Goal: Task Accomplishment & Management: Complete application form

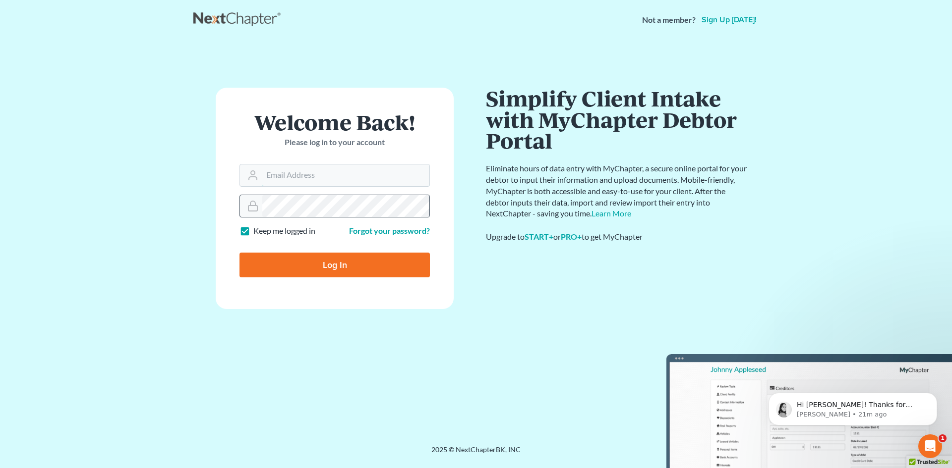
type input "[PERSON_NAME][EMAIL_ADDRESS][DOMAIN_NAME]"
click at [338, 270] on input "Log In" at bounding box center [334, 265] width 190 height 25
type input "Thinking..."
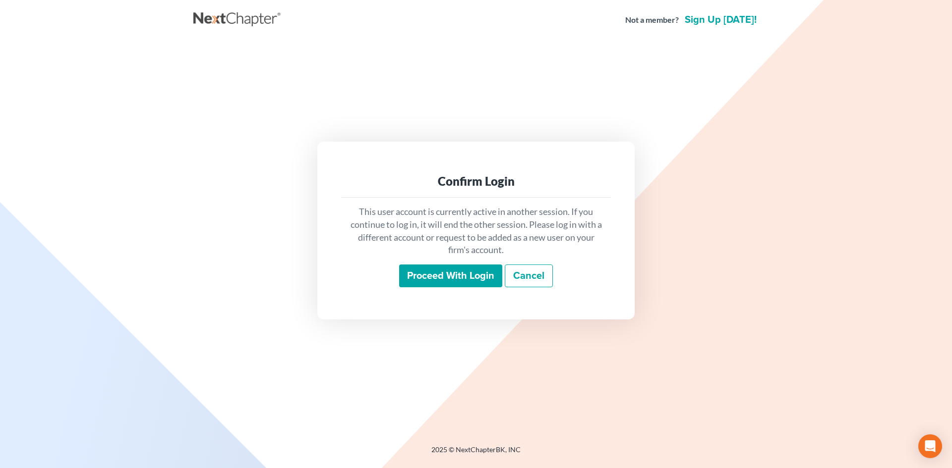
click at [439, 273] on input "Proceed with login" at bounding box center [450, 276] width 103 height 23
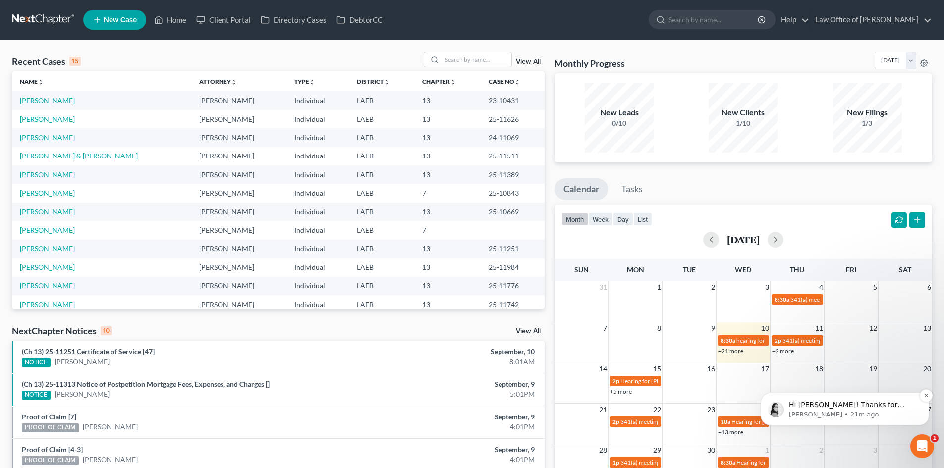
click at [910, 420] on div "Hi Sean! Thanks for reaching out. Our mobile app will need to be update and our…" at bounding box center [845, 409] width 169 height 33
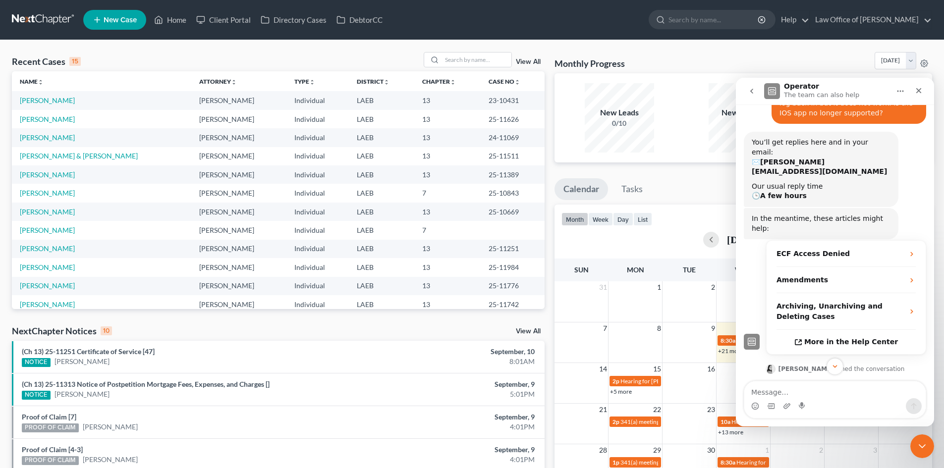
scroll to position [158, 0]
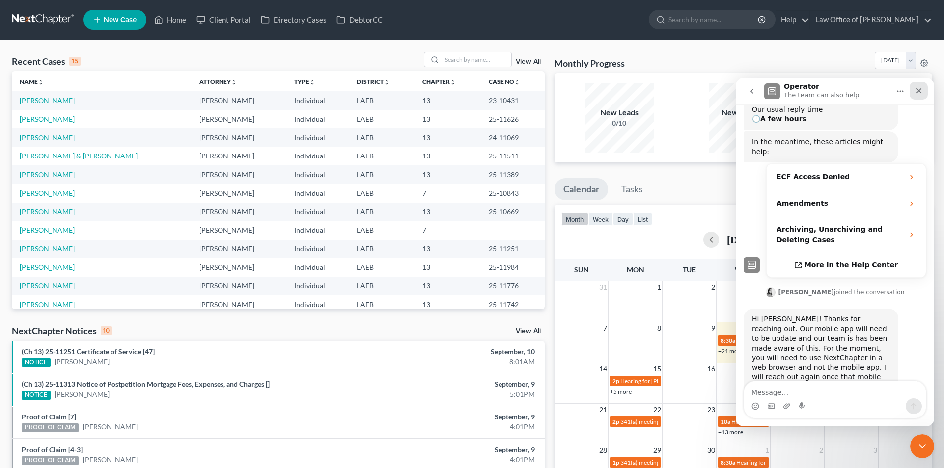
click at [923, 98] on div "Close" at bounding box center [919, 91] width 18 height 18
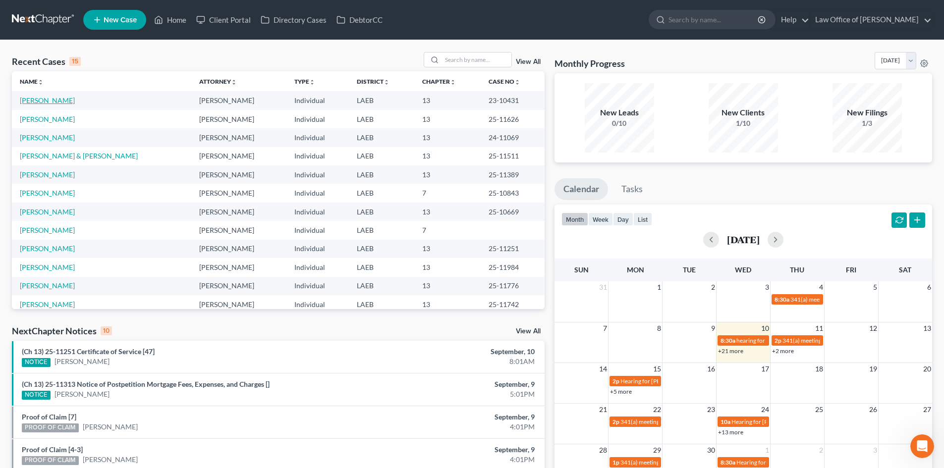
click at [54, 101] on link "Patton, Markuisha" at bounding box center [47, 100] width 55 height 8
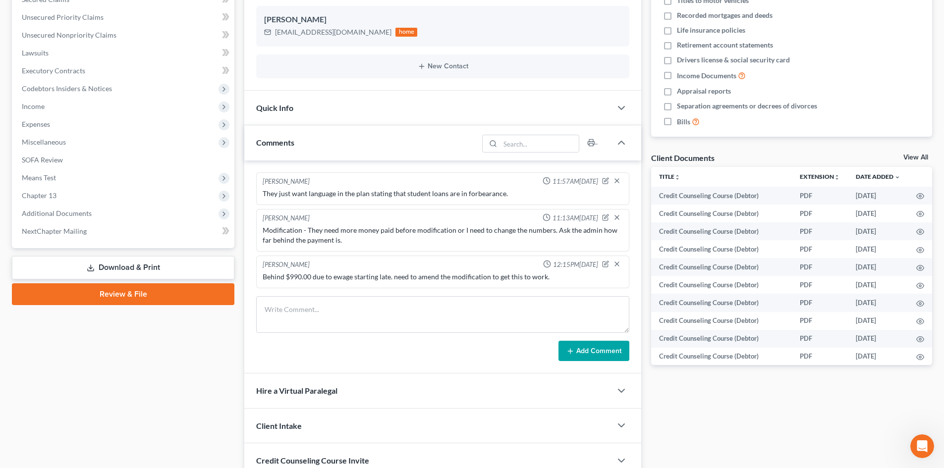
scroll to position [198, 0]
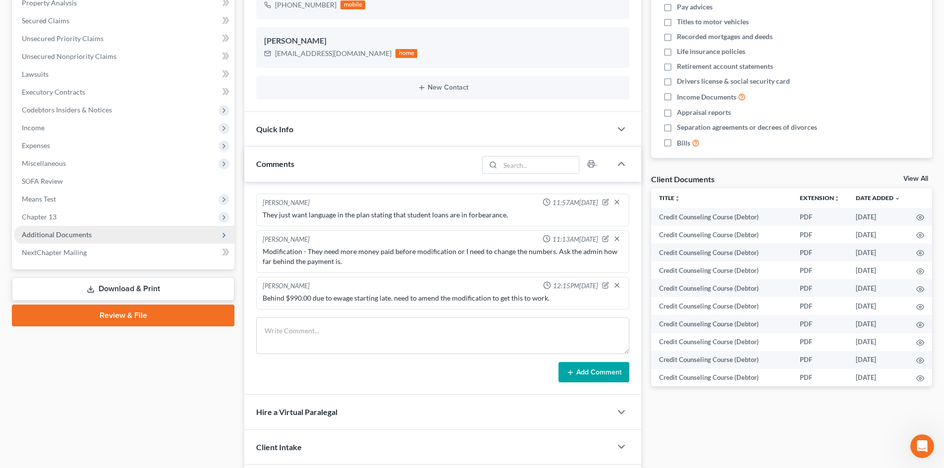
click at [57, 238] on span "Additional Documents" at bounding box center [57, 234] width 70 height 8
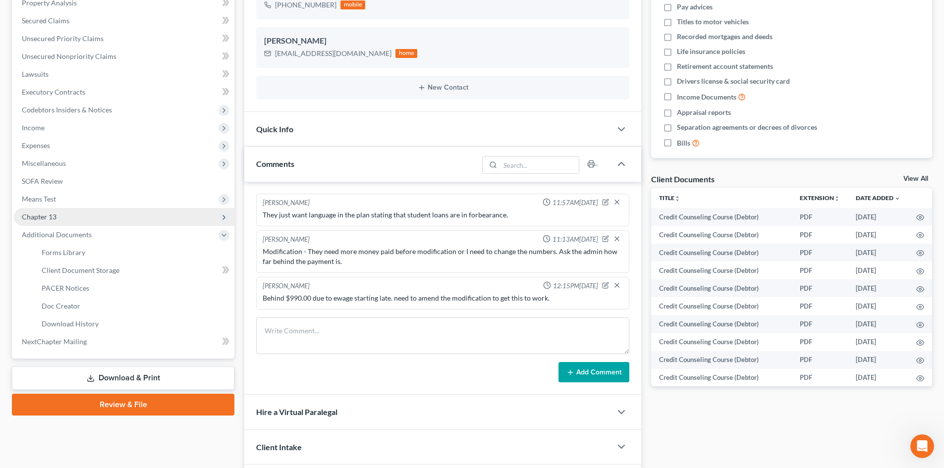
click at [57, 221] on span "Chapter 13" at bounding box center [124, 217] width 221 height 18
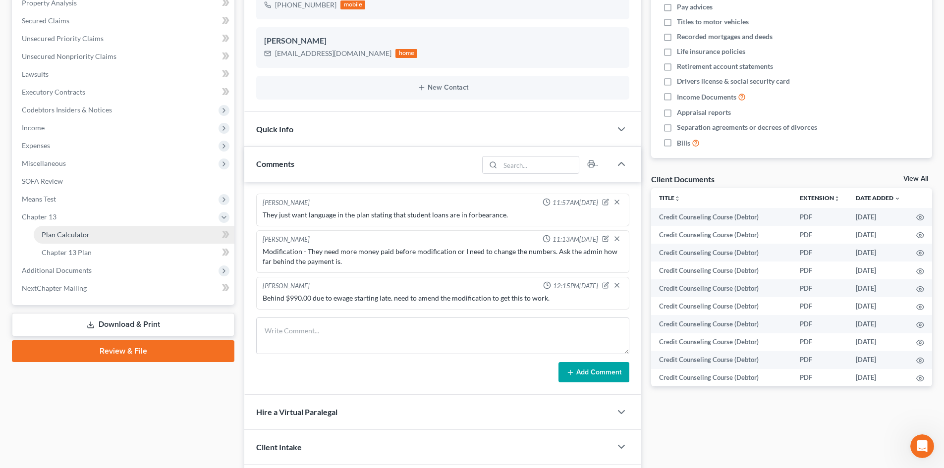
click at [62, 236] on span "Plan Calculator" at bounding box center [66, 234] width 48 height 8
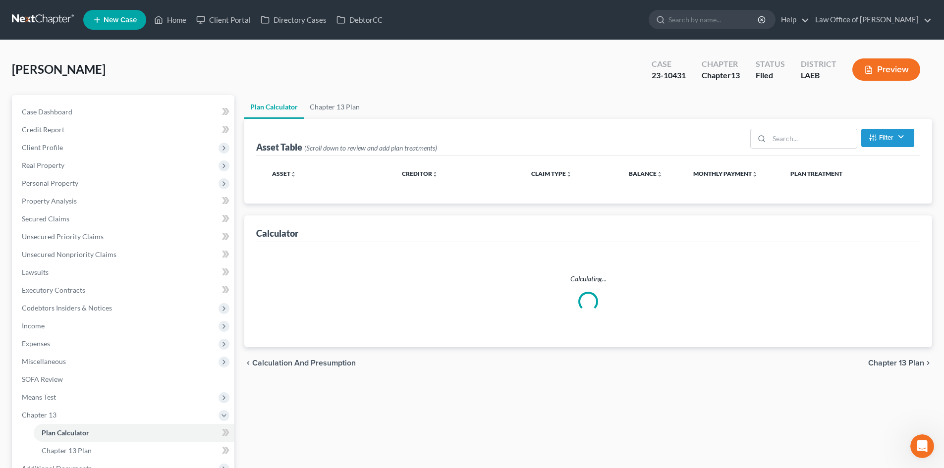
select select "59"
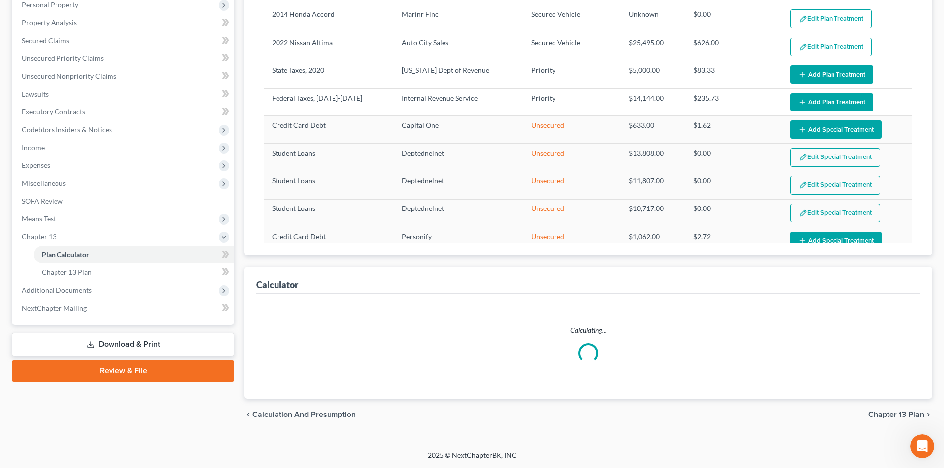
select select "59"
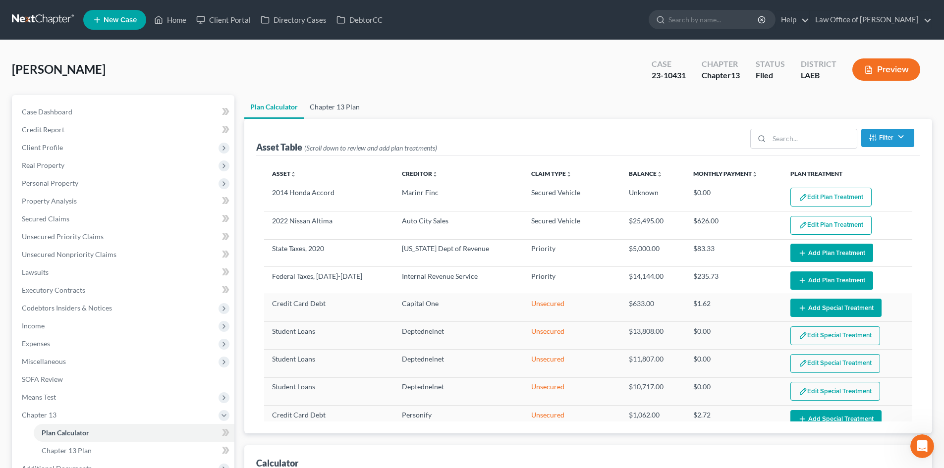
click at [338, 100] on link "Chapter 13 Plan" at bounding box center [335, 107] width 62 height 24
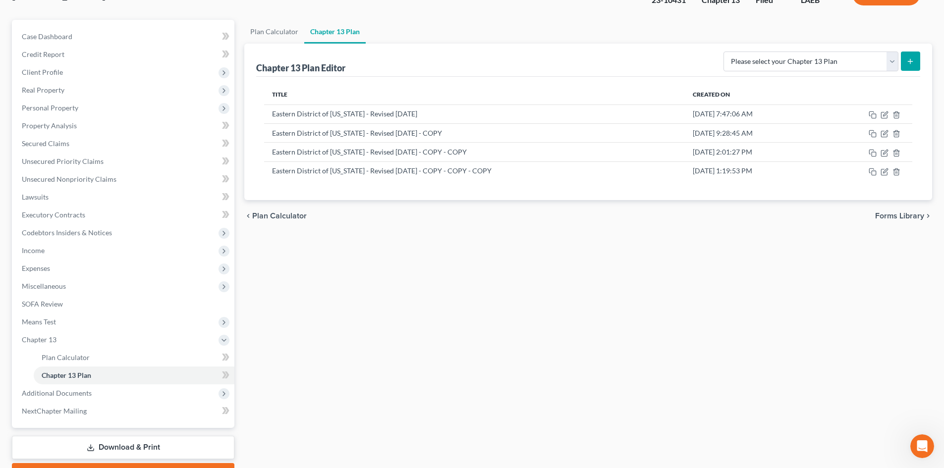
scroll to position [99, 0]
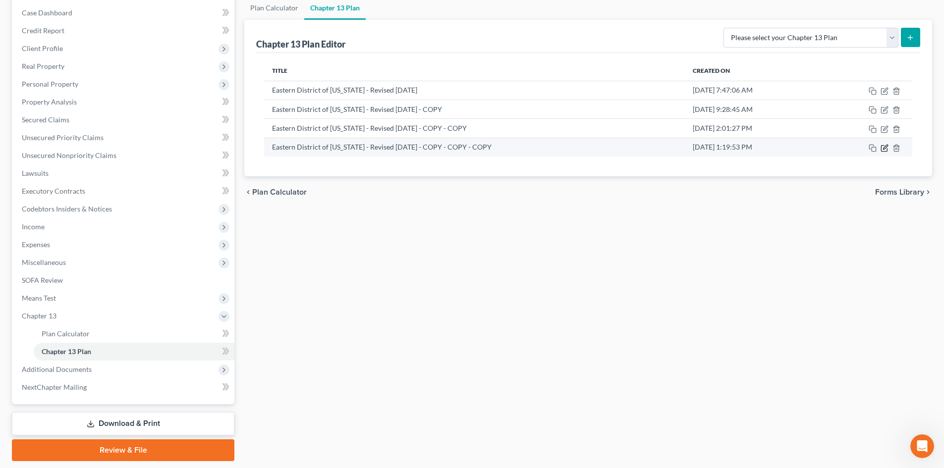
click at [885, 150] on icon "button" at bounding box center [885, 148] width 8 height 8
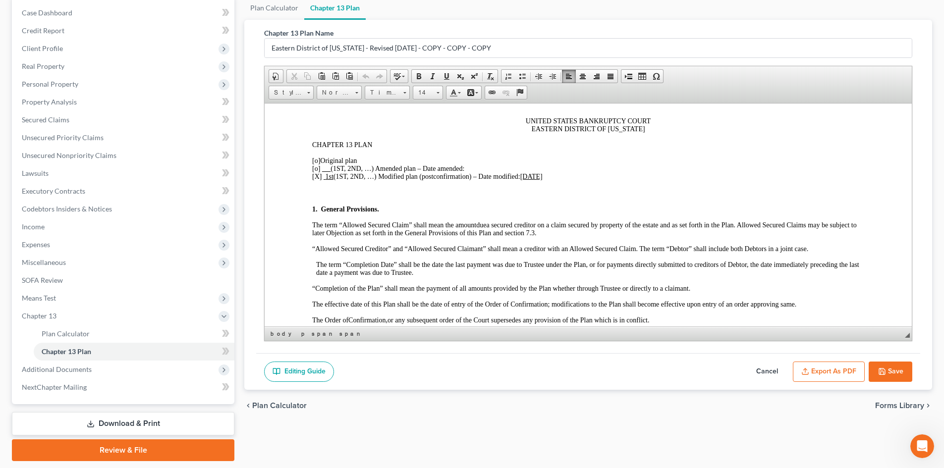
click at [332, 176] on u "1st" at bounding box center [329, 175] width 8 height 7
click at [549, 172] on span "7/16/2025" at bounding box center [539, 175] width 22 height 7
click at [546, 173] on span "7/16/2025" at bounding box center [539, 175] width 22 height 7
drag, startPoint x: 549, startPoint y: 176, endPoint x: 530, endPoint y: 177, distance: 18.4
click at [530, 177] on span ") – Date modified: 9/10 /2025" at bounding box center [517, 175] width 81 height 7
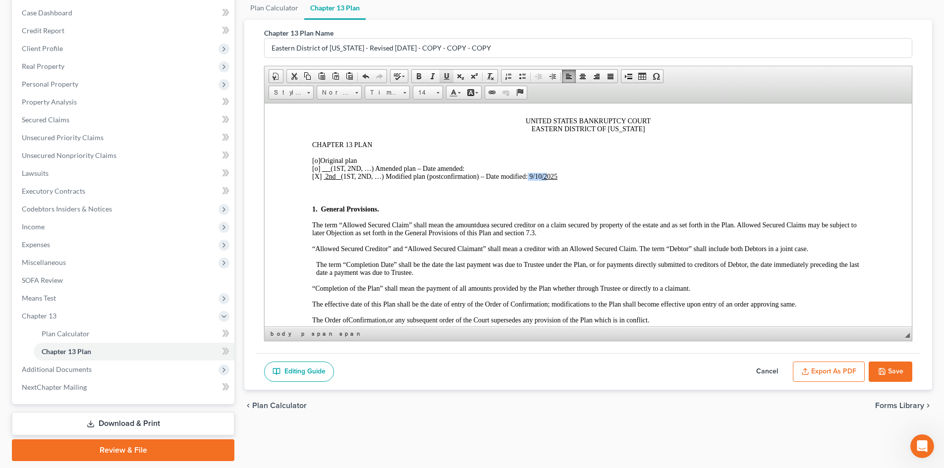
click at [448, 76] on span at bounding box center [447, 76] width 8 height 8
click at [668, 210] on p "1. General Provisions." at bounding box center [588, 209] width 552 height 8
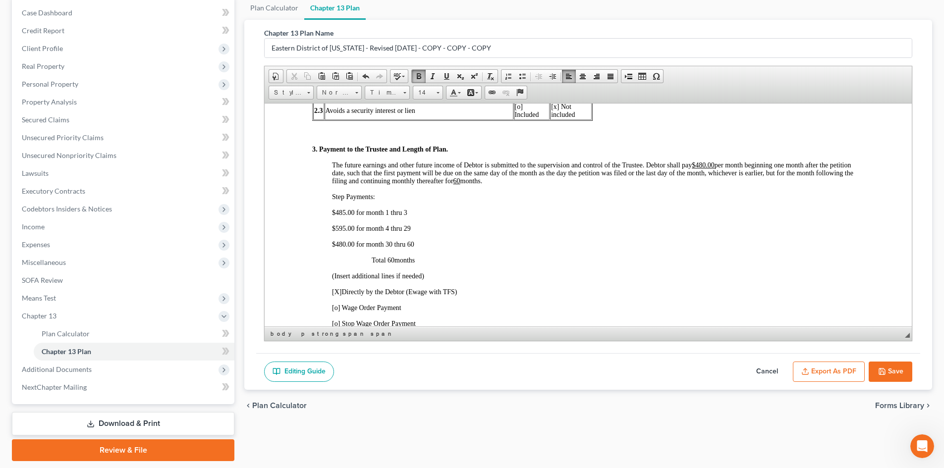
scroll to position [496, 0]
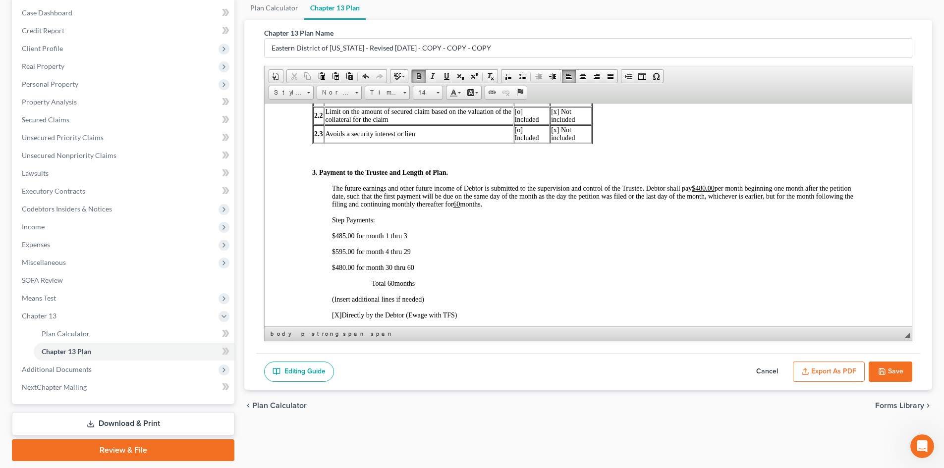
click at [339, 267] on span "$480.00 for month 30 thru 60" at bounding box center [373, 267] width 82 height 7
click at [333, 265] on span "$480.00 for month 30 thru 60" at bounding box center [373, 267] width 82 height 7
click at [393, 282] on span "$480.00 for month 30 thru 60" at bounding box center [373, 284] width 82 height 7
click at [467, 283] on p "$480.00 for month 34 thru 60" at bounding box center [598, 285] width 532 height 8
click at [343, 286] on span "$480.00 for month 34 thru 60" at bounding box center [372, 284] width 80 height 7
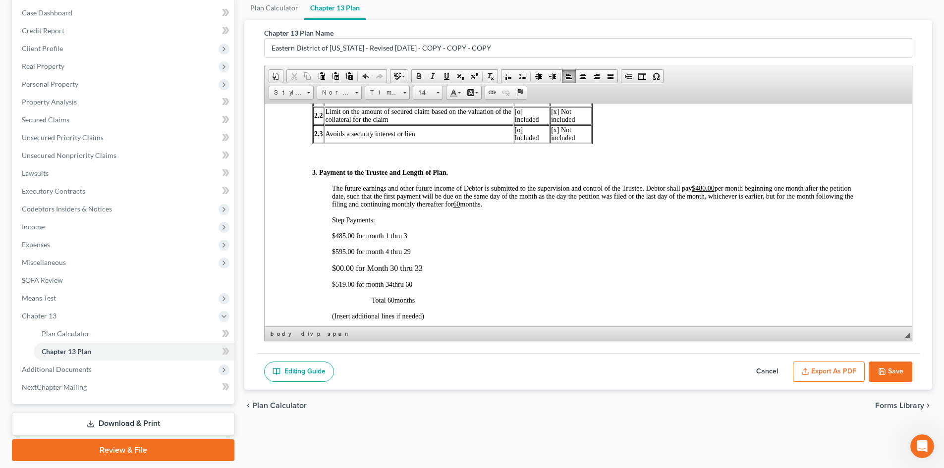
click at [509, 285] on p "$519 .00 for month 34 thru 60" at bounding box center [598, 285] width 532 height 8
click at [893, 375] on button "Save" at bounding box center [891, 372] width 44 height 21
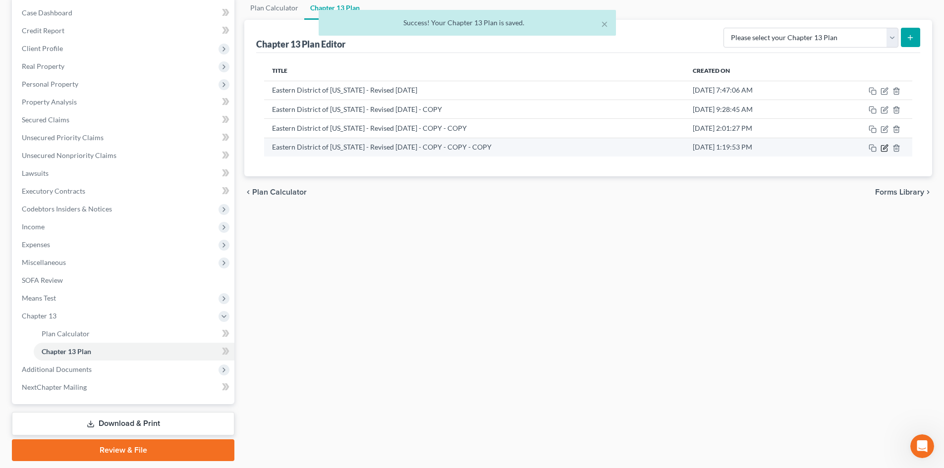
click at [884, 150] on icon "button" at bounding box center [885, 148] width 8 height 8
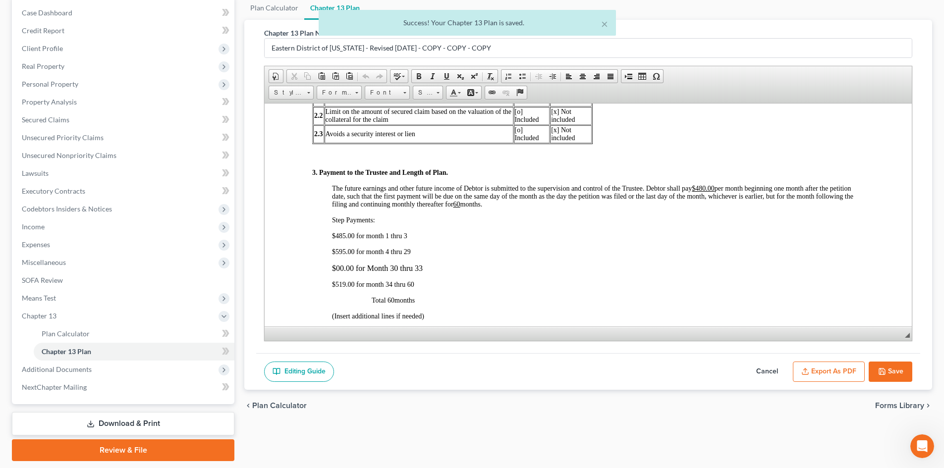
click at [827, 376] on button "Export as PDF" at bounding box center [829, 372] width 72 height 21
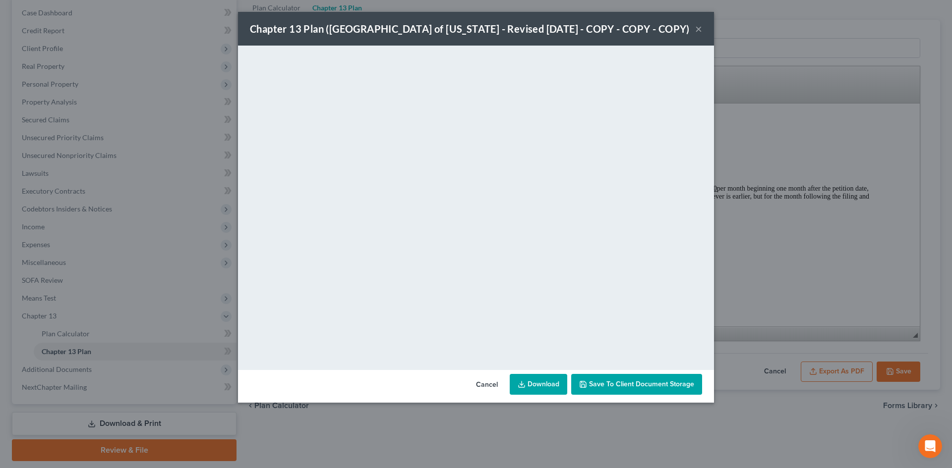
click at [525, 386] on icon at bounding box center [521, 385] width 8 height 8
click at [699, 34] on button "×" at bounding box center [698, 29] width 7 height 12
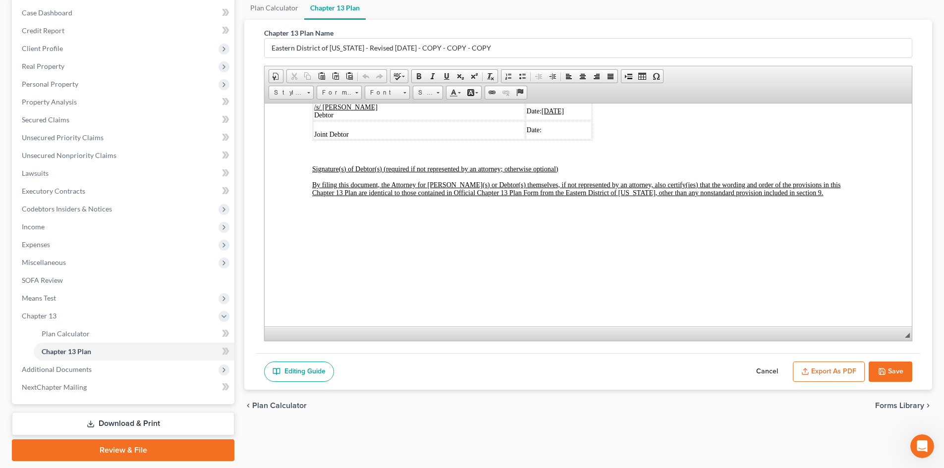
scroll to position [3470, 0]
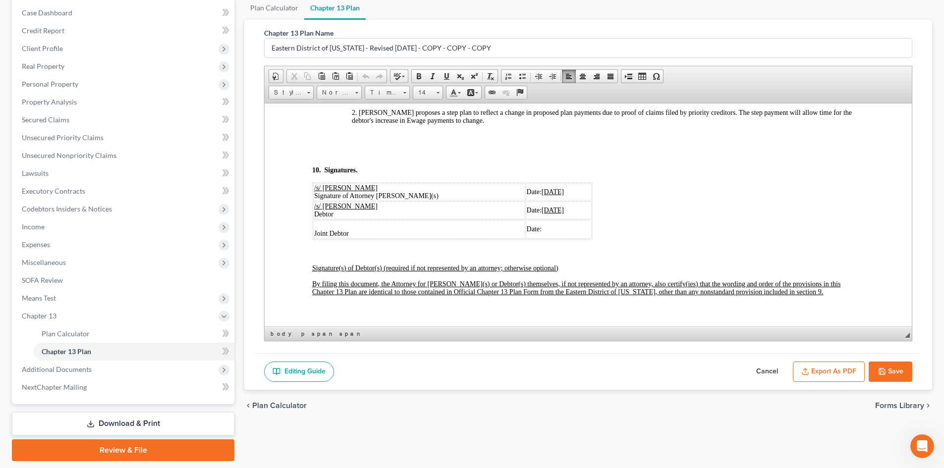
click at [542, 195] on u "07/16/2025" at bounding box center [553, 191] width 22 height 7
click at [542, 214] on span "07/16/2025" at bounding box center [553, 209] width 22 height 7
click at [901, 375] on button "Save" at bounding box center [891, 372] width 44 height 21
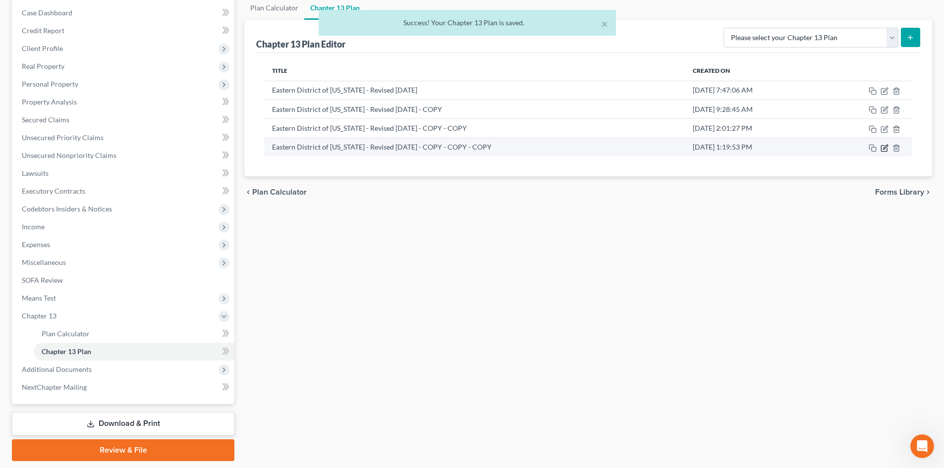
click at [884, 149] on icon "button" at bounding box center [885, 147] width 4 height 4
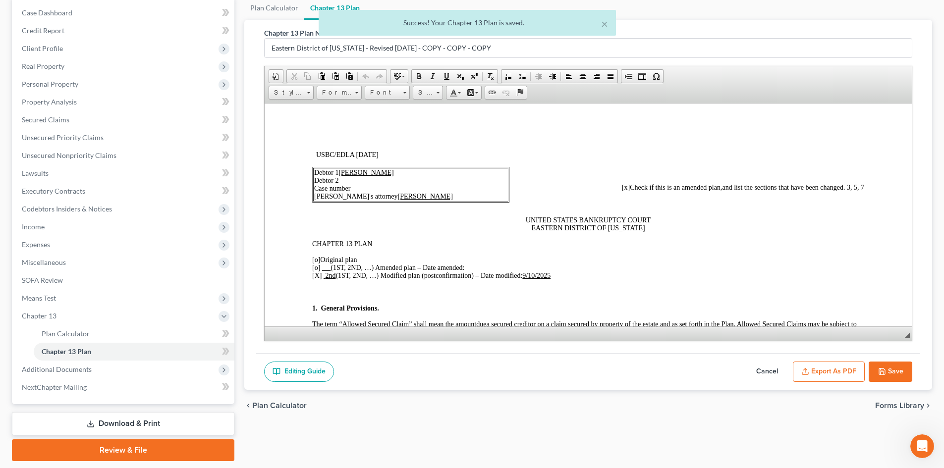
scroll to position [0, 0]
click at [835, 373] on button "Export as PDF" at bounding box center [829, 372] width 72 height 21
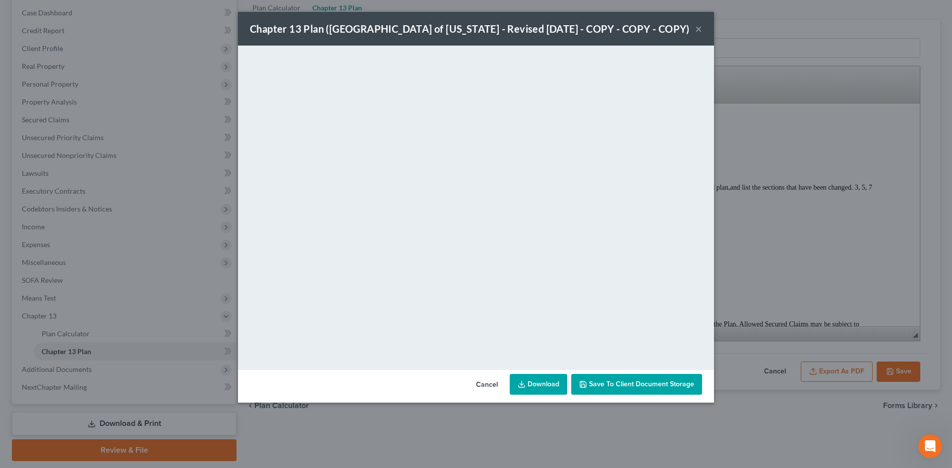
click at [552, 384] on link "Download" at bounding box center [538, 384] width 57 height 21
click at [699, 29] on button "×" at bounding box center [698, 29] width 7 height 12
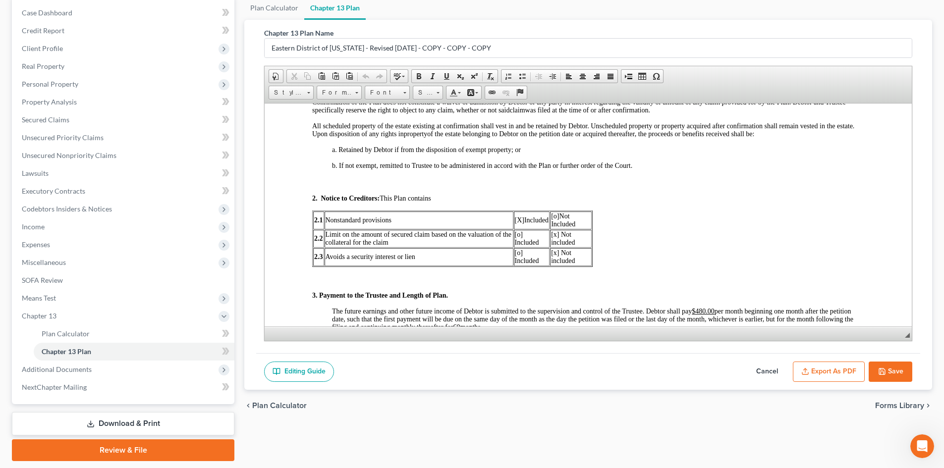
scroll to position [496, 0]
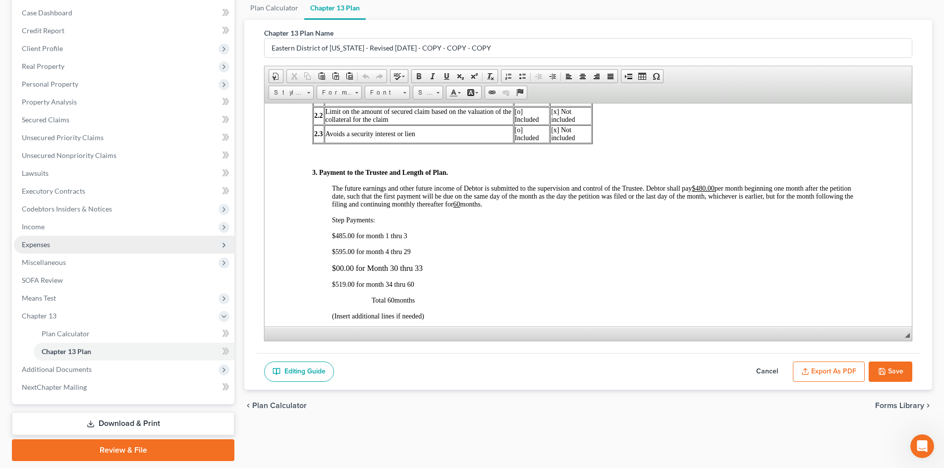
click at [39, 247] on span "Expenses" at bounding box center [36, 244] width 28 height 8
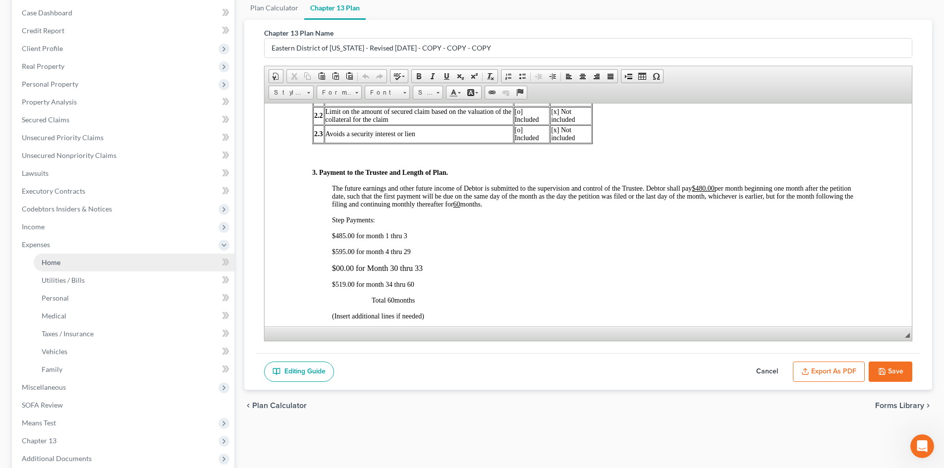
click at [52, 268] on link "Home" at bounding box center [134, 263] width 201 height 18
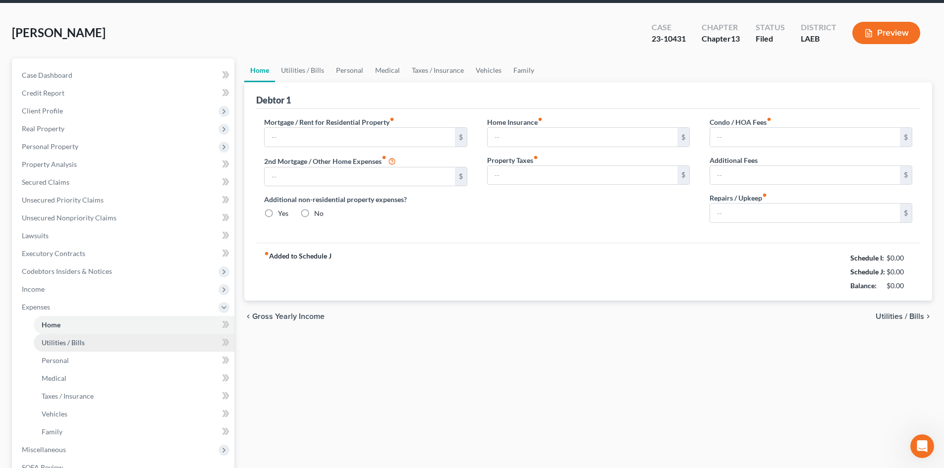
type input "1,250.00"
type input "0.00"
radio input "true"
type input "0.00"
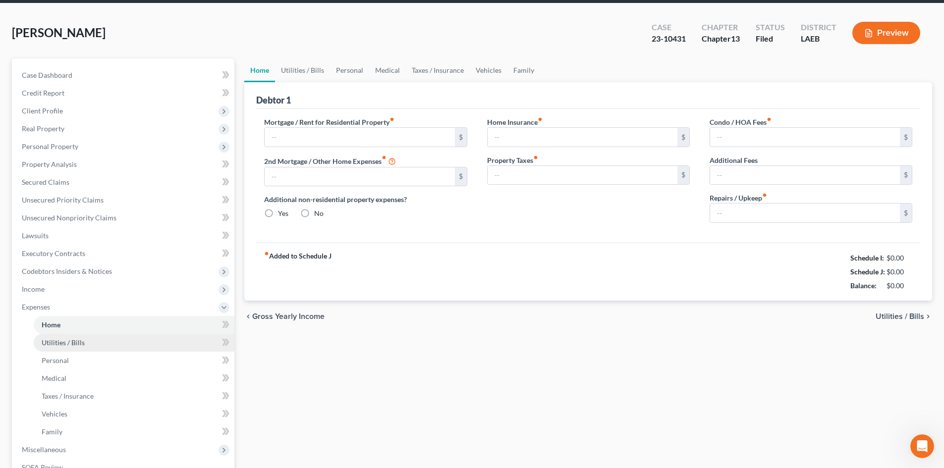
type input "0.00"
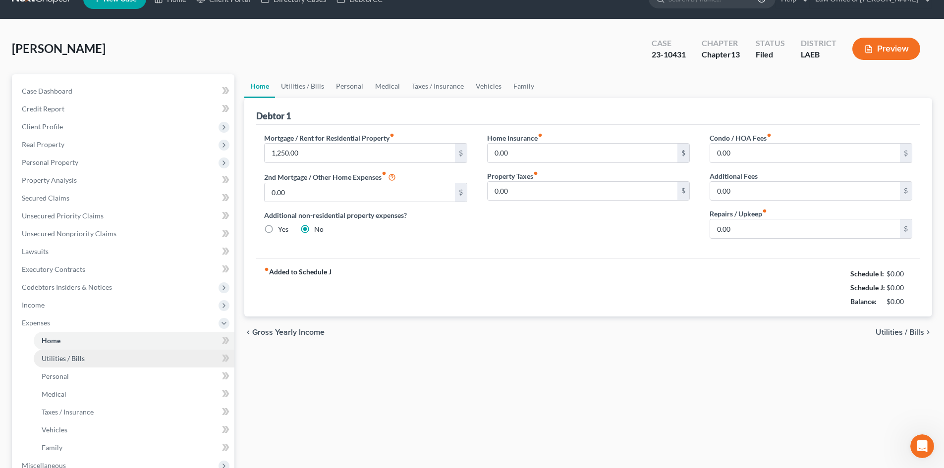
scroll to position [2, 0]
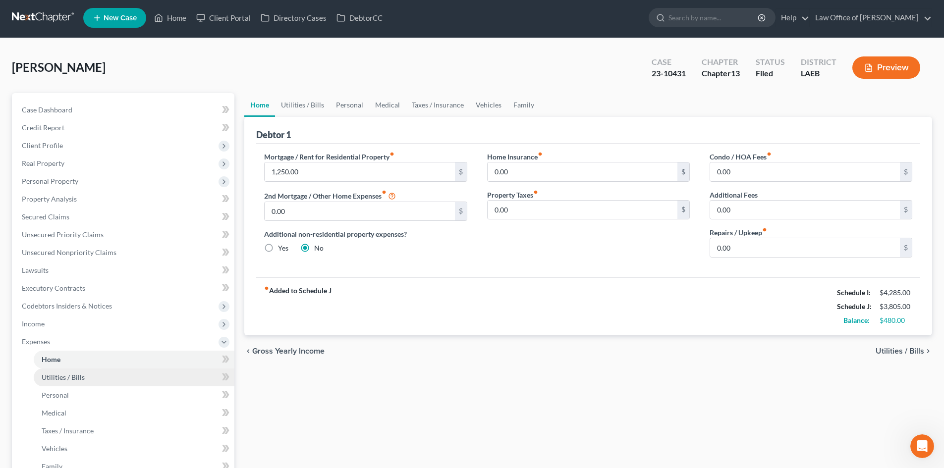
click at [52, 299] on span "Codebtors Insiders & Notices" at bounding box center [124, 306] width 221 height 18
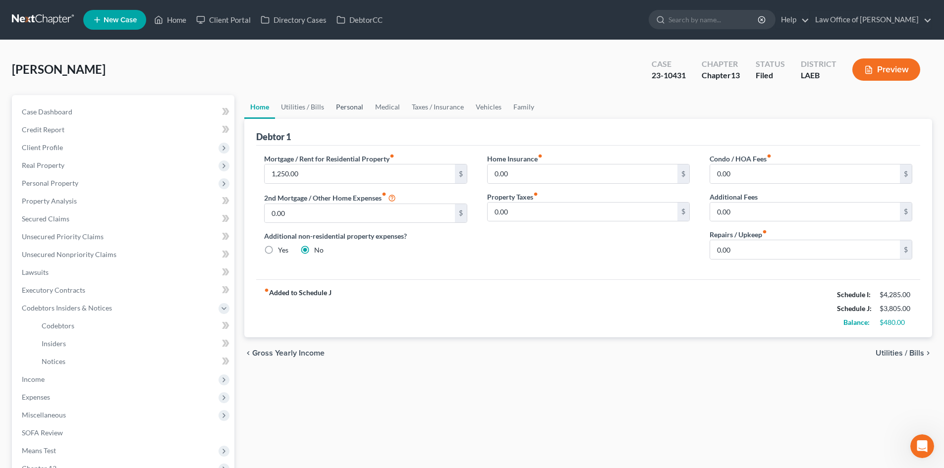
click at [345, 110] on link "Personal" at bounding box center [349, 107] width 39 height 24
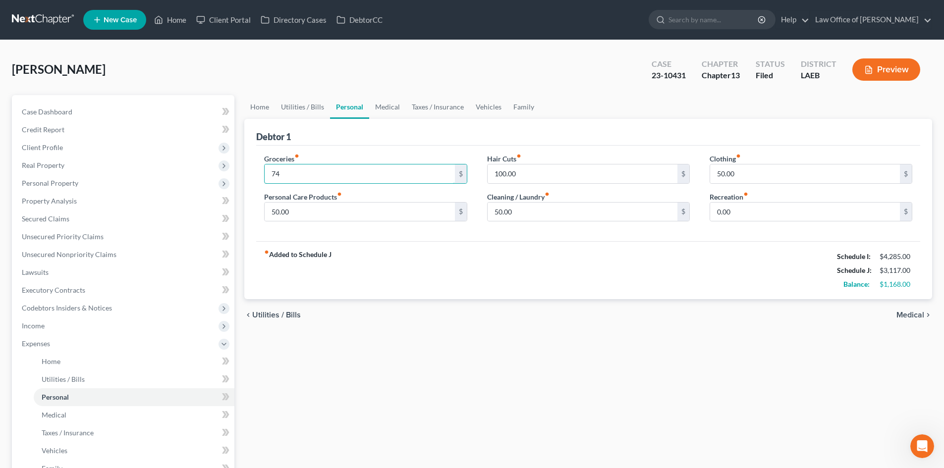
type input "7"
click at [446, 341] on div "Home Utilities / Bills Personal Medical Taxes / Insurance Vehicles Family Debto…" at bounding box center [588, 372] width 698 height 555
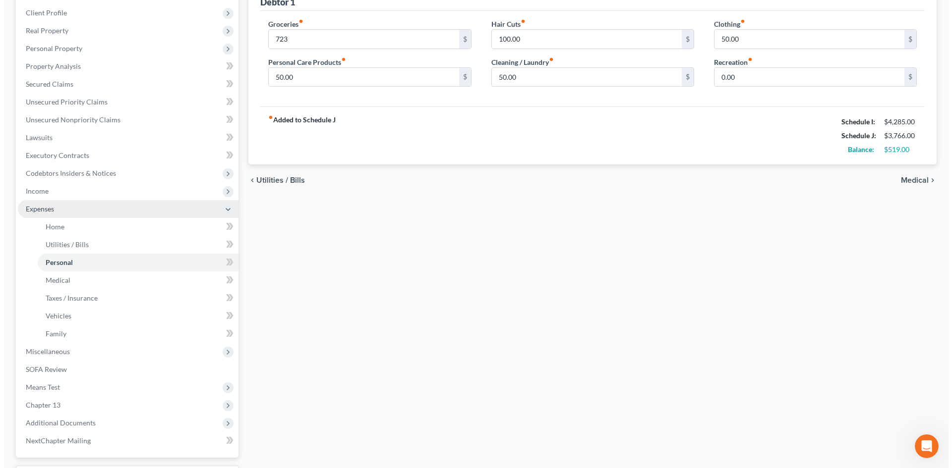
scroll to position [219, 0]
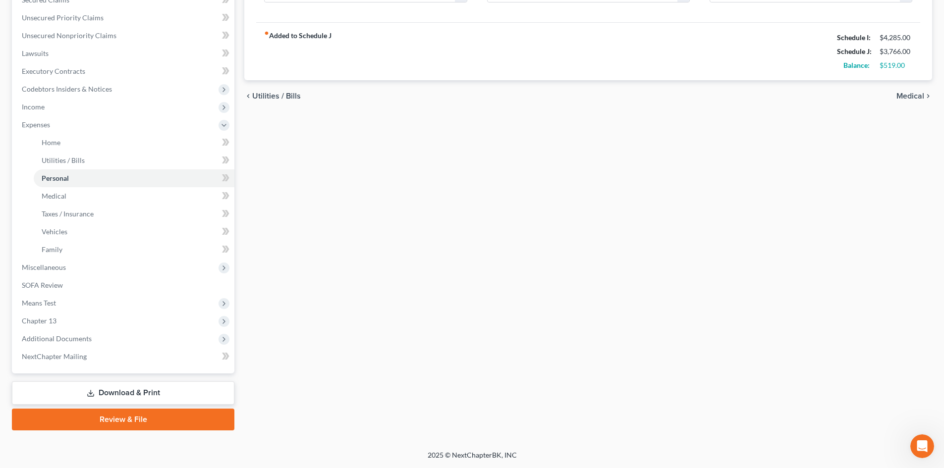
click at [116, 396] on link "Download & Print" at bounding box center [123, 393] width 223 height 23
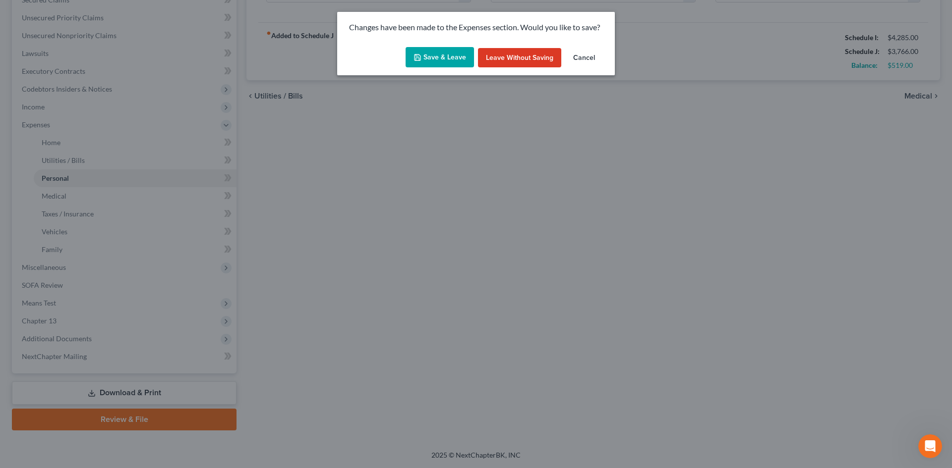
click at [432, 57] on button "Save & Leave" at bounding box center [439, 57] width 68 height 21
type input "723.00"
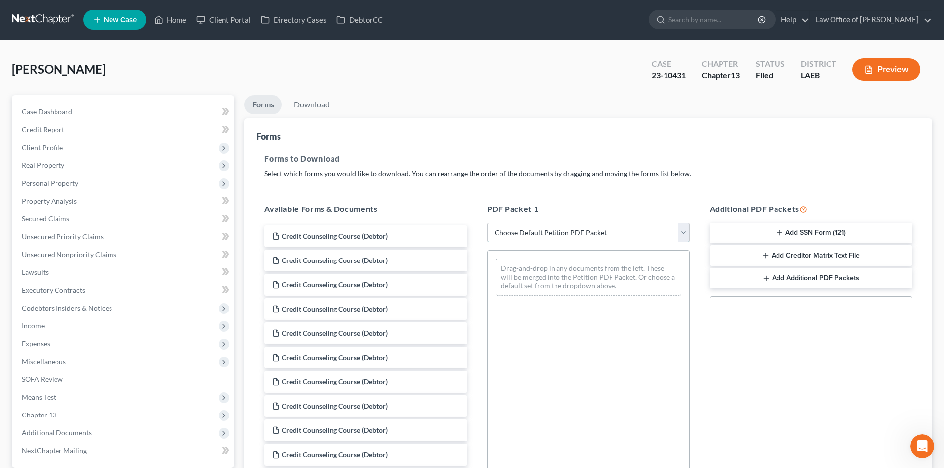
click at [548, 224] on select "Choose Default Petition PDF Packet Complete Bankruptcy Petition (all forms and …" at bounding box center [588, 233] width 203 height 20
select select "2"
click at [487, 223] on select "Choose Default Petition PDF Packet Complete Bankruptcy Petition (all forms and …" at bounding box center [588, 233] width 203 height 20
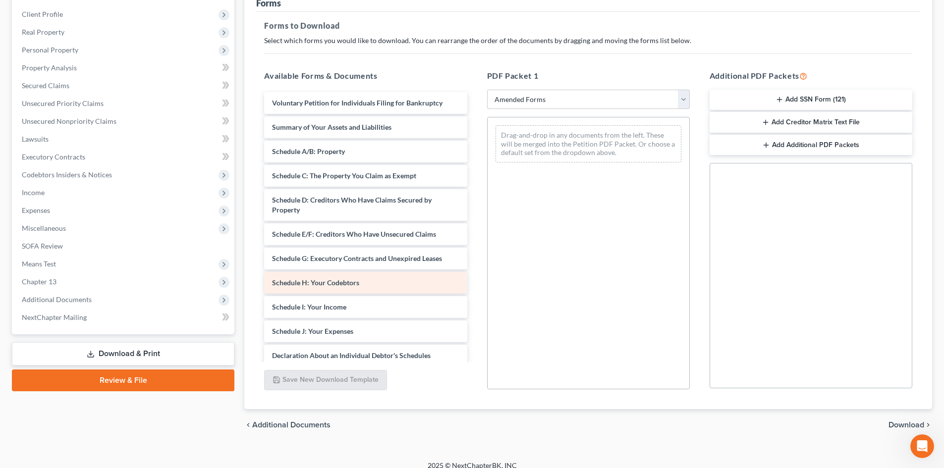
scroll to position [144, 0]
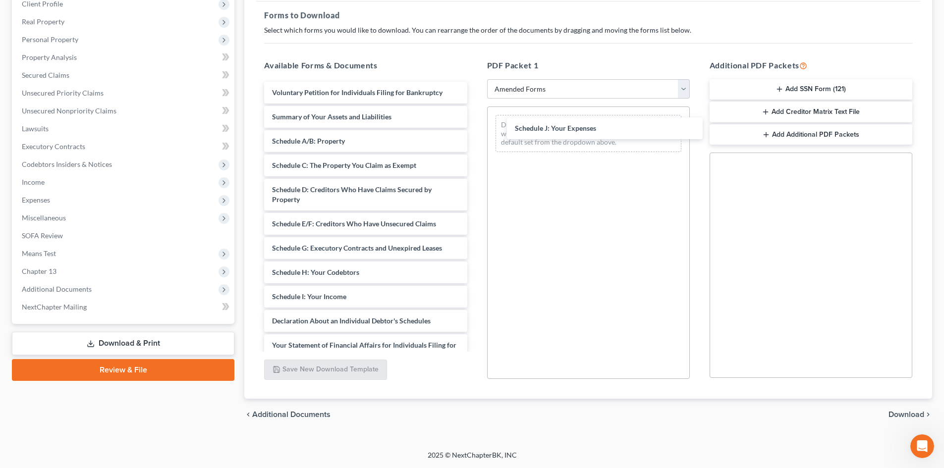
drag, startPoint x: 312, startPoint y: 320, endPoint x: 555, endPoint y: 127, distance: 310.5
click at [475, 126] on div "Schedule J: Your Expenses Voluntary Petition for Individuals Filing for Bankrup…" at bounding box center [365, 302] width 219 height 440
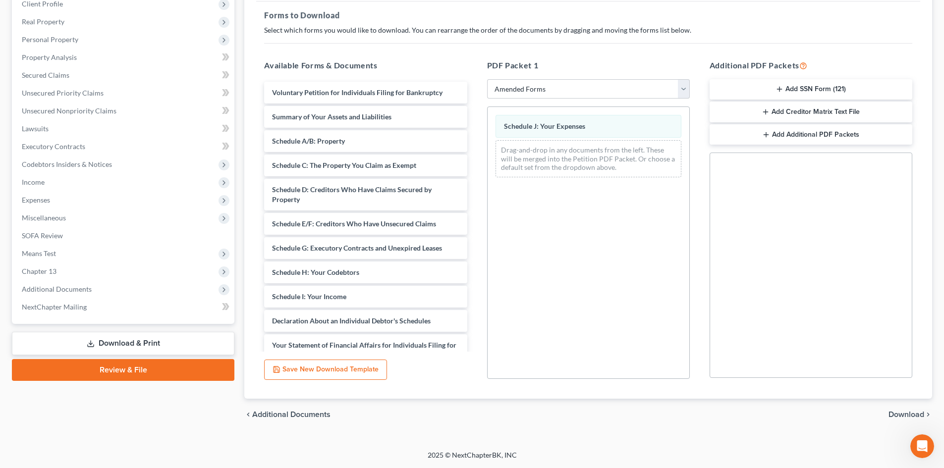
click at [901, 413] on span "Download" at bounding box center [907, 415] width 36 height 8
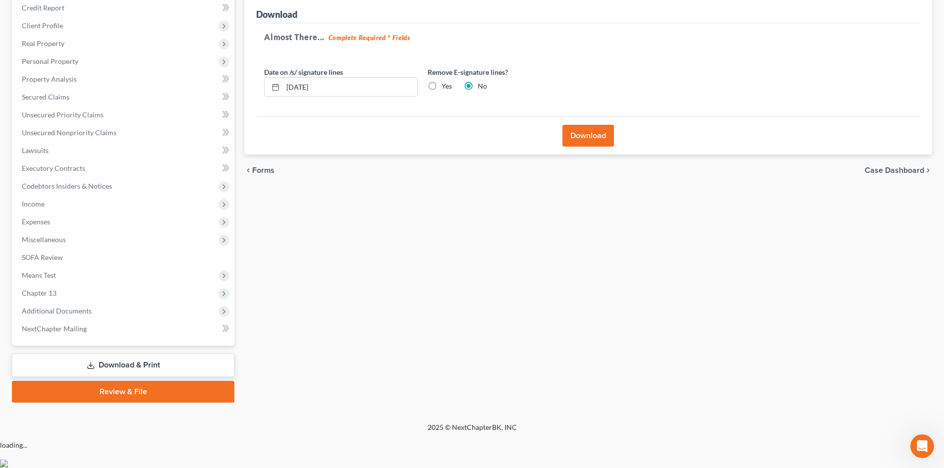
scroll to position [94, 0]
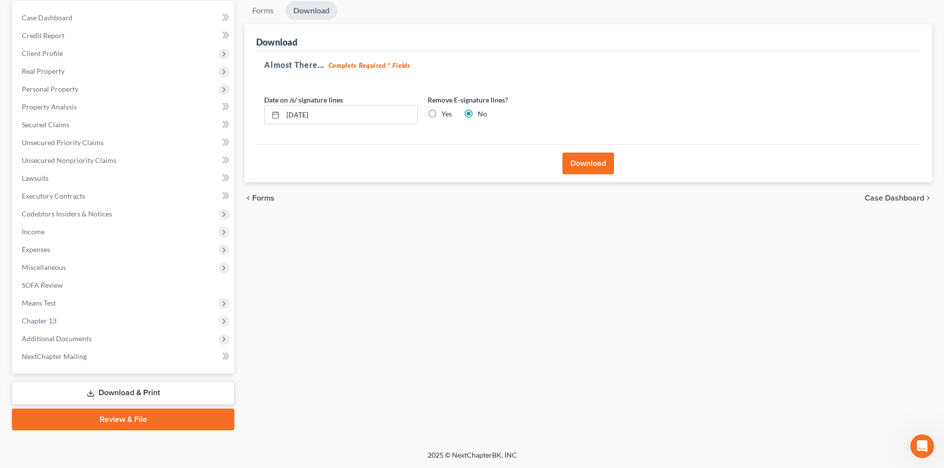
click at [576, 161] on button "Download" at bounding box center [589, 164] width 52 height 22
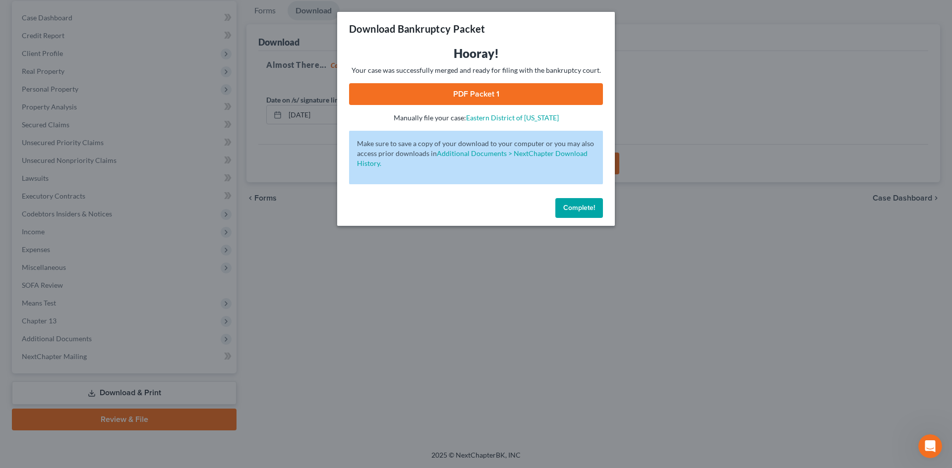
click at [460, 96] on link "PDF Packet 1" at bounding box center [476, 94] width 254 height 22
click at [582, 211] on span "Complete!" at bounding box center [579, 208] width 32 height 8
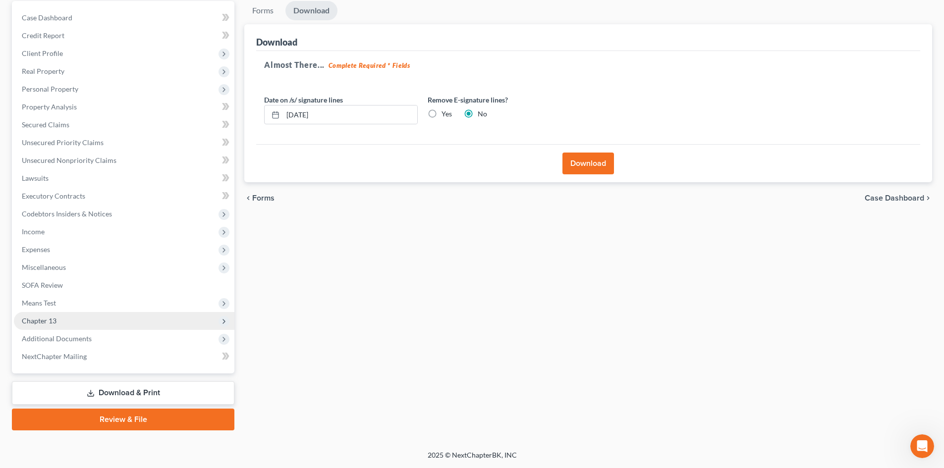
click at [48, 317] on span "Chapter 13" at bounding box center [39, 321] width 35 height 8
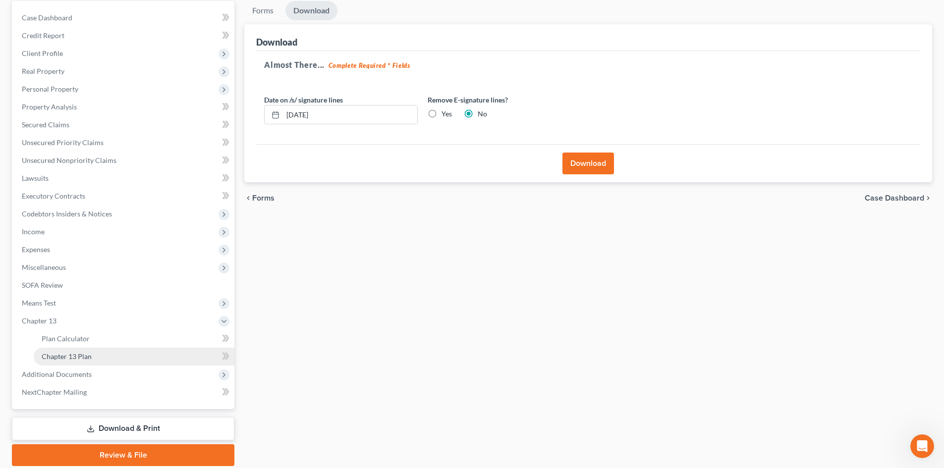
drag, startPoint x: 58, startPoint y: 356, endPoint x: 69, endPoint y: 354, distance: 11.1
click at [59, 355] on span "Chapter 13 Plan" at bounding box center [67, 356] width 50 height 8
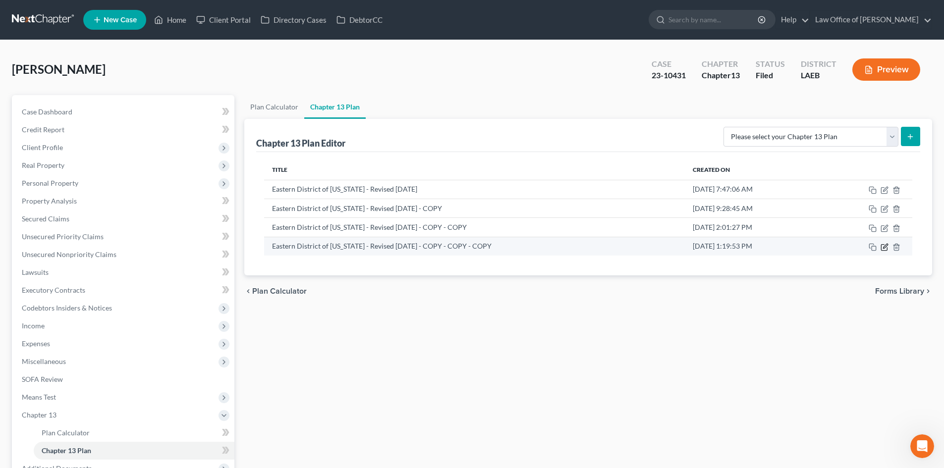
click at [885, 245] on icon "button" at bounding box center [885, 246] width 4 height 4
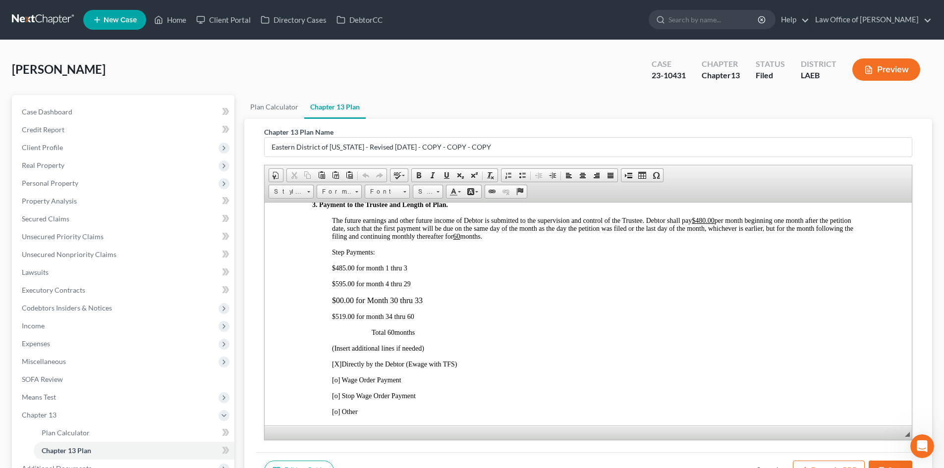
scroll to position [595, 0]
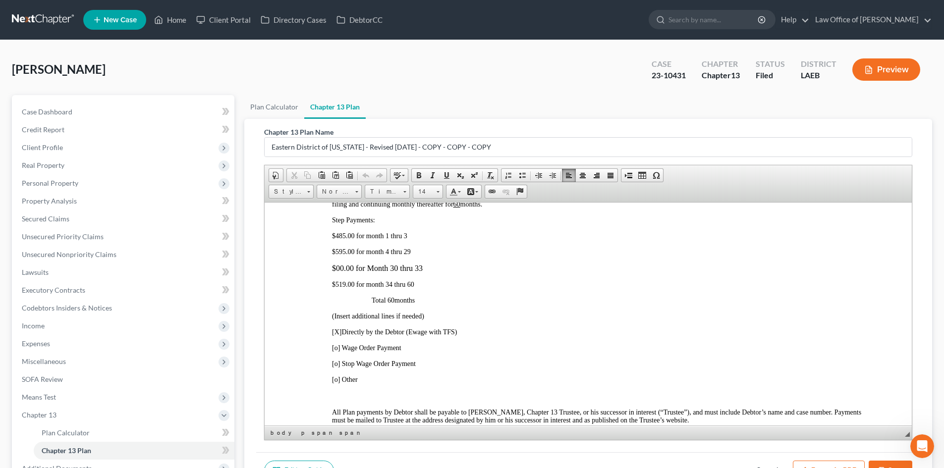
click at [410, 251] on p "$595.00 for month 4 thru 29" at bounding box center [598, 252] width 532 height 8
click at [397, 262] on div "3. Payment to the Trustee and Length of Plan. The future earnings and other fut…" at bounding box center [588, 446] width 552 height 554
click at [456, 279] on div "3. Payment to the Trustee and Length of Plan. The future earnings and other fut…" at bounding box center [588, 446] width 552 height 554
click at [478, 234] on p "$485.00 for month 1 thru 3" at bounding box center [598, 236] width 532 height 8
click at [431, 252] on p "$595.00 for month 4 thru 30" at bounding box center [598, 252] width 532 height 8
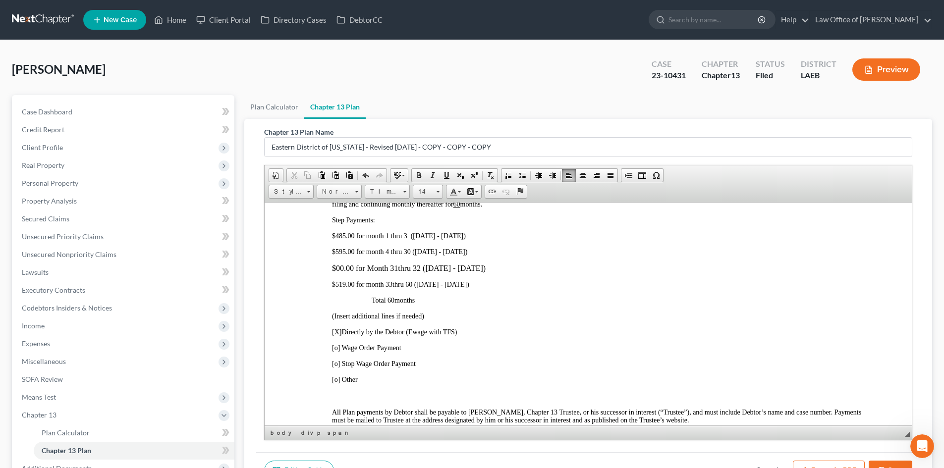
click at [584, 280] on div "3. Payment to the Trustee and Length of Plan. The future earnings and other fut…" at bounding box center [588, 446] width 552 height 554
click at [497, 301] on p "Total 60 months" at bounding box center [618, 300] width 493 height 8
click at [555, 273] on div "3. Payment to the Trustee and Length of Plan. The future earnings and other fut…" at bounding box center [588, 446] width 552 height 554
click at [561, 274] on div "3. Payment to the Trustee and Length of Plan. The future earnings and other fut…" at bounding box center [588, 446] width 552 height 554
click at [344, 286] on span "$519.00 for month 33 thru 60 (December 2025 - March 2028)" at bounding box center [400, 284] width 137 height 7
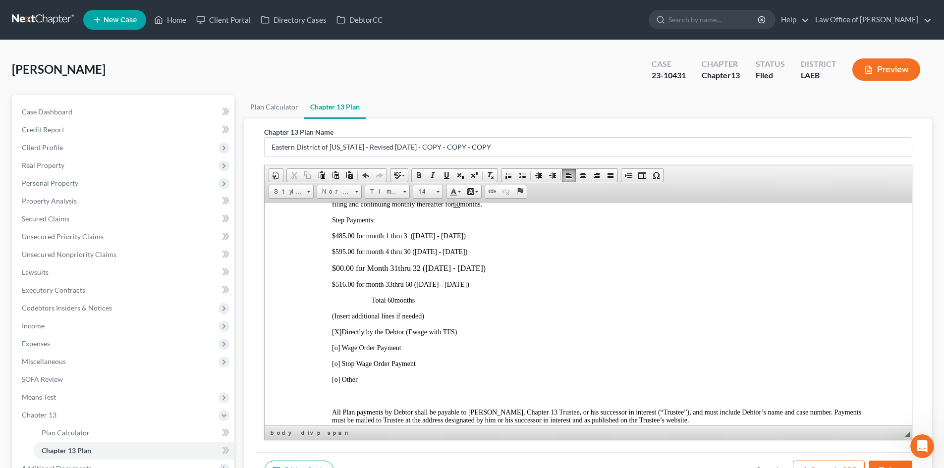
click at [590, 296] on p "Total 60 months" at bounding box center [618, 300] width 493 height 8
click at [604, 339] on div "3. Payment to the Trustee and Length of Plan. The future earnings and other fut…" at bounding box center [588, 446] width 552 height 554
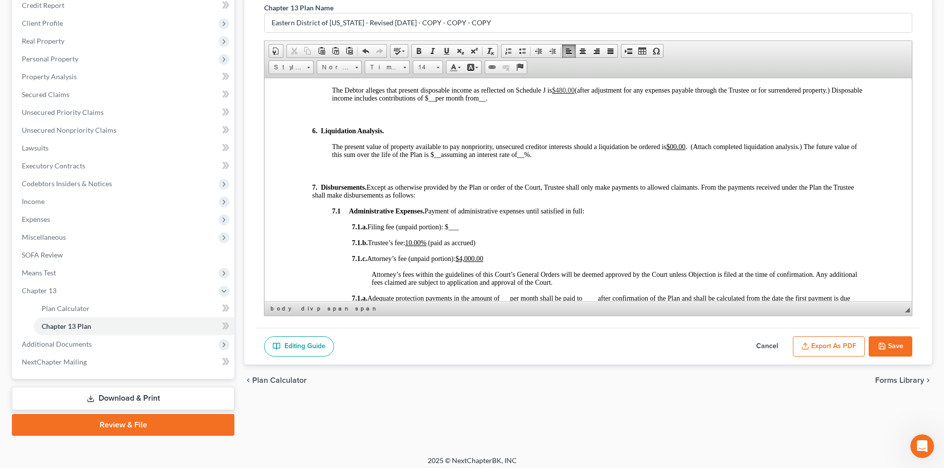
scroll to position [130, 0]
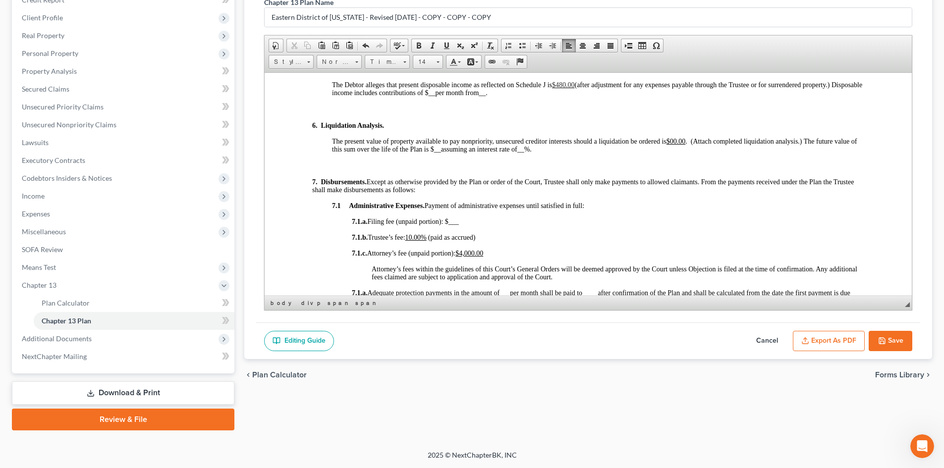
click at [820, 342] on button "Export as PDF" at bounding box center [829, 341] width 72 height 21
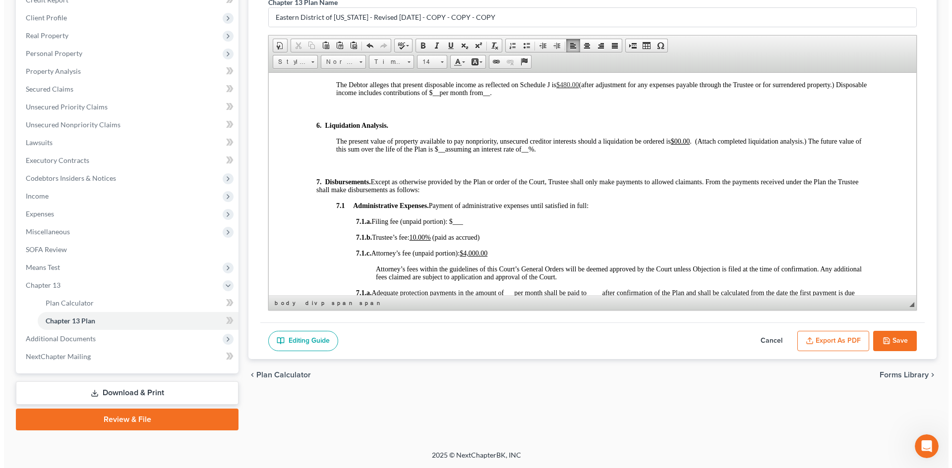
scroll to position [1082, 0]
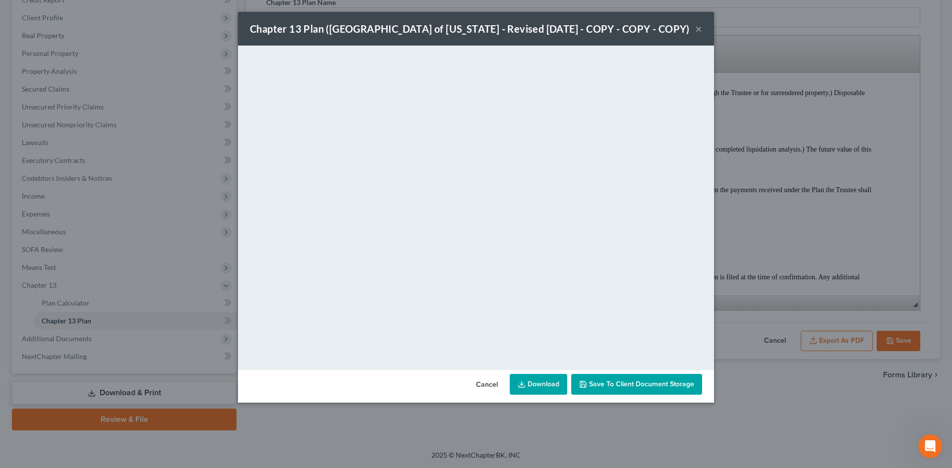
click at [534, 389] on link "Download" at bounding box center [538, 384] width 57 height 21
click at [700, 31] on button "×" at bounding box center [698, 29] width 7 height 12
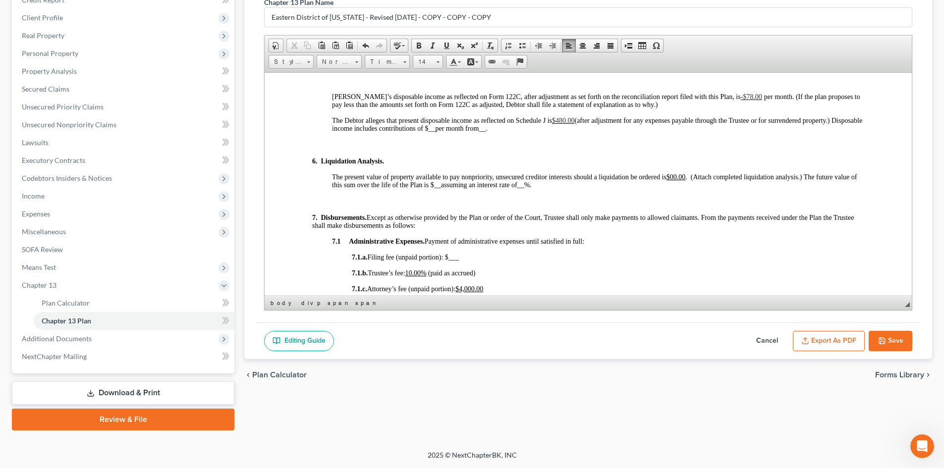
scroll to position [1090, 0]
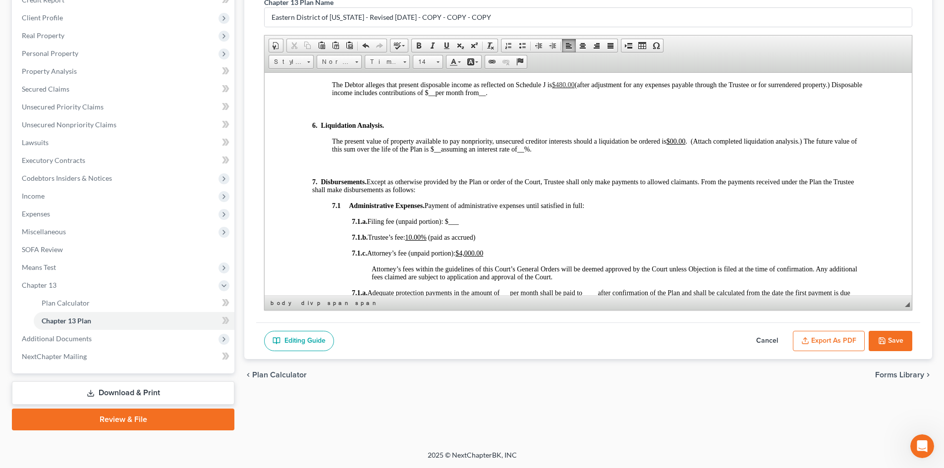
click at [565, 84] on span "$480.00" at bounding box center [563, 84] width 23 height 7
click at [674, 193] on p "7. Disbursements. Except as otherwise provided by the Plan or order of the Cour…" at bounding box center [588, 186] width 552 height 16
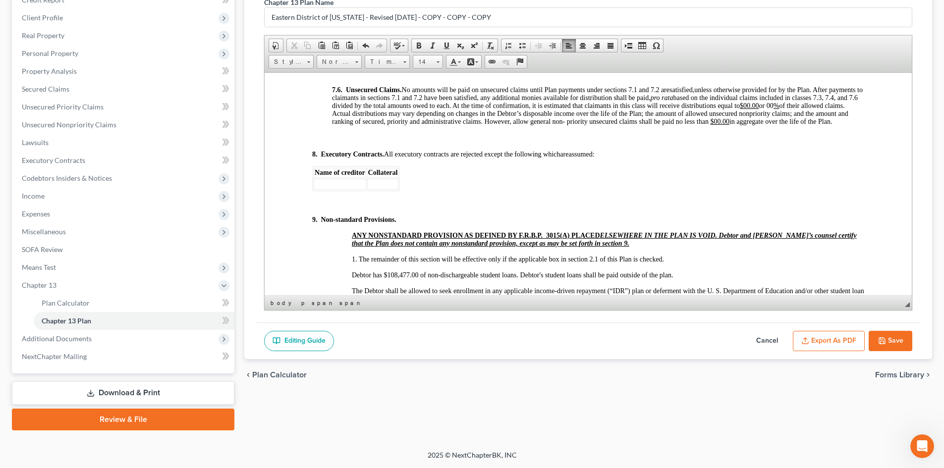
scroll to position [3073, 0]
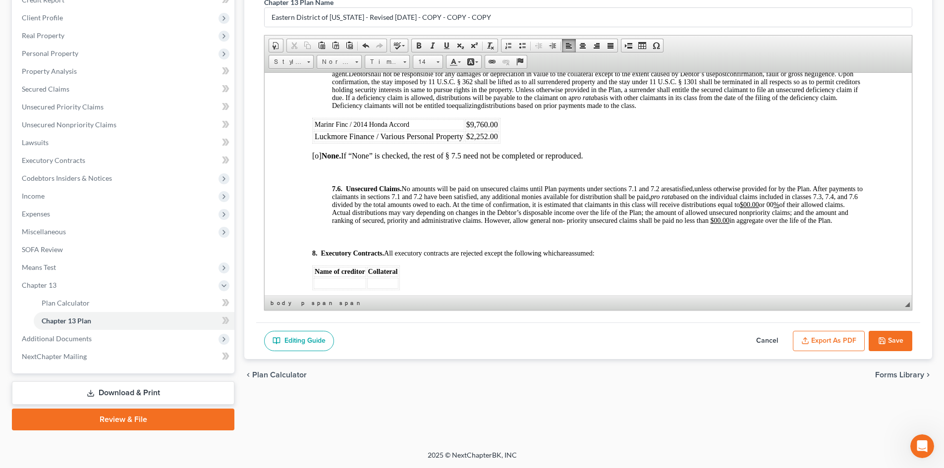
click at [888, 343] on button "Save" at bounding box center [891, 341] width 44 height 21
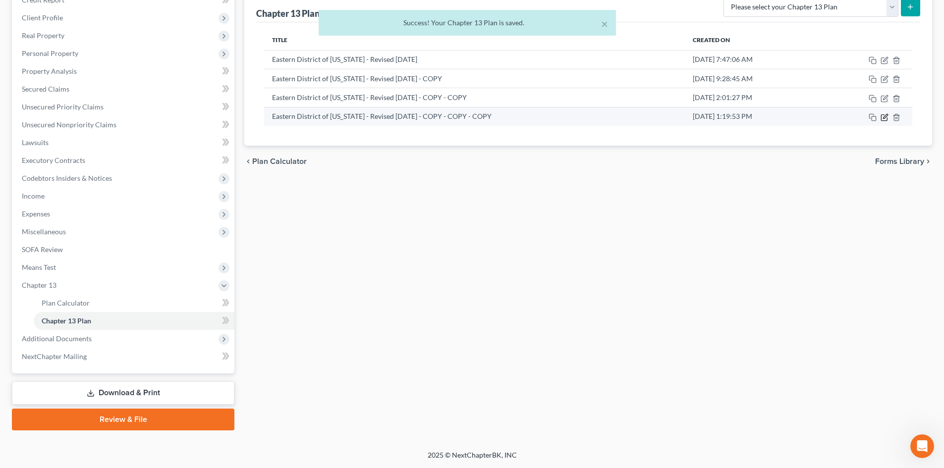
click at [885, 117] on icon "button" at bounding box center [885, 118] width 8 height 8
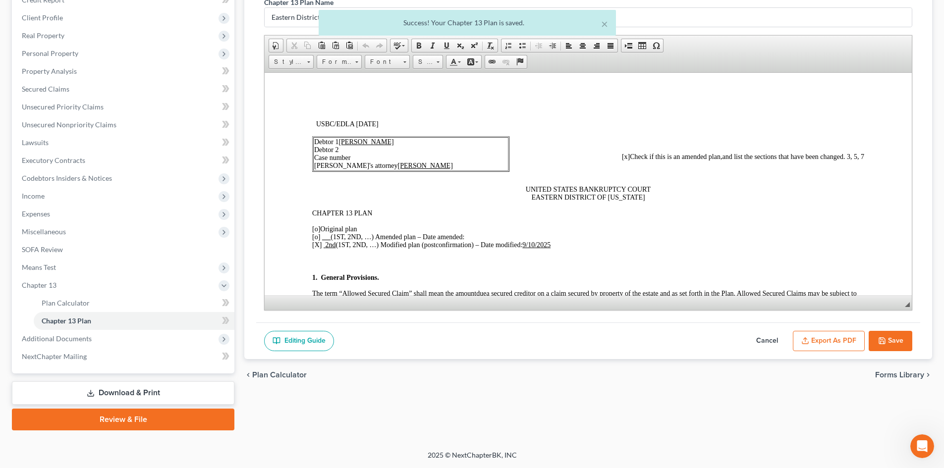
scroll to position [0, 0]
click at [824, 336] on button "Export as PDF" at bounding box center [829, 341] width 72 height 21
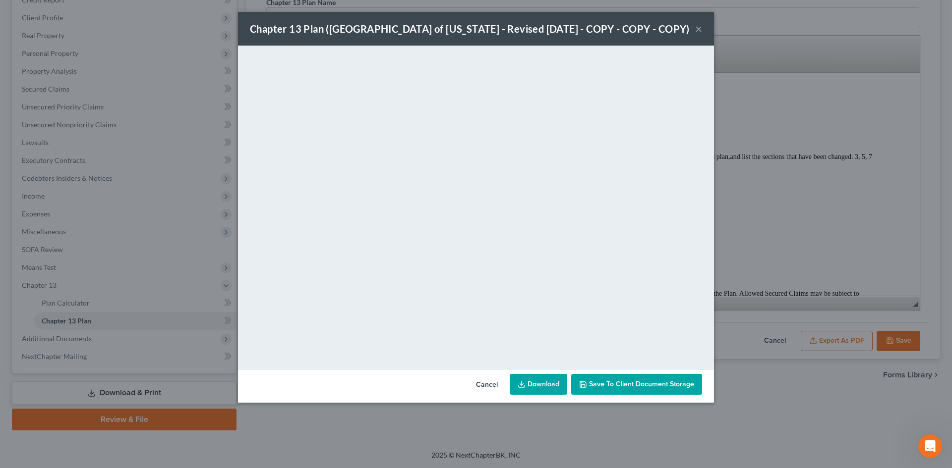
click at [536, 390] on link "Download" at bounding box center [538, 384] width 57 height 21
click at [697, 26] on button "×" at bounding box center [698, 29] width 7 height 12
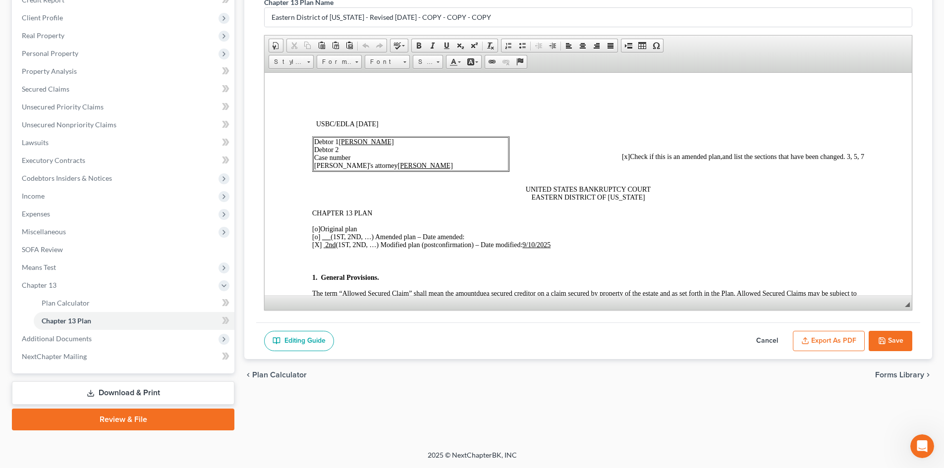
click at [106, 399] on link "Download & Print" at bounding box center [123, 393] width 223 height 23
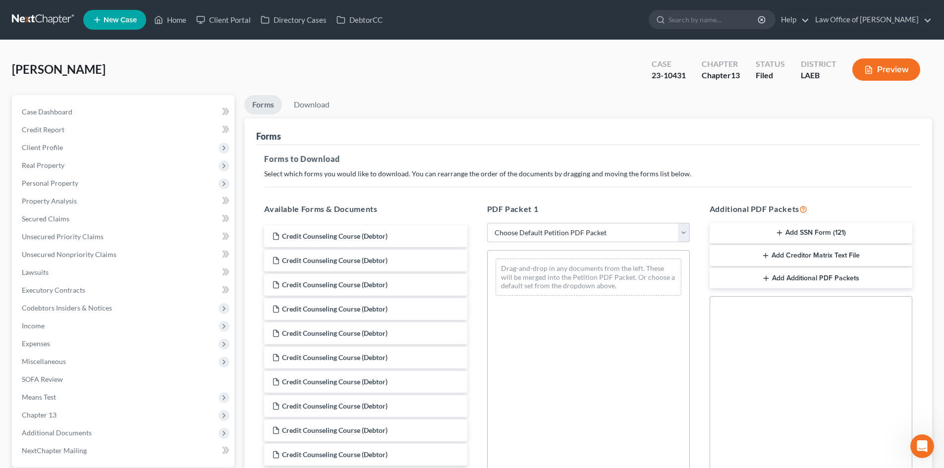
click at [562, 228] on select "Choose Default Petition PDF Packet Complete Bankruptcy Petition (all forms and …" at bounding box center [588, 233] width 203 height 20
click at [43, 348] on span "Expenses" at bounding box center [124, 344] width 221 height 18
click at [53, 399] on span "Personal" at bounding box center [55, 397] width 27 height 8
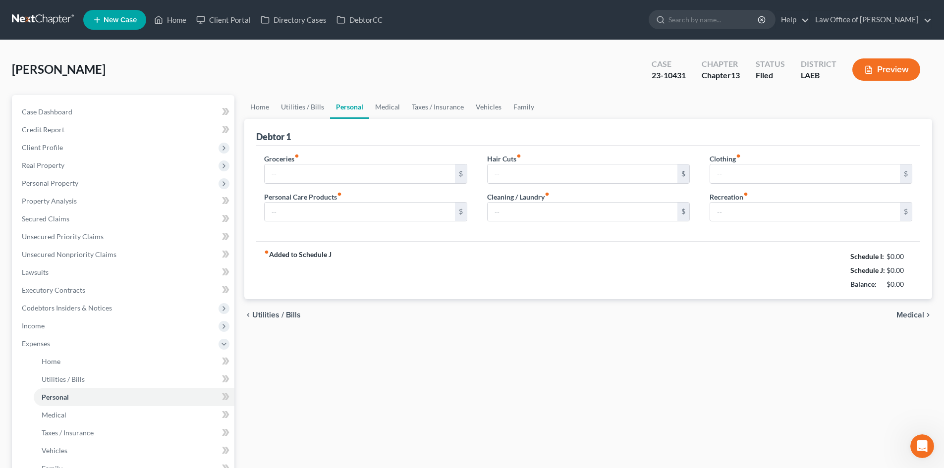
type input "723.00"
type input "50.00"
type input "100.00"
type input "50.00"
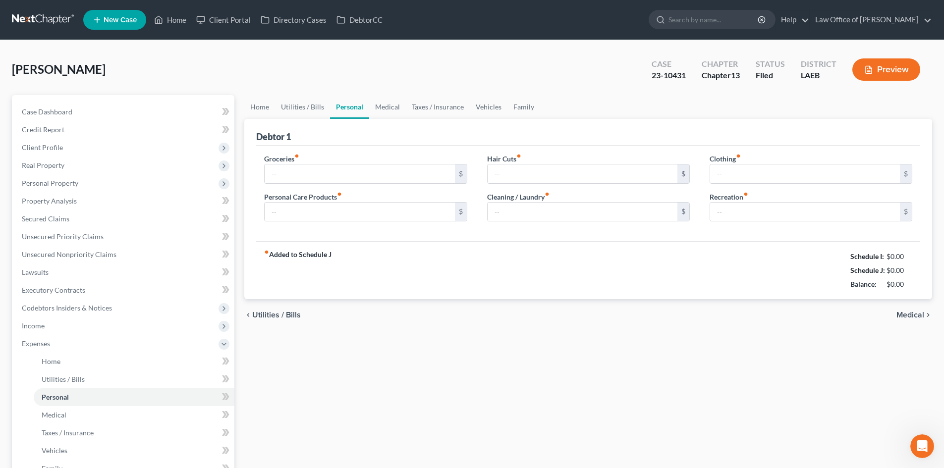
type input "0.00"
click at [307, 173] on input "723.00" at bounding box center [360, 174] width 190 height 19
click at [286, 173] on input "723.00" at bounding box center [360, 174] width 190 height 19
click at [397, 267] on div "fiber_manual_record Added to Schedule J Schedule I: $0.00 Schedule J: $3,140.00…" at bounding box center [588, 270] width 664 height 58
click at [324, 185] on div "Groceries fiber_manual_record 723.00 $ Personal Care Products fiber_manual_reco…" at bounding box center [365, 192] width 223 height 76
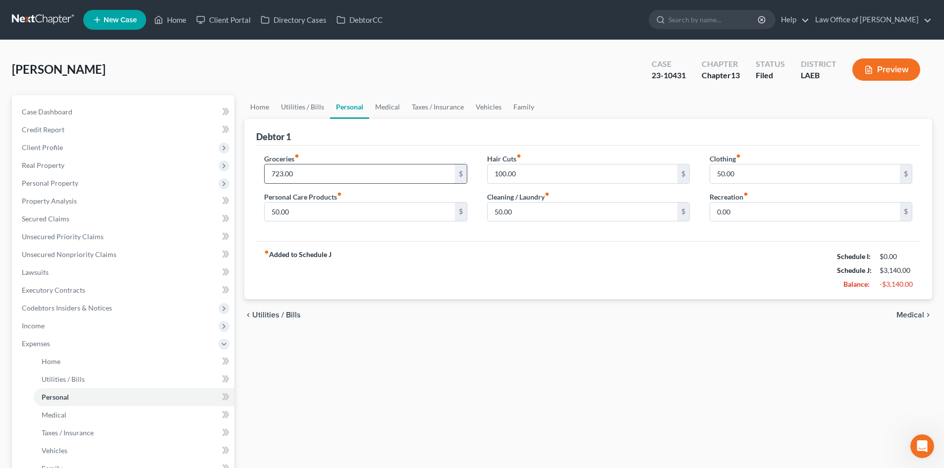
click at [324, 180] on input "723.00" at bounding box center [360, 174] width 190 height 19
click at [42, 328] on span "Income" at bounding box center [33, 326] width 23 height 8
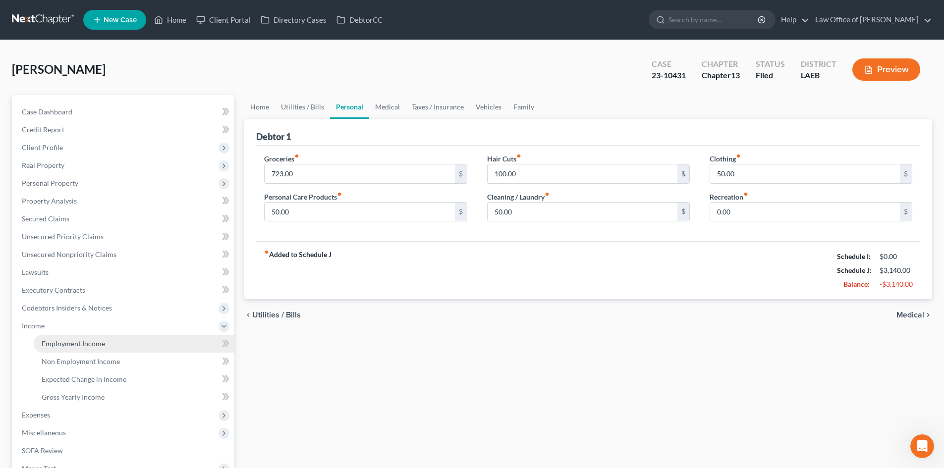
click at [62, 348] on link "Employment Income" at bounding box center [134, 344] width 201 height 18
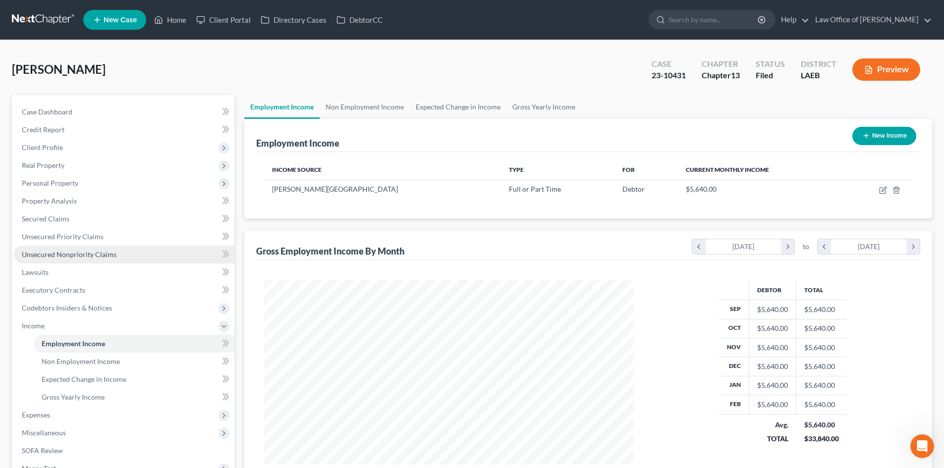
scroll to position [185, 390]
click at [36, 422] on span "Expenses" at bounding box center [124, 415] width 221 height 18
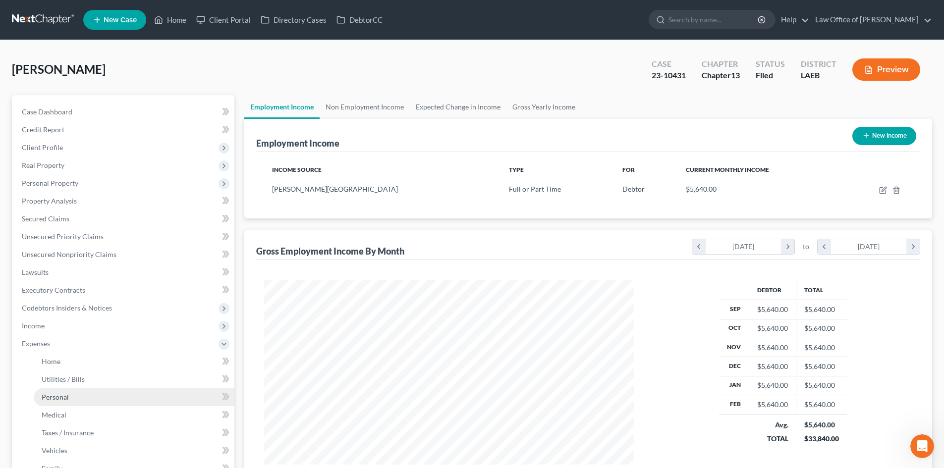
click at [54, 398] on span "Personal" at bounding box center [55, 397] width 27 height 8
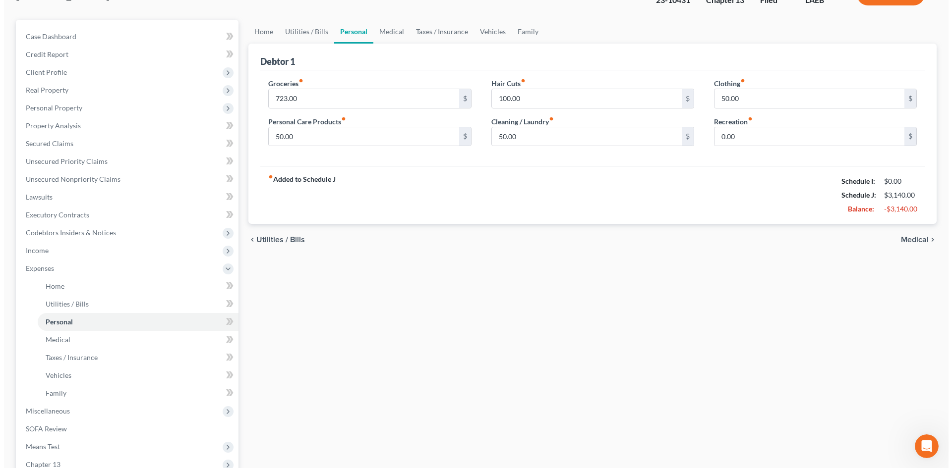
scroll to position [99, 0]
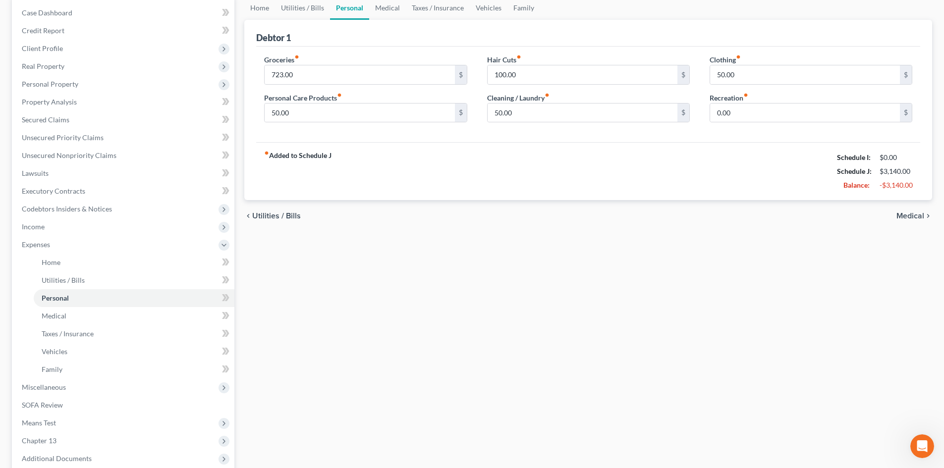
click at [312, 61] on div "Groceries fiber_manual_record 723.00 $" at bounding box center [365, 70] width 203 height 30
click at [300, 81] on input "723.00" at bounding box center [360, 74] width 190 height 19
type input "723"
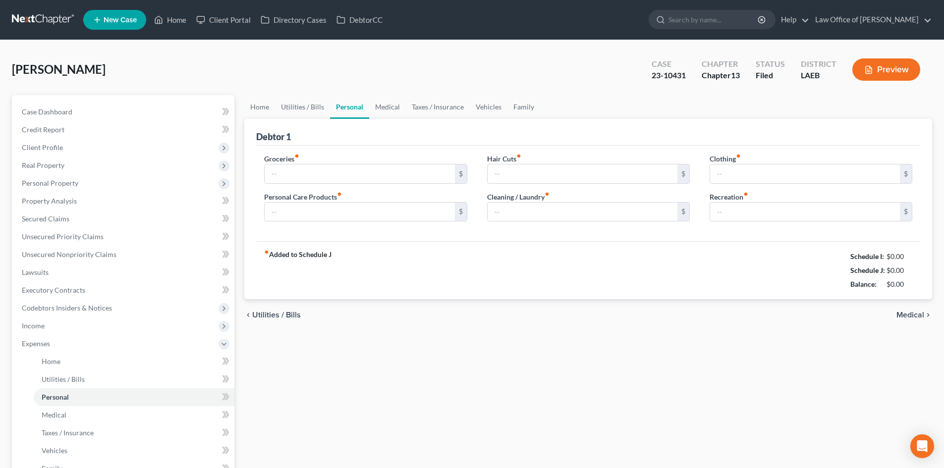
type input "723.00"
type input "50.00"
type input "100.00"
type input "50.00"
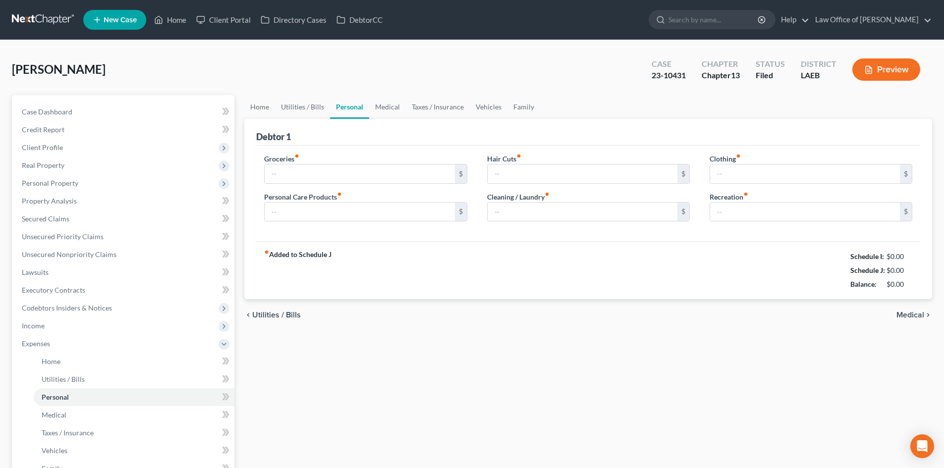
type input "0.00"
click at [268, 101] on link "Home" at bounding box center [259, 107] width 31 height 24
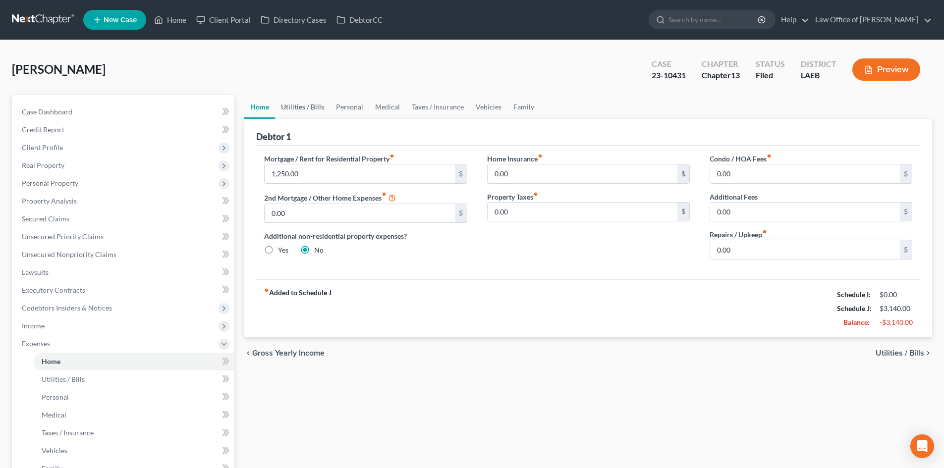
click at [287, 105] on link "Utilities / Bills" at bounding box center [302, 107] width 55 height 24
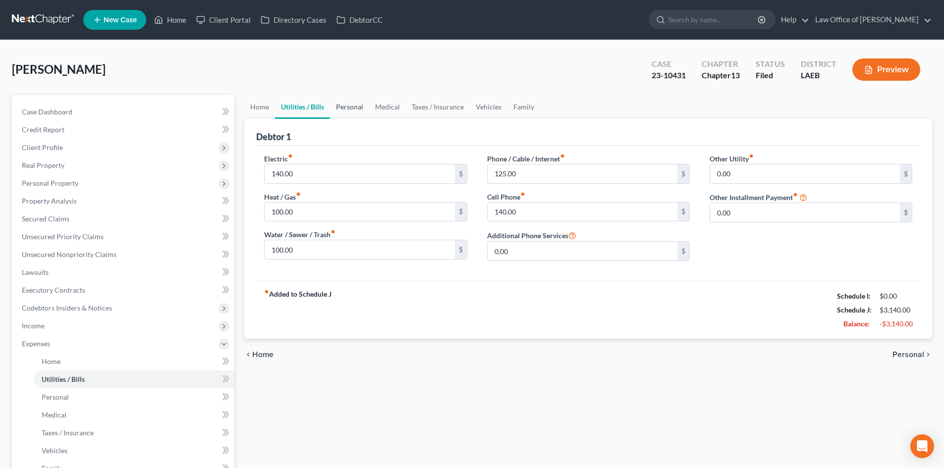
click at [351, 110] on link "Personal" at bounding box center [349, 107] width 39 height 24
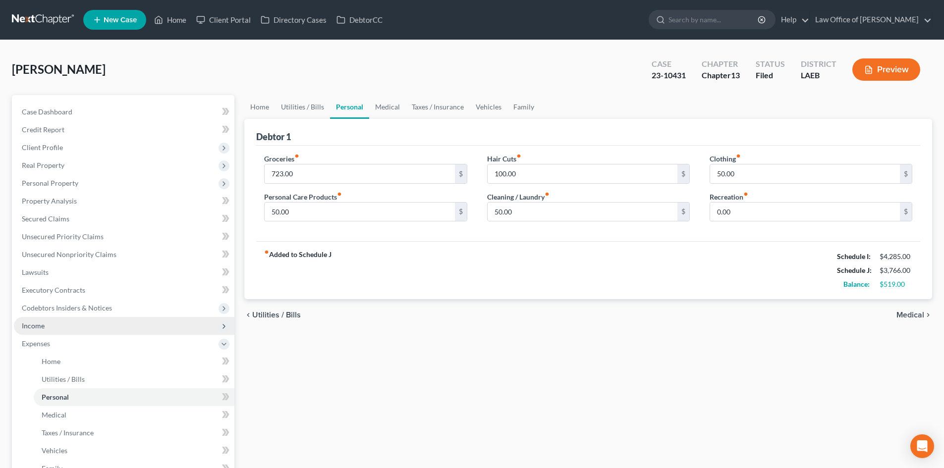
click at [40, 326] on span "Income" at bounding box center [33, 326] width 23 height 8
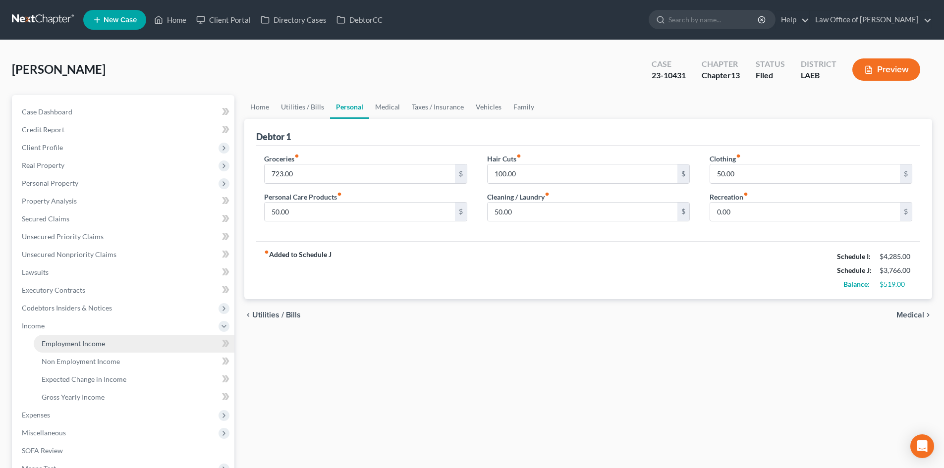
click at [70, 340] on span "Employment Income" at bounding box center [73, 344] width 63 height 8
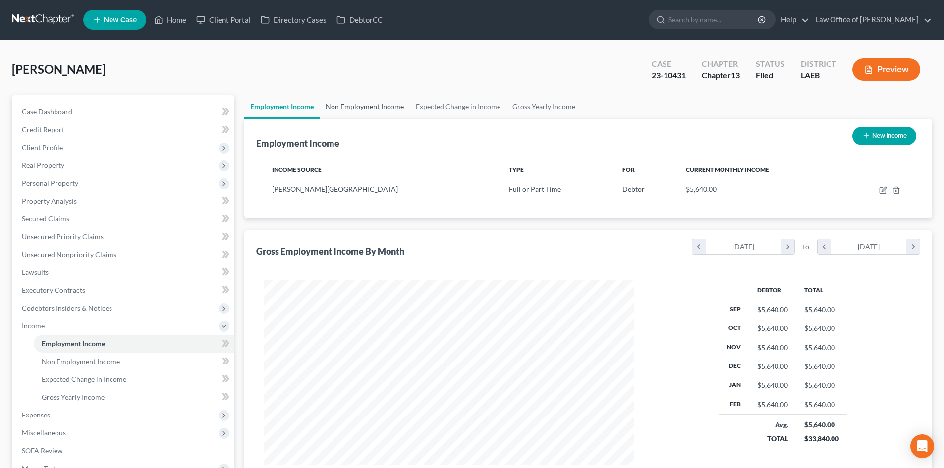
click at [360, 107] on link "Non Employment Income" at bounding box center [365, 107] width 90 height 24
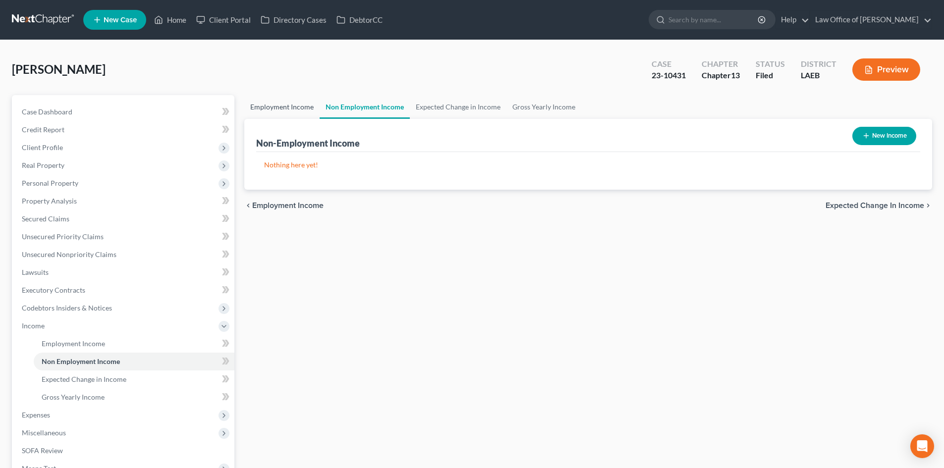
click at [282, 107] on link "Employment Income" at bounding box center [281, 107] width 75 height 24
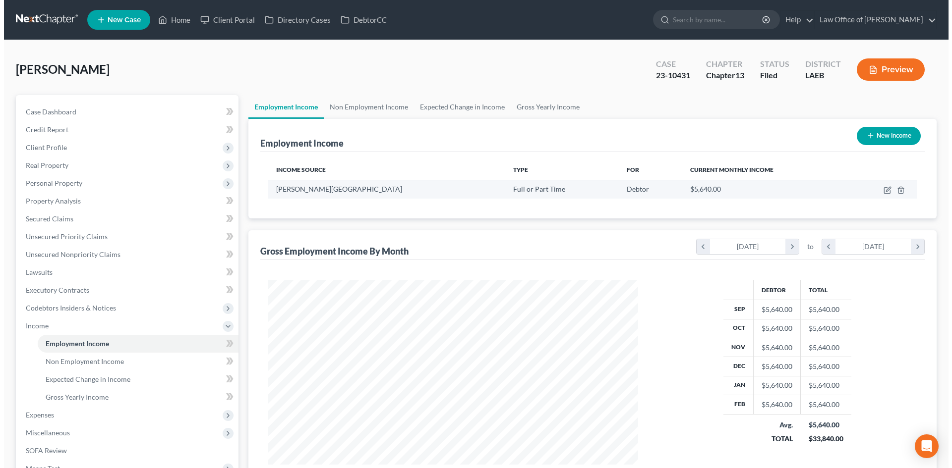
scroll to position [185, 390]
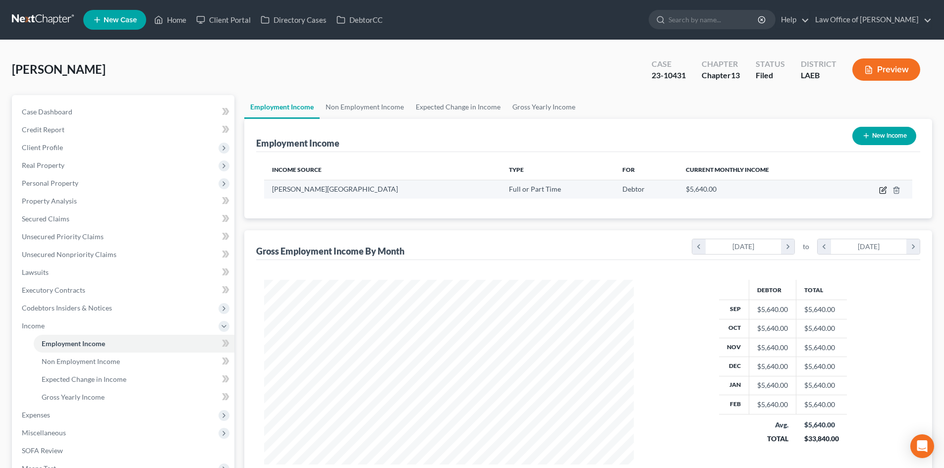
click at [886, 192] on icon "button" at bounding box center [883, 191] width 6 height 6
select select "0"
select select "19"
select select "0"
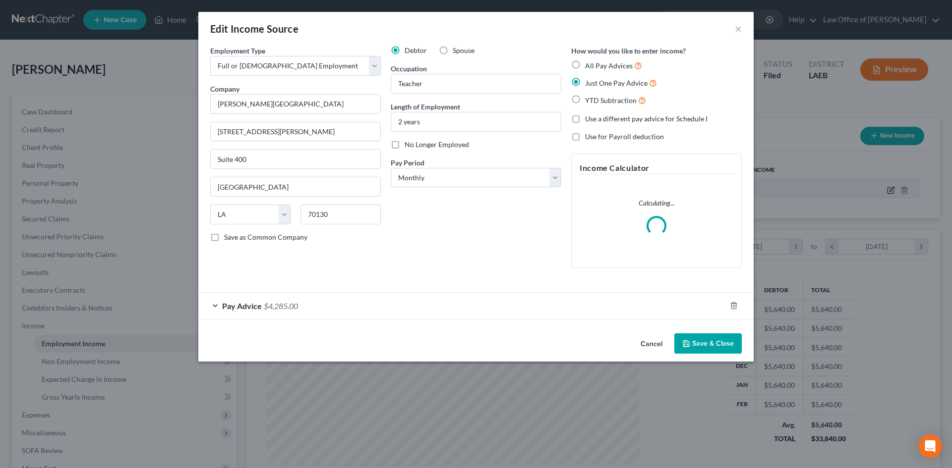
scroll to position [186, 393]
click at [233, 315] on div "Pay Advice $4,285.00" at bounding box center [461, 306] width 527 height 26
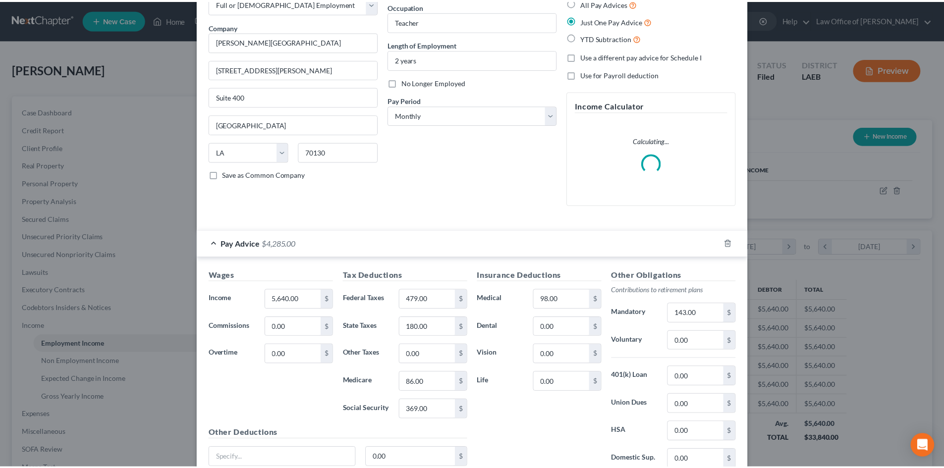
scroll to position [0, 0]
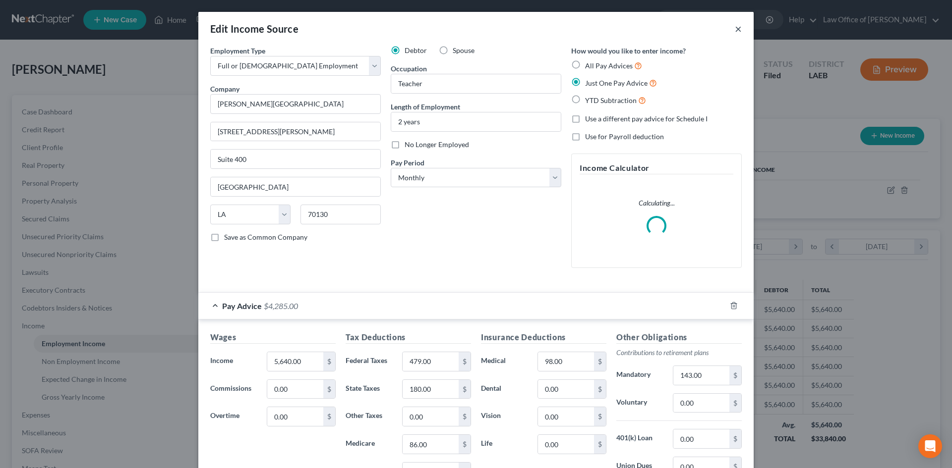
click at [735, 23] on button "×" at bounding box center [738, 29] width 7 height 12
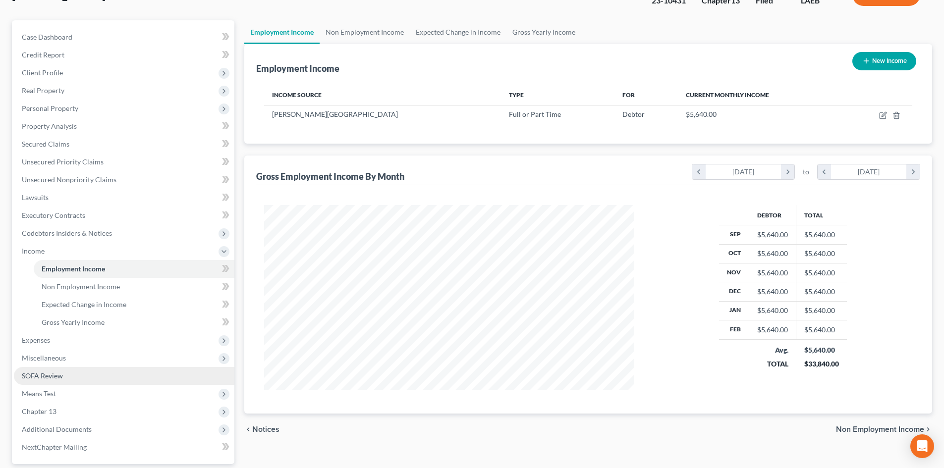
scroll to position [99, 0]
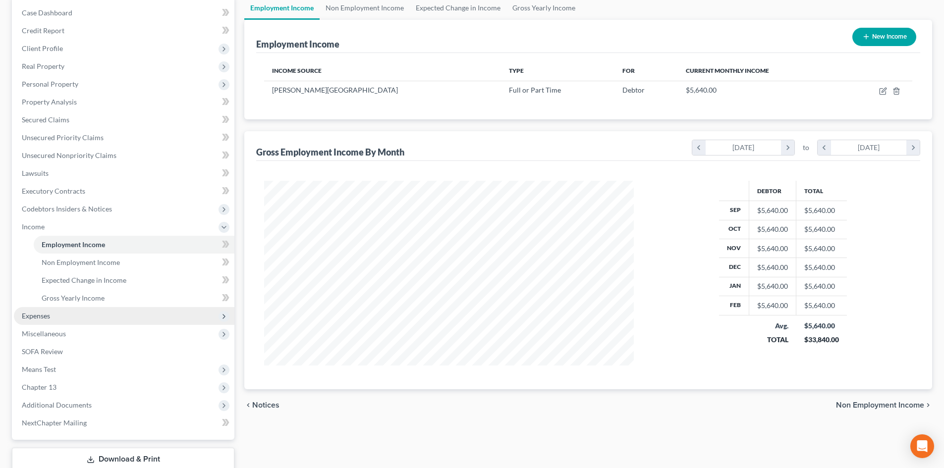
click at [31, 319] on span "Expenses" at bounding box center [36, 316] width 28 height 8
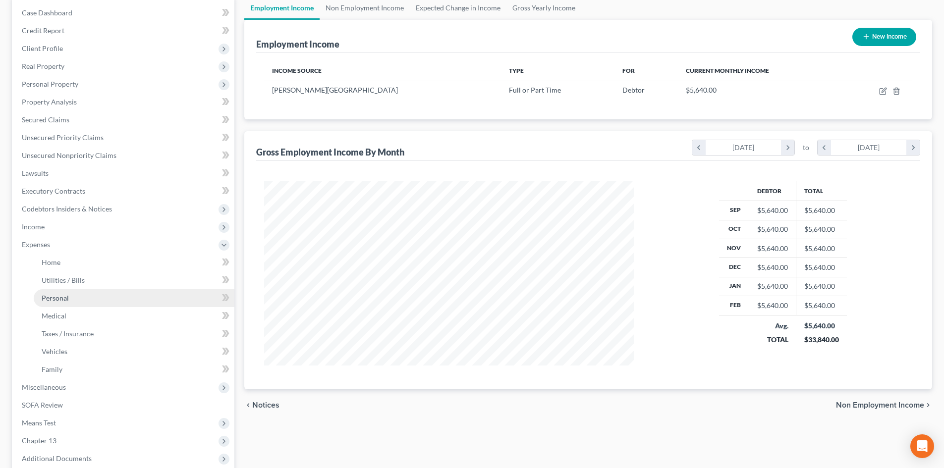
click at [59, 302] on link "Personal" at bounding box center [134, 298] width 201 height 18
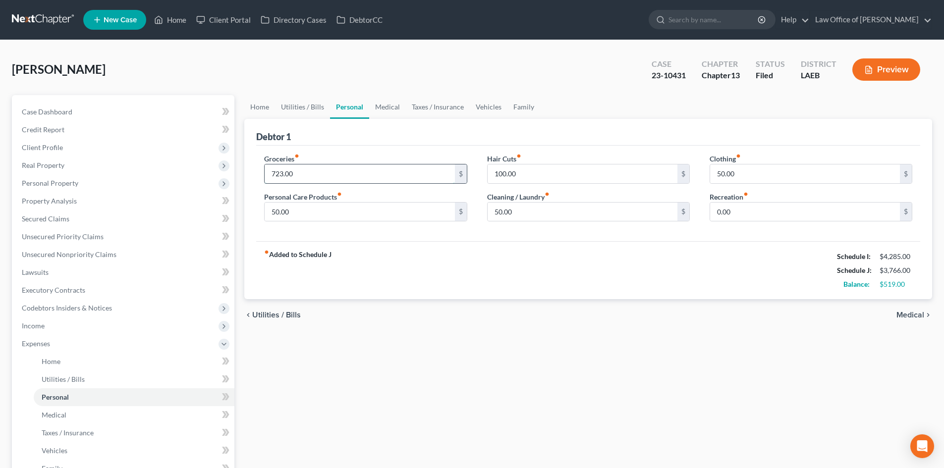
click at [287, 178] on input "723.00" at bounding box center [360, 174] width 190 height 19
click at [282, 173] on input "723.00" at bounding box center [360, 174] width 190 height 19
type input "726.00"
click at [493, 343] on div "Home Utilities / Bills Personal Medical Taxes / Insurance Vehicles Family Debto…" at bounding box center [588, 372] width 698 height 555
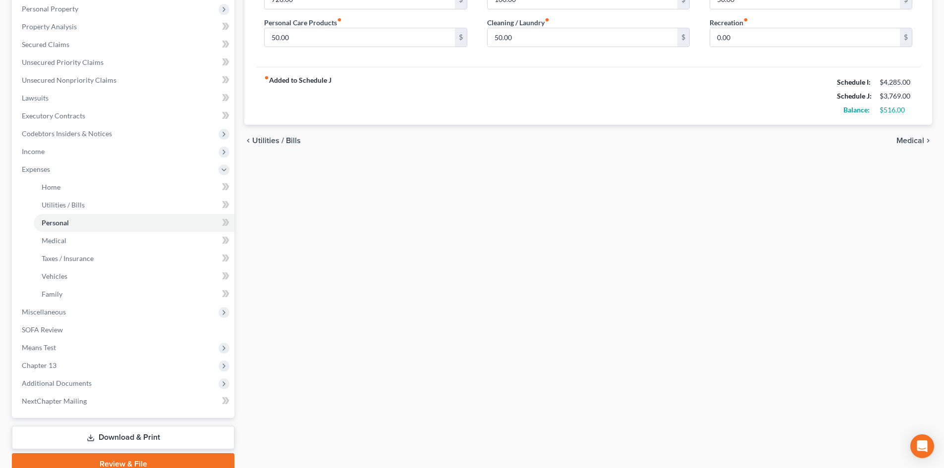
scroll to position [198, 0]
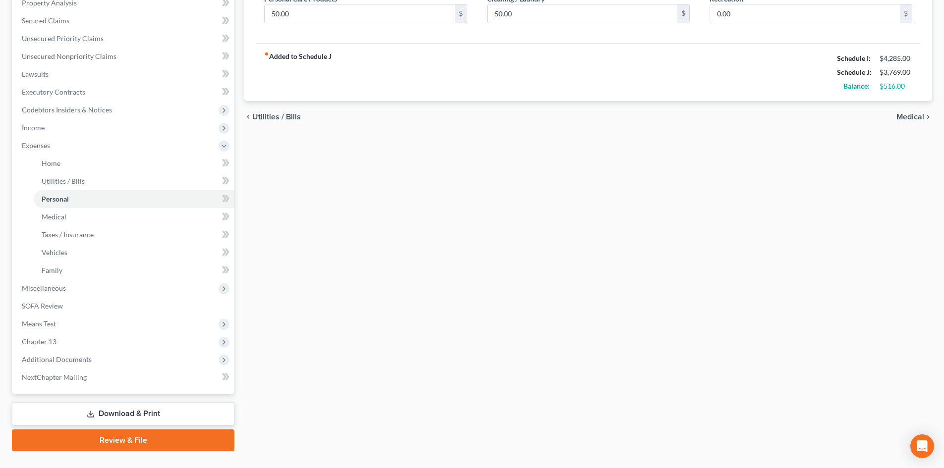
click at [118, 415] on link "Download & Print" at bounding box center [123, 413] width 223 height 23
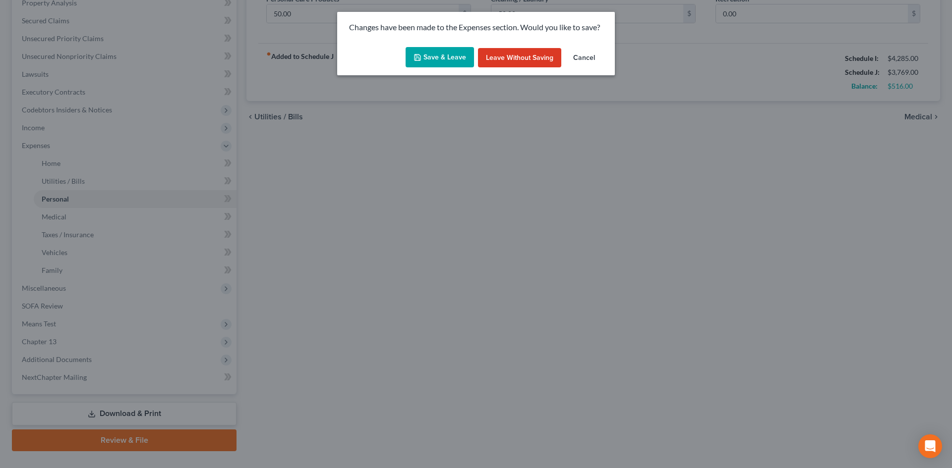
click at [427, 59] on button "Save & Leave" at bounding box center [439, 57] width 68 height 21
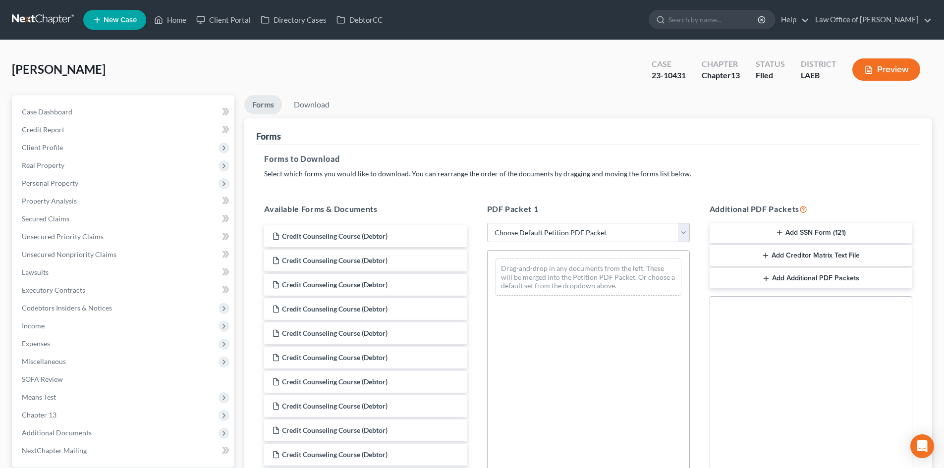
click at [563, 228] on select "Choose Default Petition PDF Packet Complete Bankruptcy Petition (all forms and …" at bounding box center [588, 233] width 203 height 20
select select "2"
click at [487, 223] on select "Choose Default Petition PDF Packet Complete Bankruptcy Petition (all forms and …" at bounding box center [588, 233] width 203 height 20
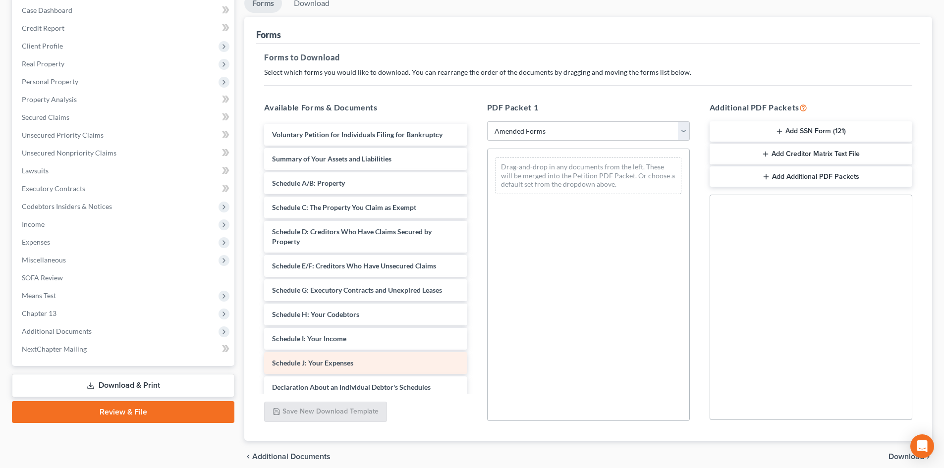
scroll to position [144, 0]
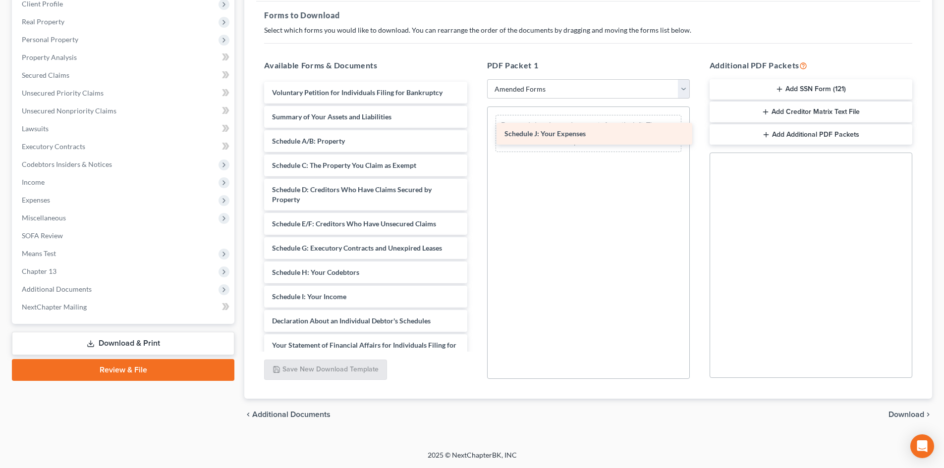
drag, startPoint x: 316, startPoint y: 321, endPoint x: 548, endPoint y: 133, distance: 298.5
click at [475, 133] on div "Schedule J: Your Expenses Voluntary Petition for Individuals Filing for Bankrup…" at bounding box center [365, 302] width 219 height 440
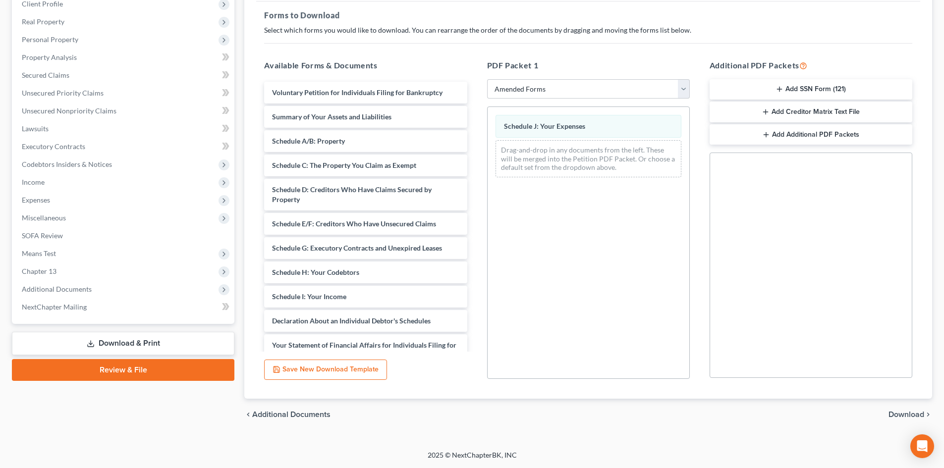
click at [914, 419] on span "Download" at bounding box center [907, 415] width 36 height 8
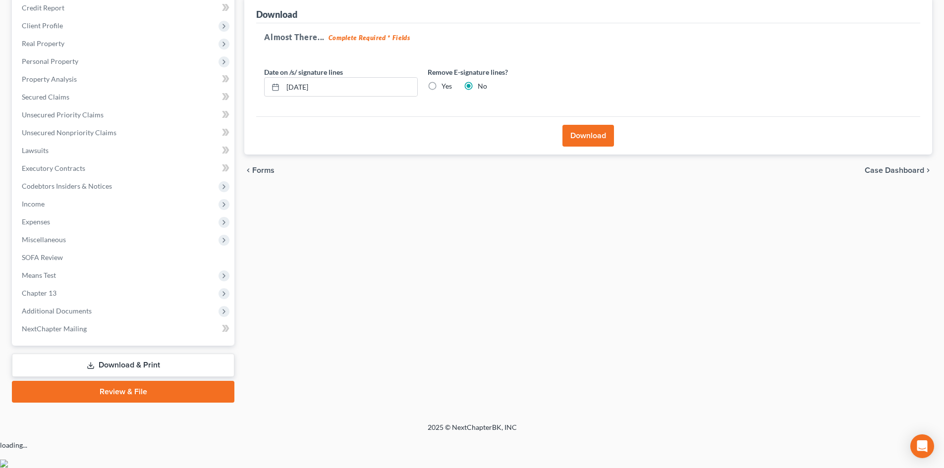
scroll to position [94, 0]
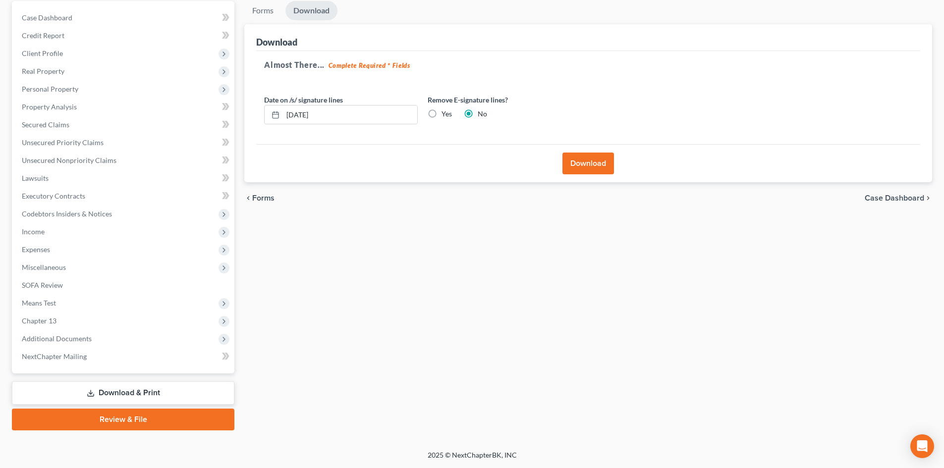
click at [590, 160] on button "Download" at bounding box center [589, 164] width 52 height 22
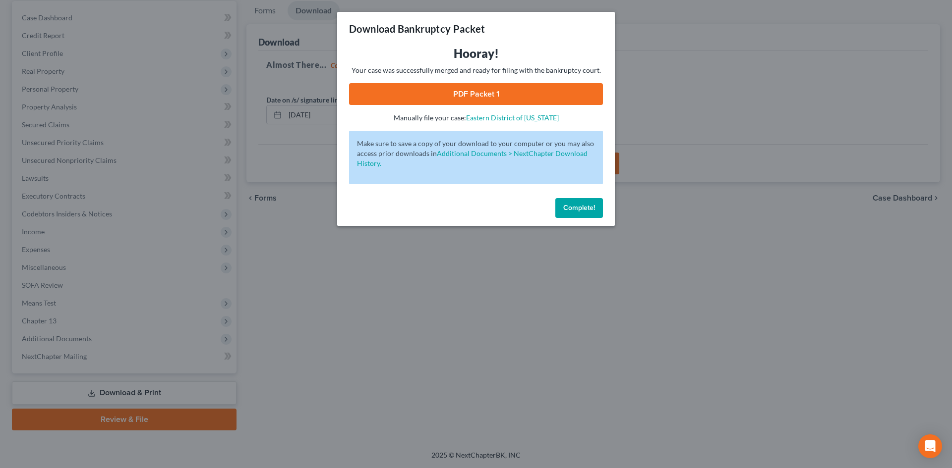
click at [462, 97] on link "PDF Packet 1" at bounding box center [476, 94] width 254 height 22
click at [578, 204] on span "Complete!" at bounding box center [579, 208] width 32 height 8
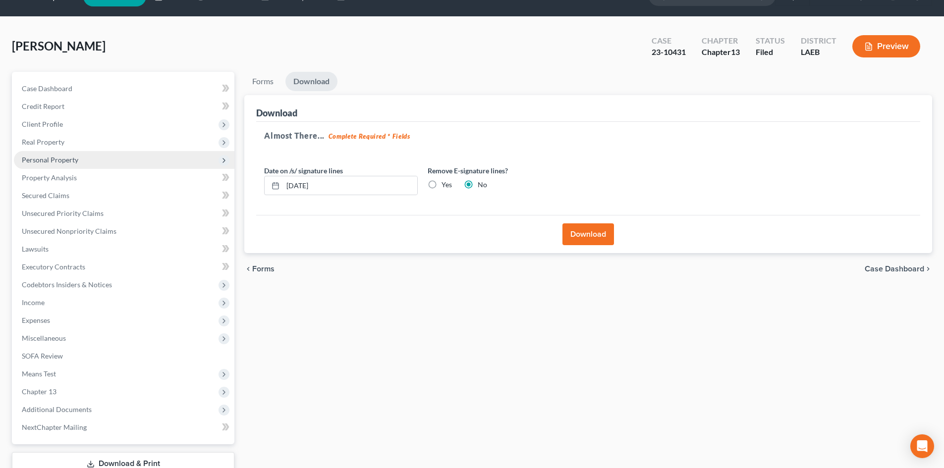
scroll to position [0, 0]
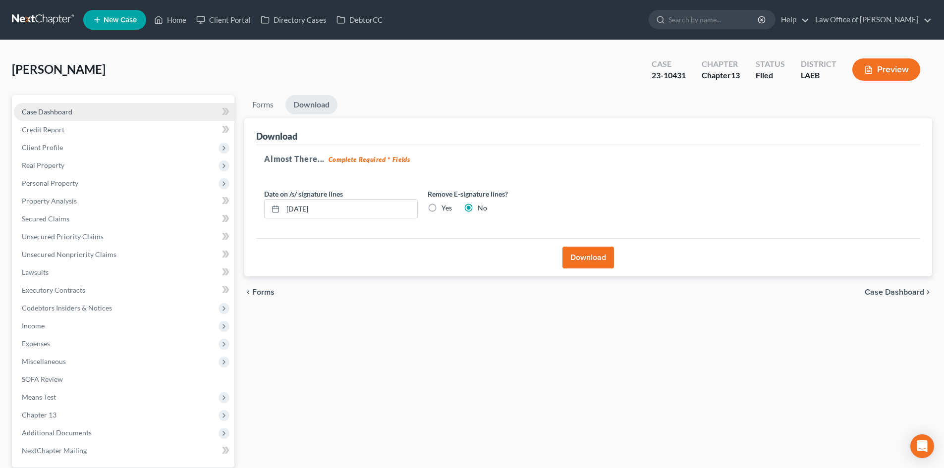
click at [49, 114] on span "Case Dashboard" at bounding box center [47, 112] width 51 height 8
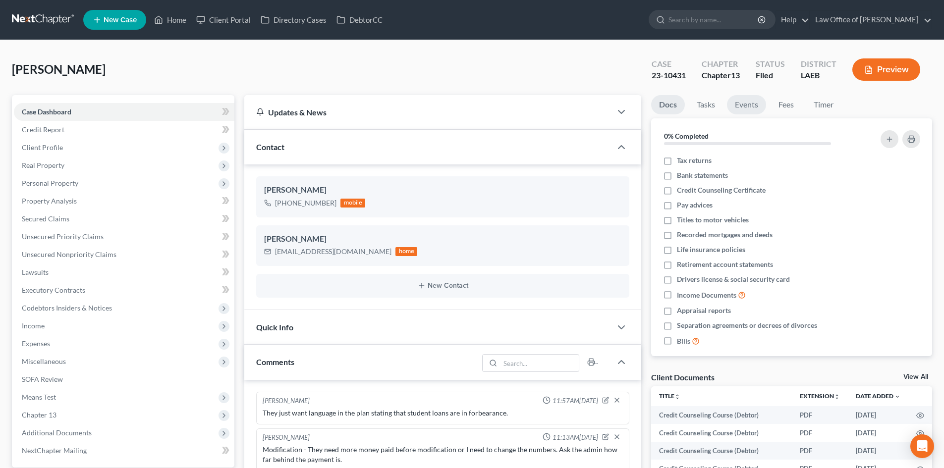
click at [750, 105] on link "Events" at bounding box center [746, 104] width 39 height 19
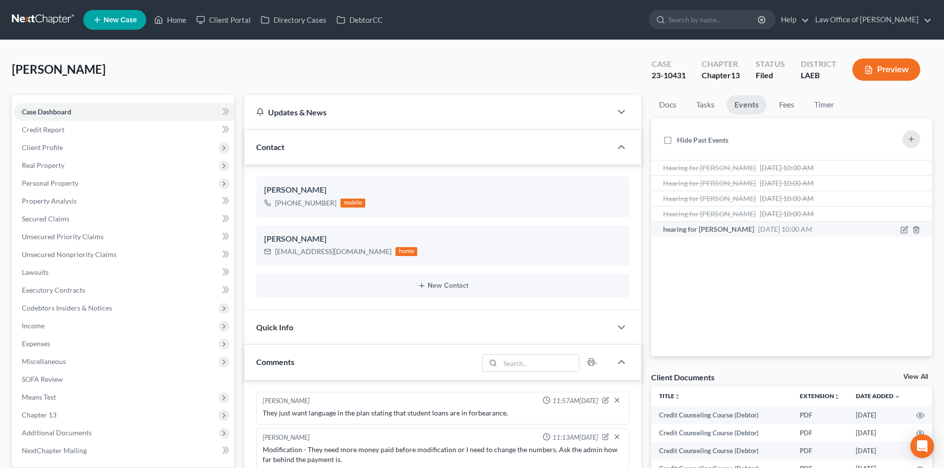
click at [717, 229] on span "hearing for [PERSON_NAME]" at bounding box center [708, 229] width 91 height 8
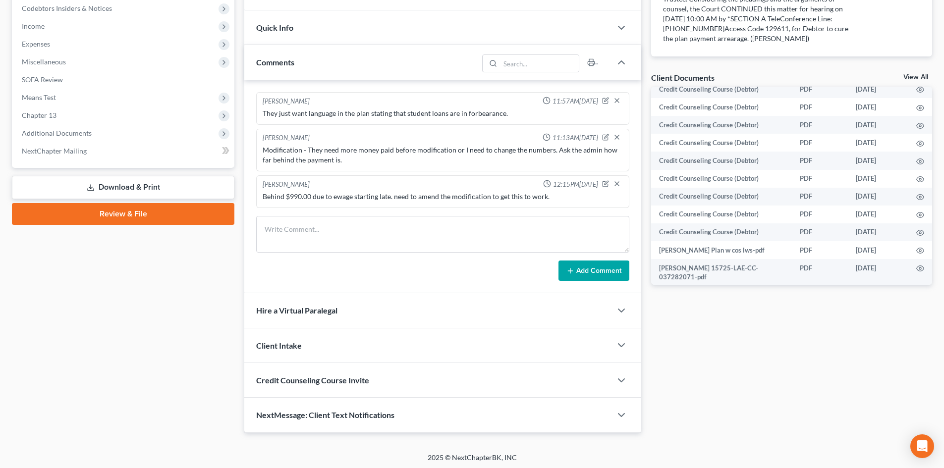
scroll to position [302, 0]
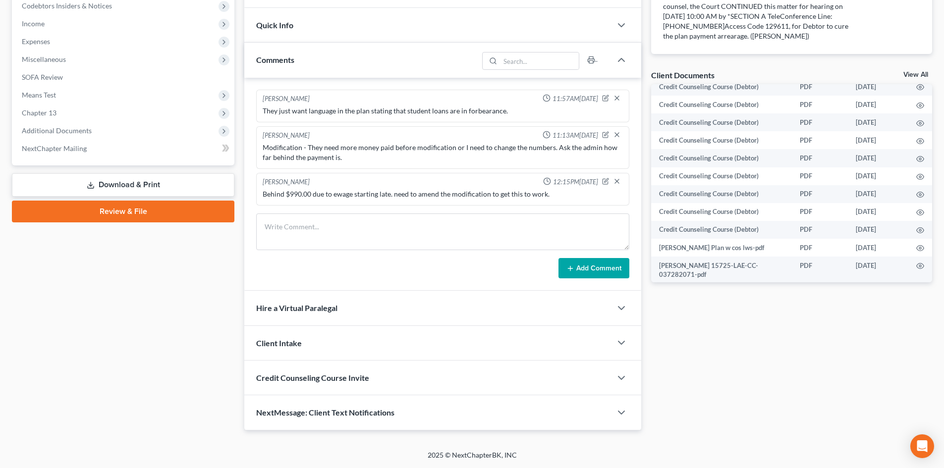
click at [130, 187] on link "Download & Print" at bounding box center [123, 184] width 223 height 23
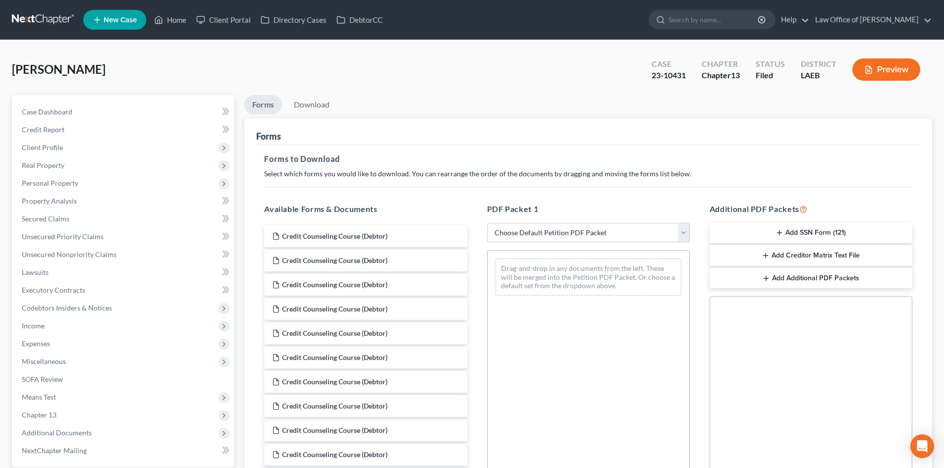
click at [562, 232] on select "Choose Default Petition PDF Packet Complete Bankruptcy Petition (all forms and …" at bounding box center [588, 233] width 203 height 20
select select "6"
click at [487, 223] on select "Choose Default Petition PDF Packet Complete Bankruptcy Petition (all forms and …" at bounding box center [588, 233] width 203 height 20
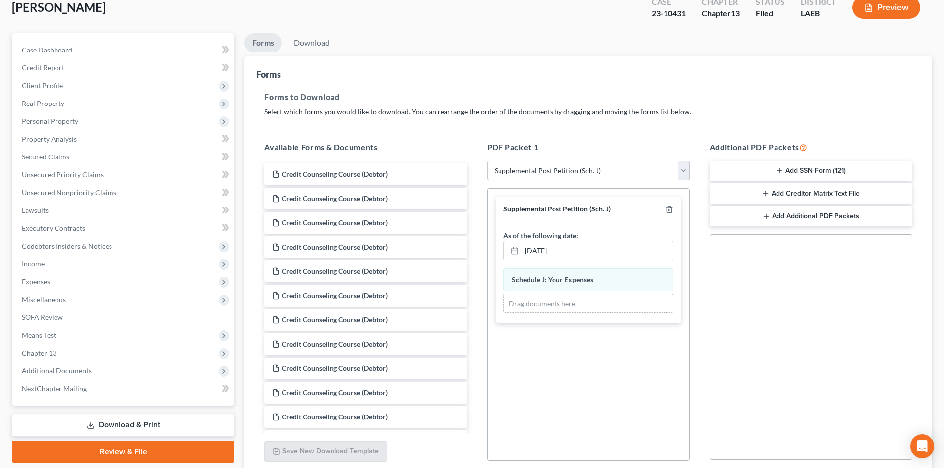
scroll to position [99, 0]
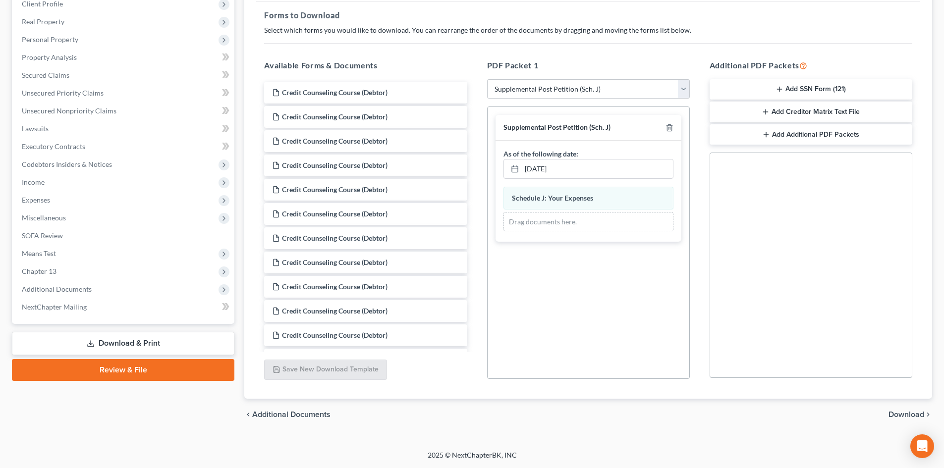
click at [901, 414] on span "Download" at bounding box center [907, 415] width 36 height 8
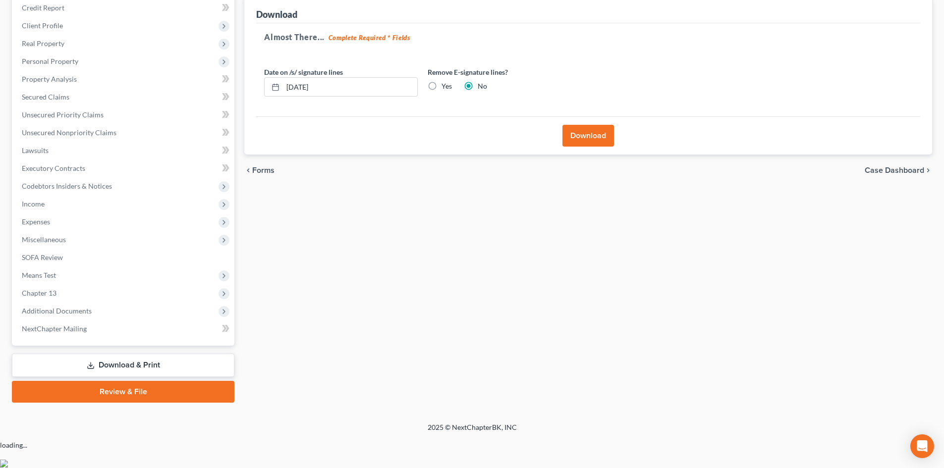
scroll to position [94, 0]
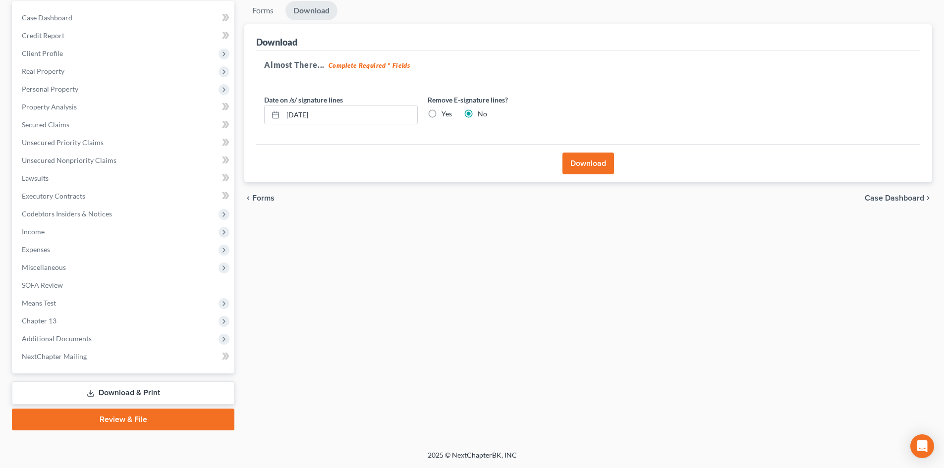
click at [588, 166] on button "Download" at bounding box center [589, 164] width 52 height 22
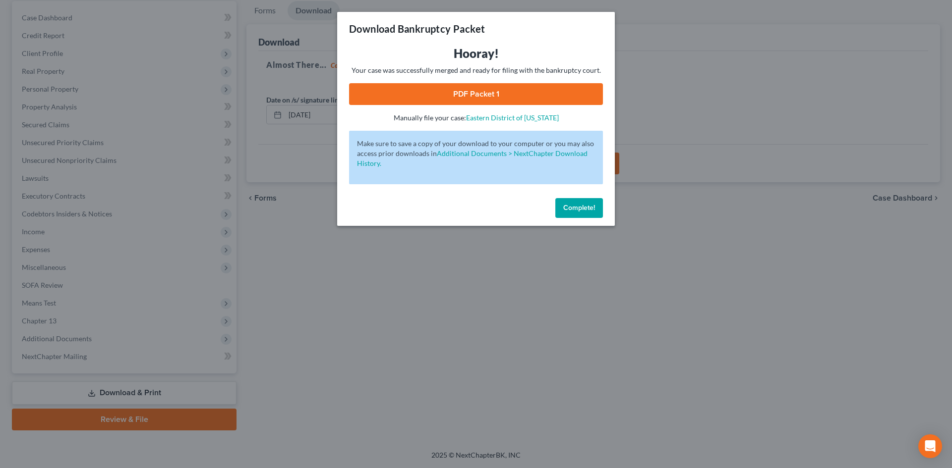
click at [477, 93] on link "PDF Packet 1" at bounding box center [476, 94] width 254 height 22
click at [582, 212] on button "Complete!" at bounding box center [579, 208] width 48 height 20
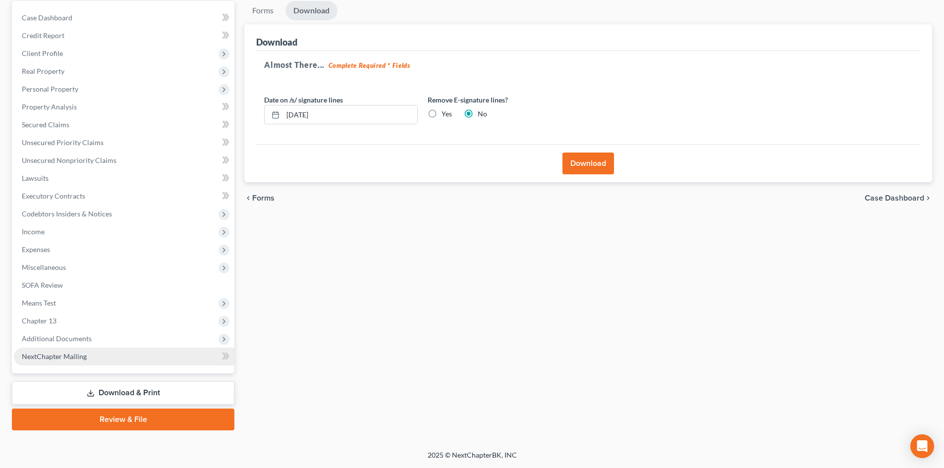
click at [63, 357] on span "NextChapter Mailing" at bounding box center [54, 356] width 65 height 8
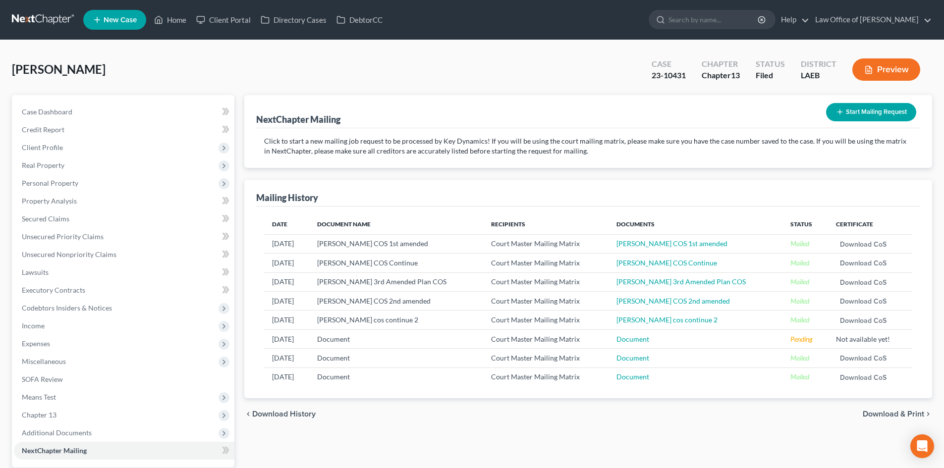
click at [856, 114] on button "Start Mailing Request" at bounding box center [871, 112] width 90 height 18
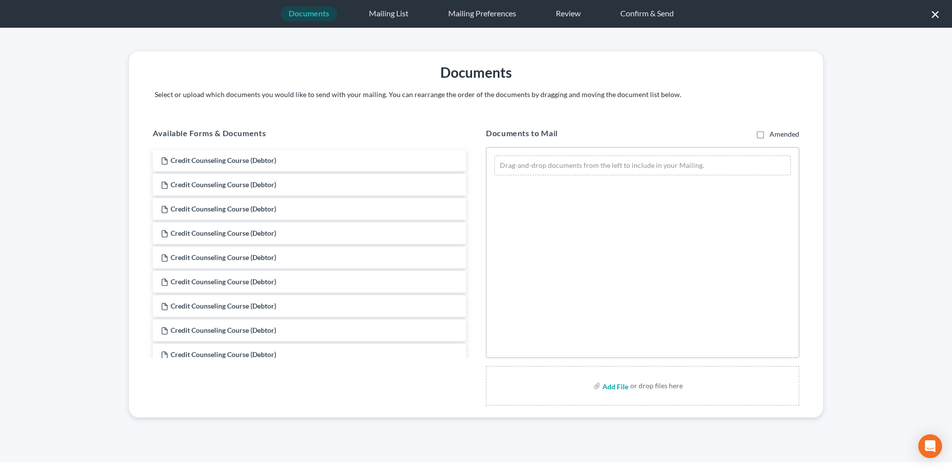
click at [616, 392] on input "file" at bounding box center [614, 386] width 24 height 18
type input "C:\fakepath\Patton amended modification mailing.pdf"
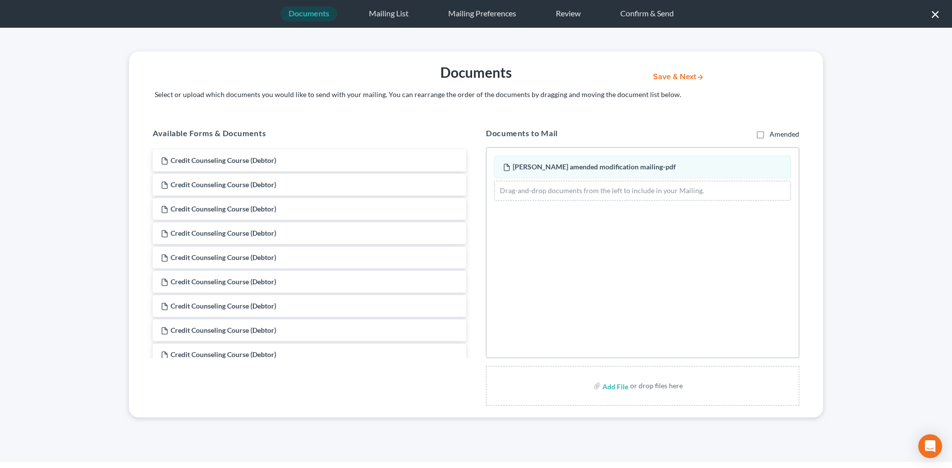
click at [699, 79] on icon "button" at bounding box center [700, 77] width 8 height 8
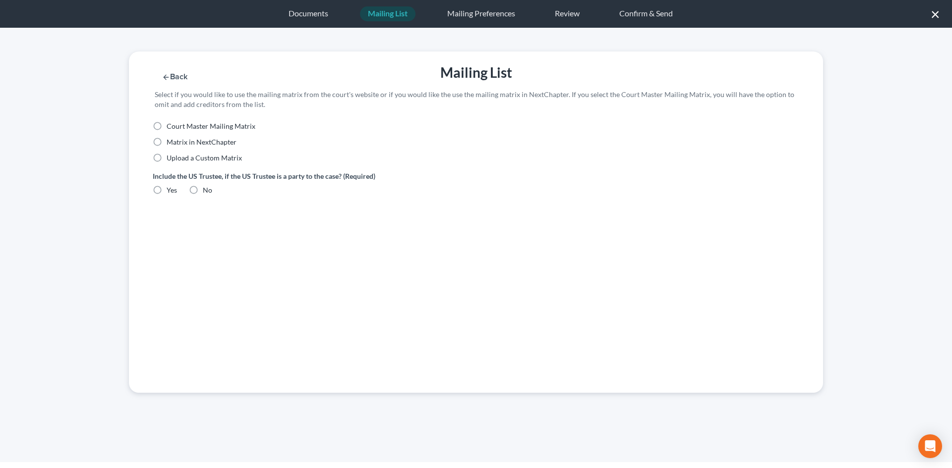
click at [168, 128] on span "Court Master Mailing Matrix" at bounding box center [211, 126] width 89 height 8
click at [171, 128] on input "Court Master Mailing Matrix" at bounding box center [174, 124] width 6 height 6
radio input "true"
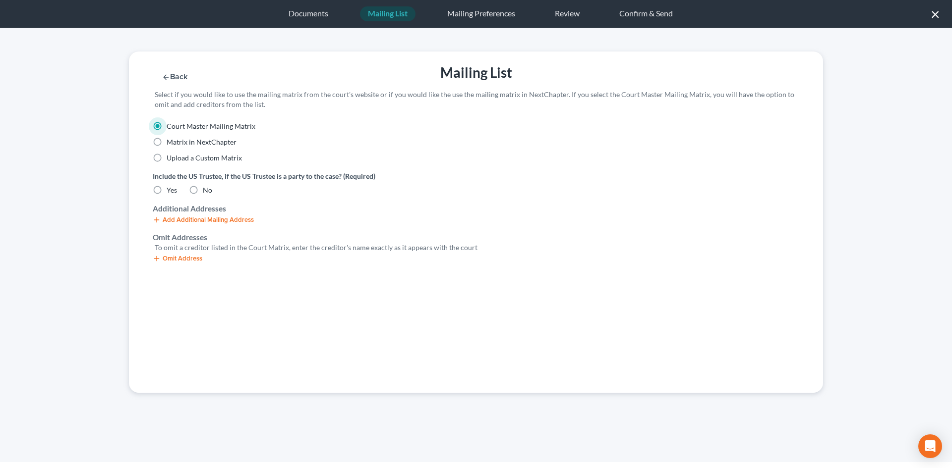
click at [203, 191] on label "No" at bounding box center [207, 190] width 9 height 10
click at [207, 191] on input "No" at bounding box center [210, 188] width 6 height 6
radio input "true"
click at [177, 257] on button "Omit Address" at bounding box center [178, 259] width 50 height 8
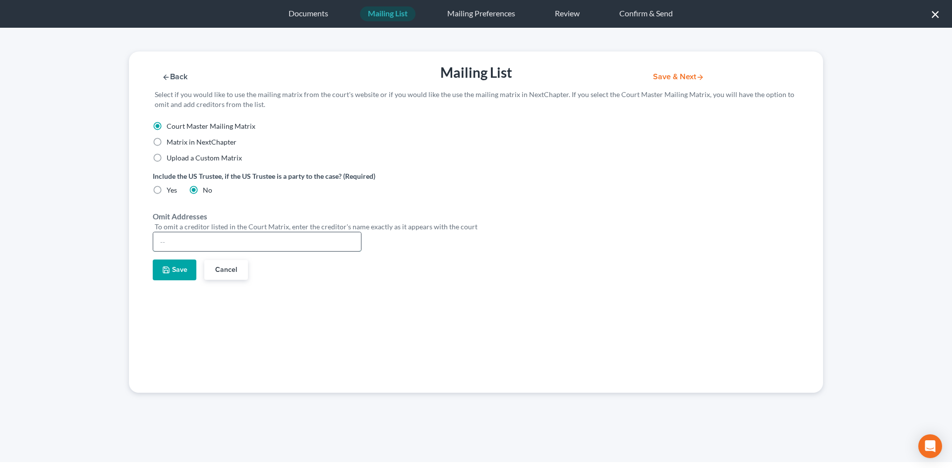
drag, startPoint x: 181, startPoint y: 246, endPoint x: 179, endPoint y: 239, distance: 6.6
click at [180, 246] on input "text" at bounding box center [257, 241] width 208 height 19
type input "[PERSON_NAME]"
click at [173, 279] on button "Save" at bounding box center [175, 270] width 44 height 21
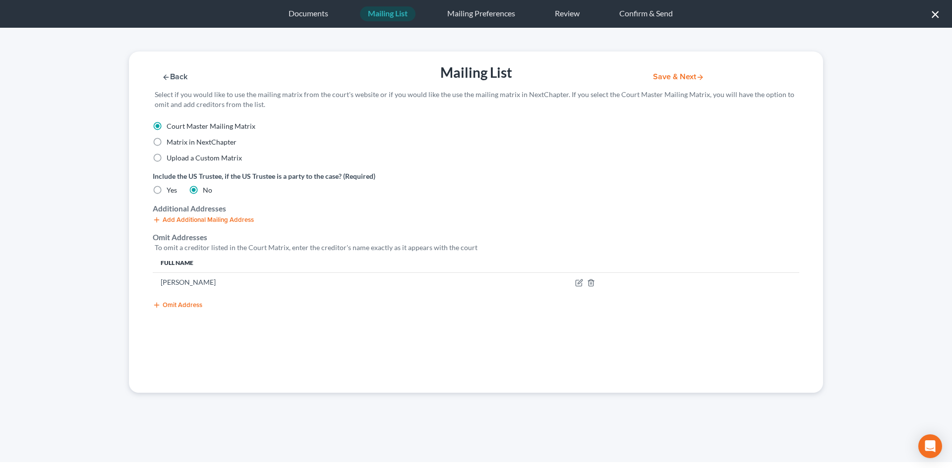
click at [681, 74] on button "Save & Next" at bounding box center [678, 77] width 67 height 8
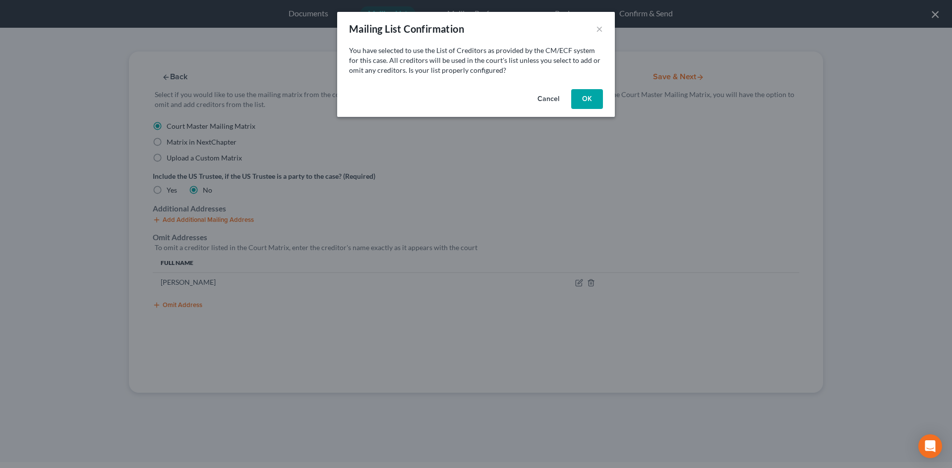
click at [580, 105] on button "OK" at bounding box center [587, 99] width 32 height 20
select select "19"
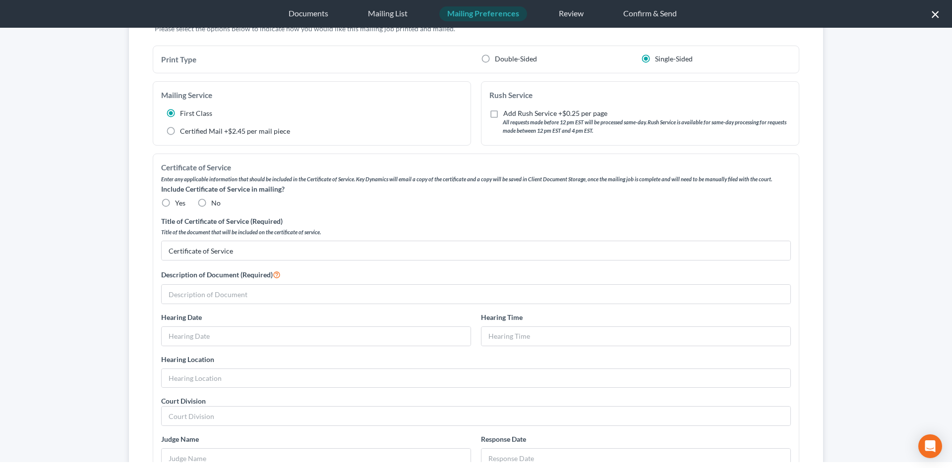
scroll to position [99, 0]
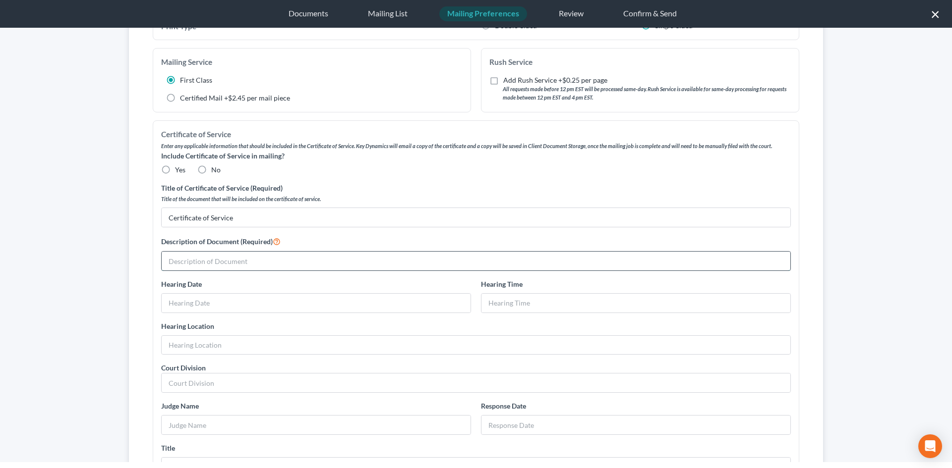
click at [228, 267] on input "text" at bounding box center [476, 261] width 628 height 19
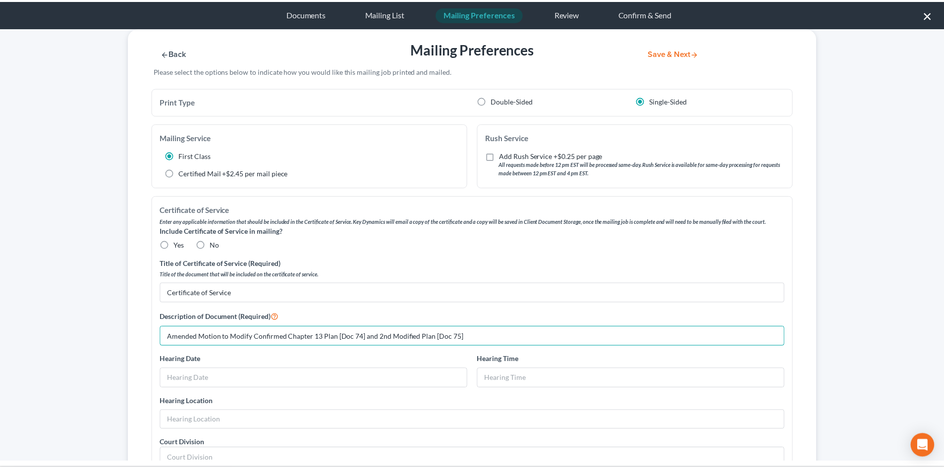
scroll to position [0, 0]
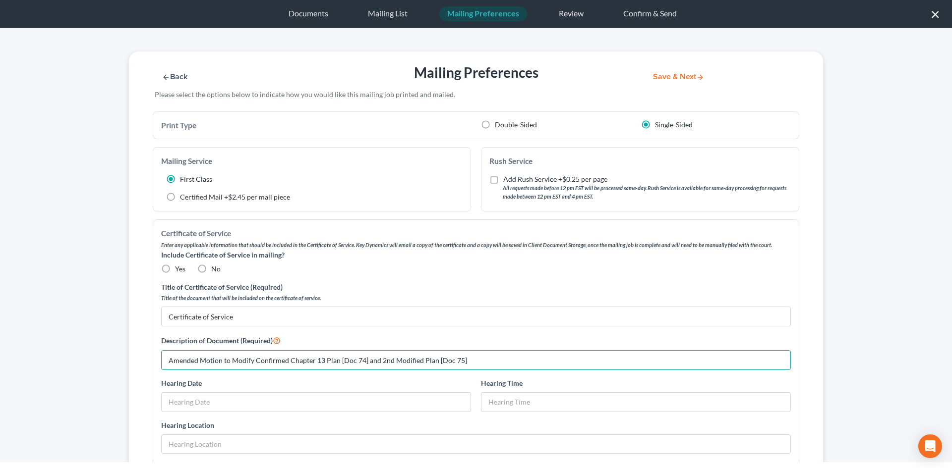
type input "Amended Motion to Modify Confirmed Chapter 13 Plan [Doc 74] and 2nd Modified Pl…"
click at [211, 267] on label "No" at bounding box center [215, 269] width 9 height 10
click at [215, 267] on input "No" at bounding box center [218, 267] width 6 height 6
radio input "true"
click at [659, 79] on button "Save & Next" at bounding box center [678, 77] width 67 height 8
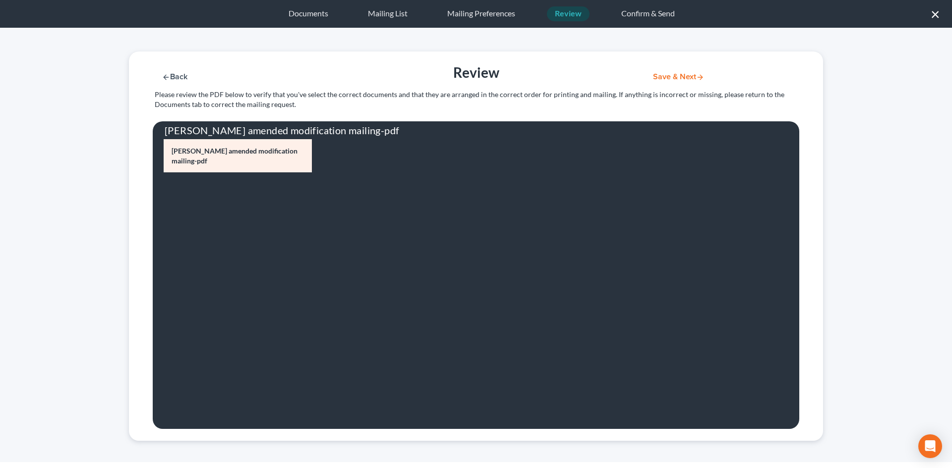
click at [675, 79] on button "Save & Next" at bounding box center [678, 77] width 67 height 8
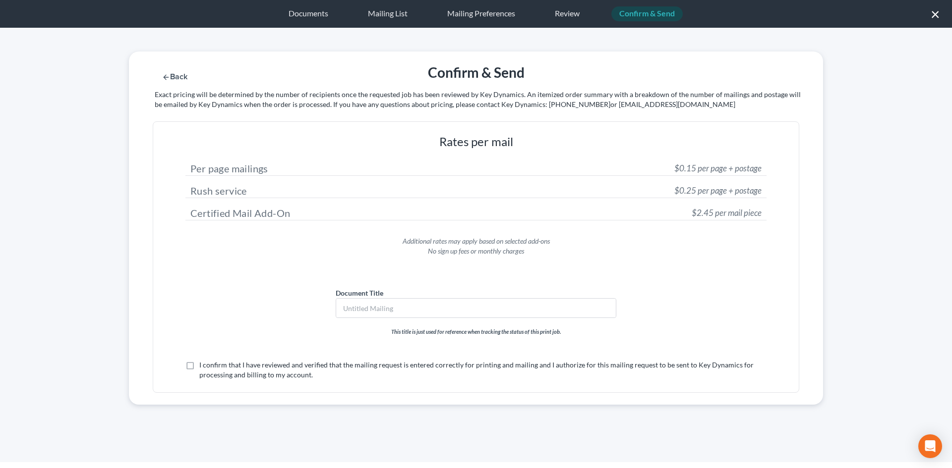
click at [277, 363] on label "I confirm that I have reviewed and verified that the mailing request is entered…" at bounding box center [482, 370] width 567 height 20
click at [210, 363] on input "I confirm that I have reviewed and verified that the mailing request is entered…" at bounding box center [206, 363] width 6 height 6
checkbox input "true"
click at [685, 76] on button "Submit for Mailing" at bounding box center [691, 77] width 92 height 8
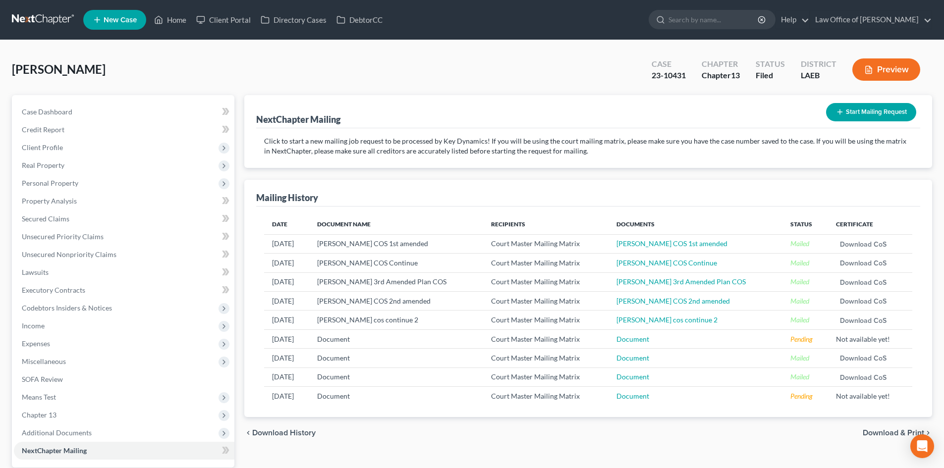
click at [40, 24] on link at bounding box center [43, 20] width 63 height 18
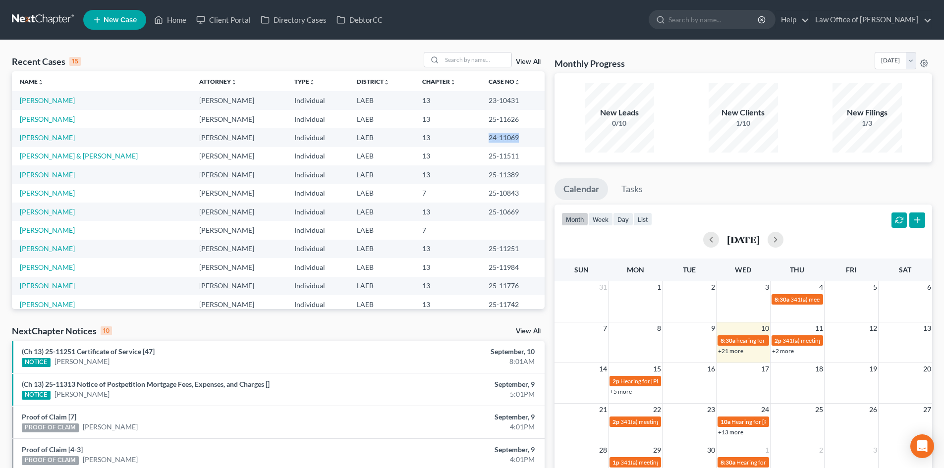
drag, startPoint x: 511, startPoint y: 138, endPoint x: 467, endPoint y: 142, distance: 43.3
click at [481, 142] on td "24-11069" at bounding box center [513, 137] width 64 height 18
copy td "24-11069"
click at [34, 136] on link "[PERSON_NAME]" at bounding box center [47, 137] width 55 height 8
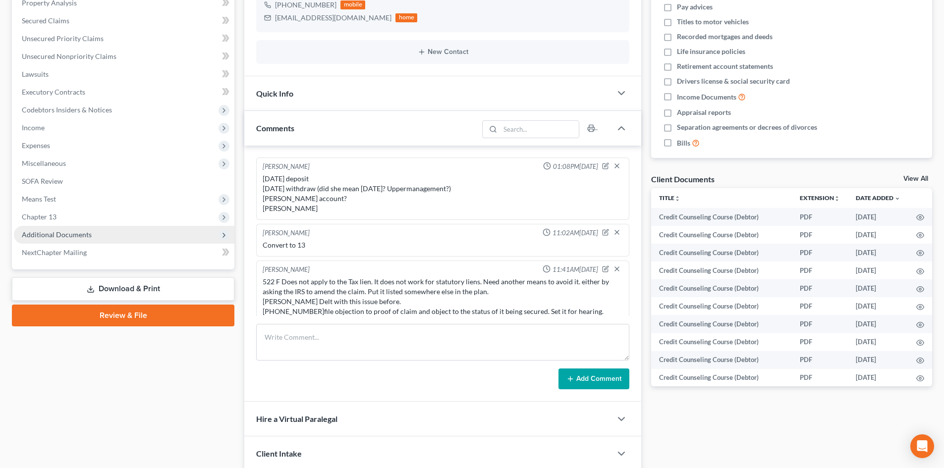
scroll to position [110, 0]
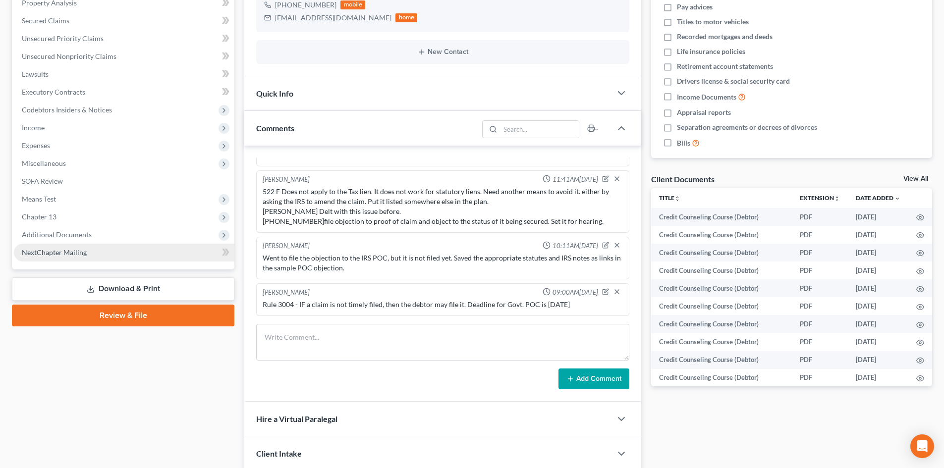
click at [55, 254] on span "NextChapter Mailing" at bounding box center [54, 252] width 65 height 8
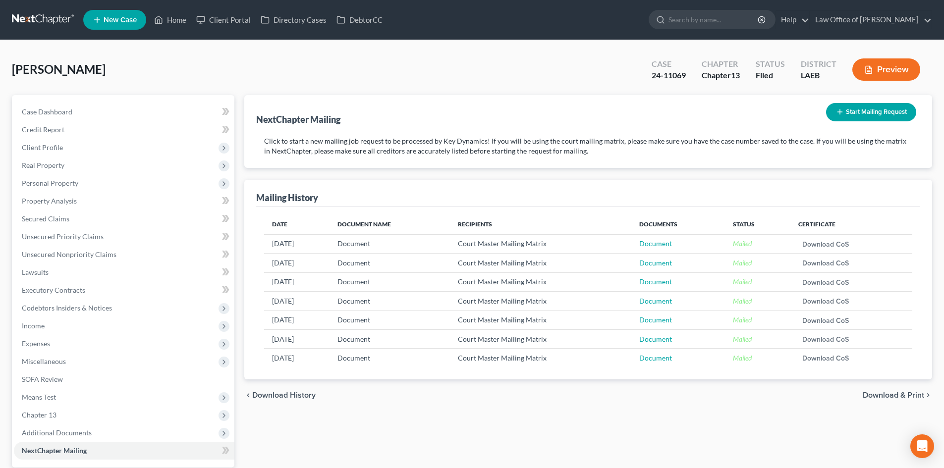
click at [32, 17] on link at bounding box center [43, 20] width 63 height 18
click at [707, 18] on input "search" at bounding box center [714, 19] width 91 height 18
type input "forte"
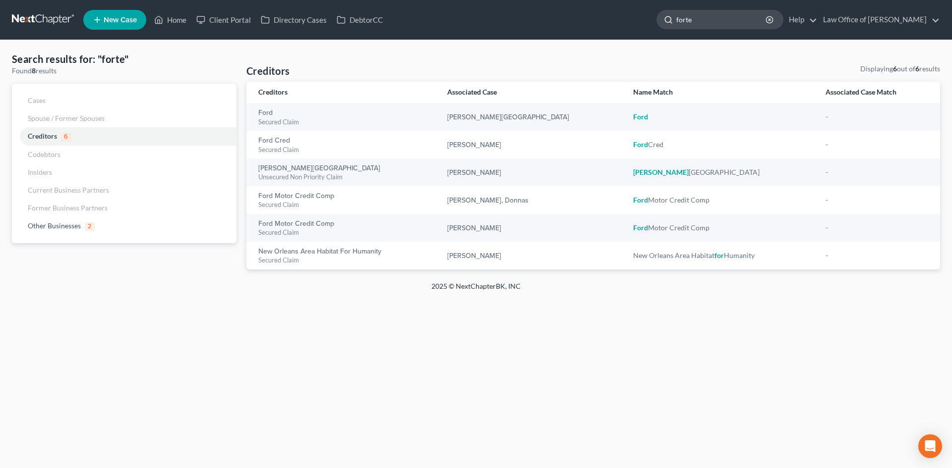
click at [726, 15] on input "forte" at bounding box center [721, 19] width 91 height 18
click at [772, 22] on circle "button" at bounding box center [769, 19] width 6 height 6
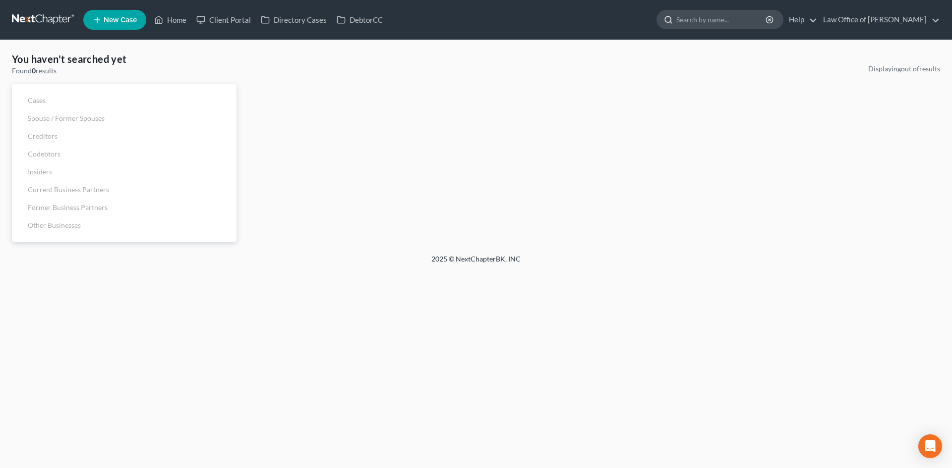
click at [747, 24] on input "search" at bounding box center [721, 19] width 91 height 18
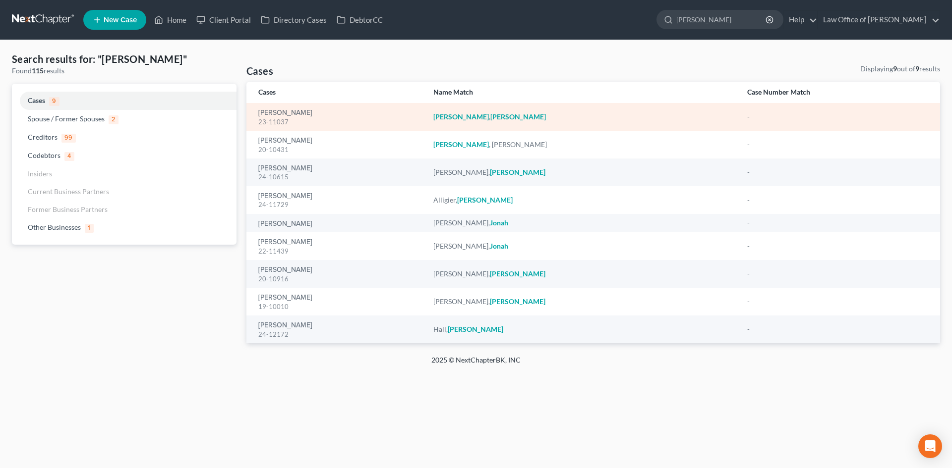
type input "[PERSON_NAME]"
click at [521, 116] on em "[PERSON_NAME]" at bounding box center [518, 117] width 56 height 8
click at [296, 112] on link "[PERSON_NAME]" at bounding box center [285, 113] width 54 height 7
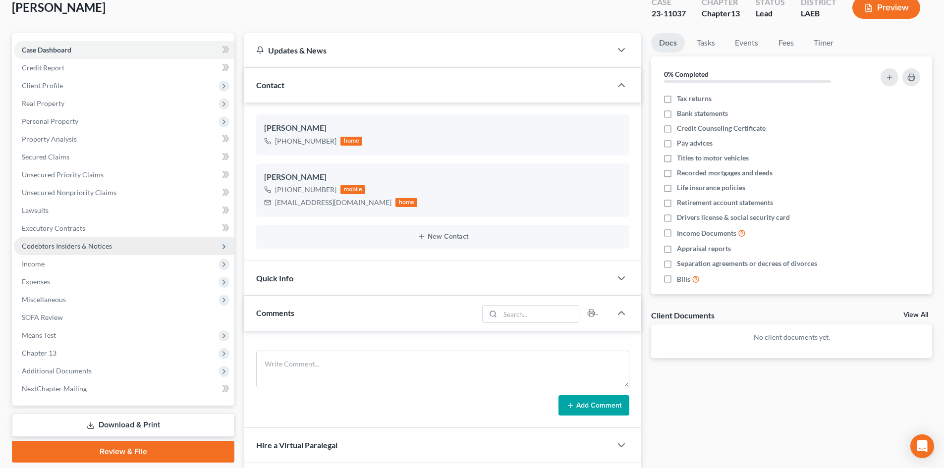
scroll to position [99, 0]
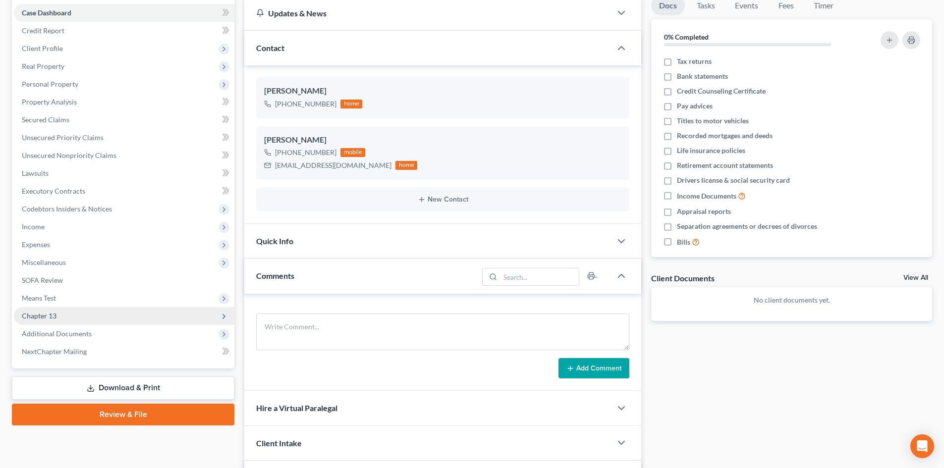
click at [61, 324] on span "Chapter 13" at bounding box center [124, 316] width 221 height 18
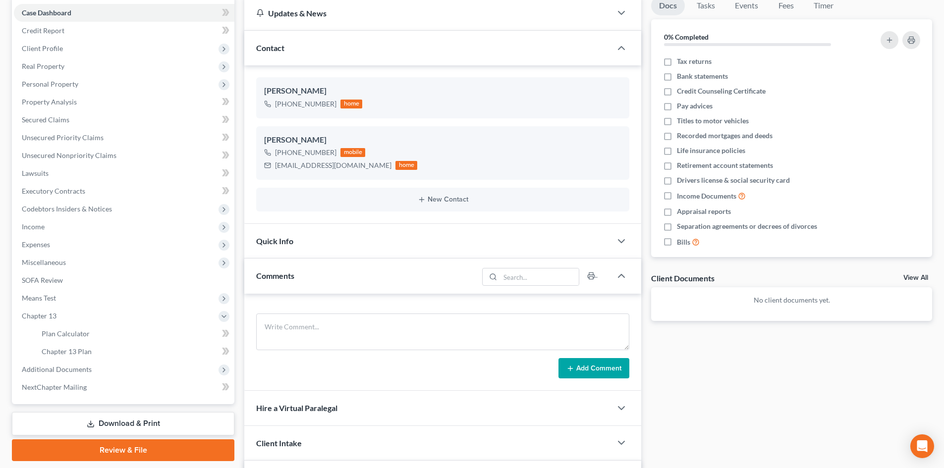
click at [75, 377] on span "Additional Documents" at bounding box center [124, 370] width 221 height 18
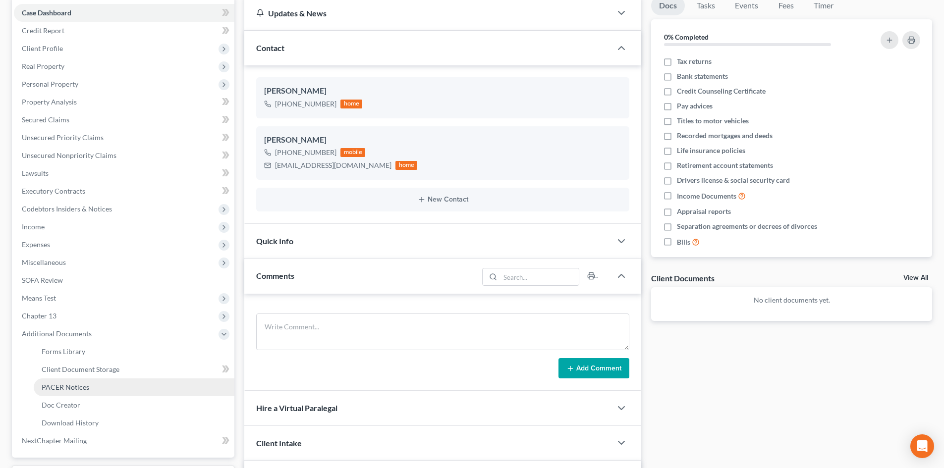
click at [71, 390] on span "PACER Notices" at bounding box center [66, 387] width 48 height 8
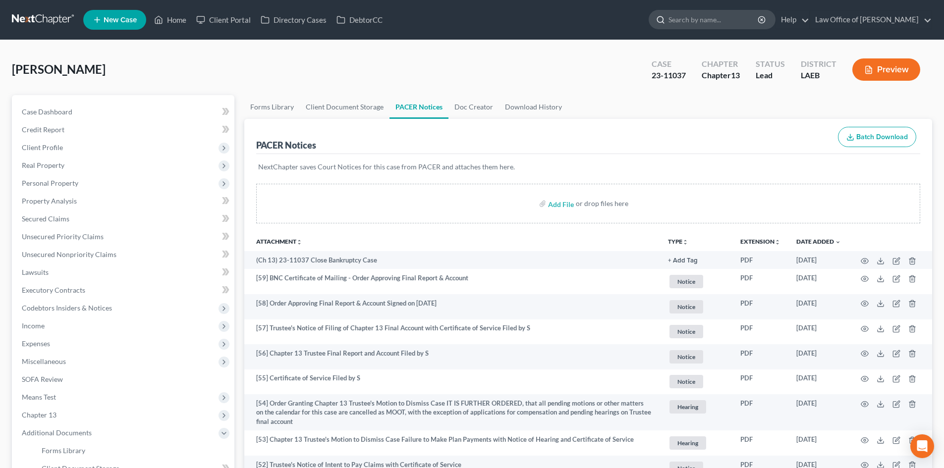
click at [717, 16] on input "search" at bounding box center [714, 19] width 91 height 18
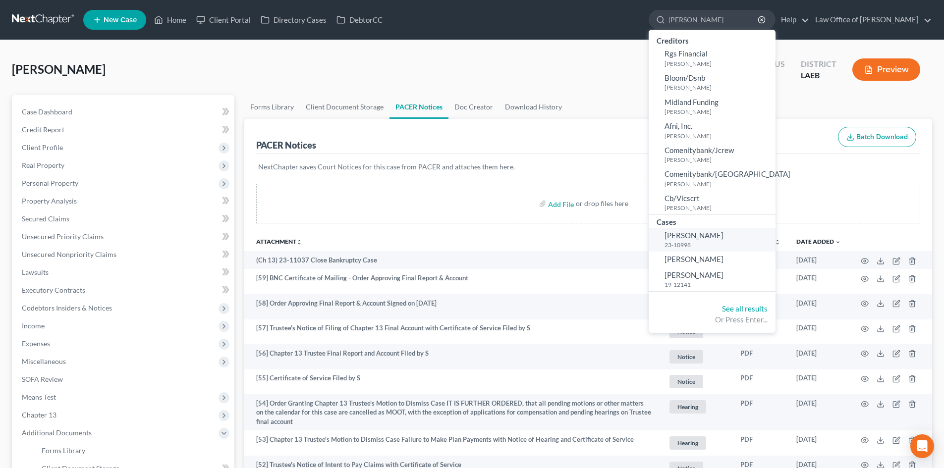
type input "rodgers"
click at [724, 235] on span "[PERSON_NAME]" at bounding box center [694, 235] width 59 height 9
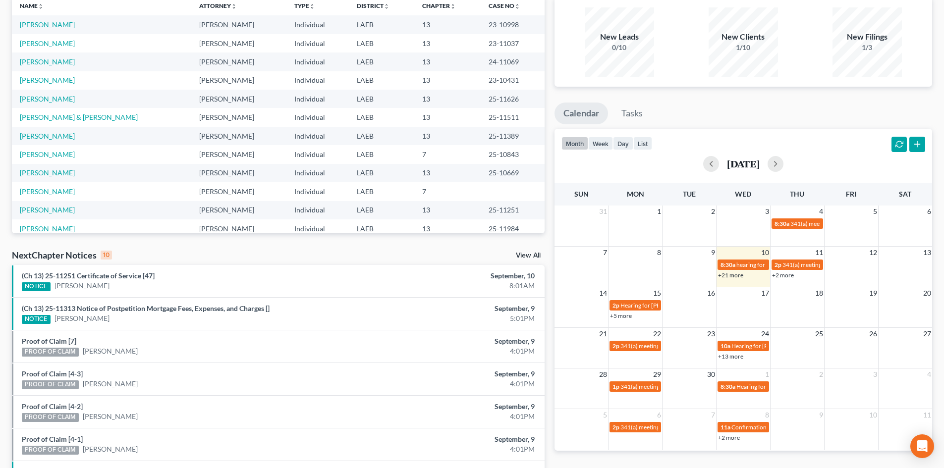
scroll to position [99, 0]
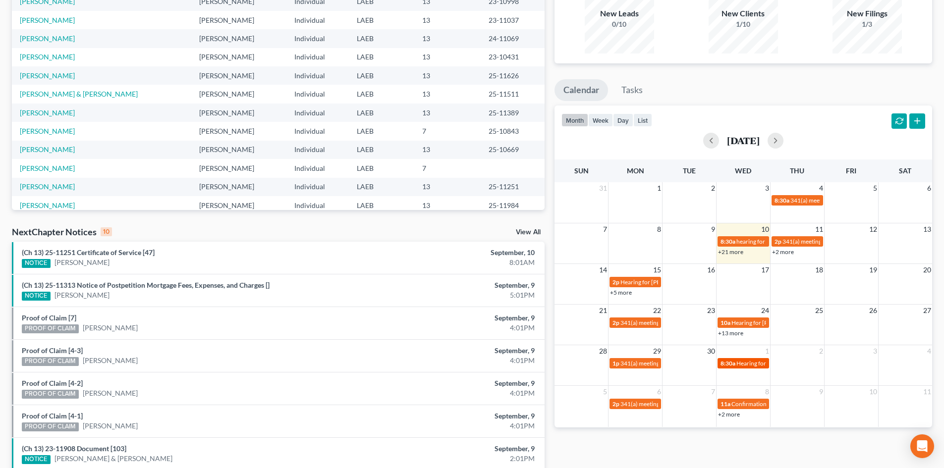
click at [743, 365] on span "Hearing for Webb Simmons Jr." at bounding box center [775, 363] width 77 height 7
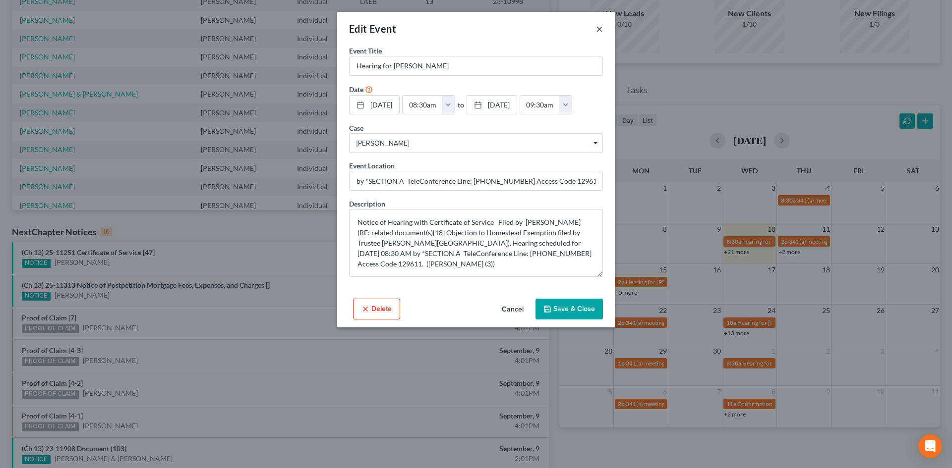
click at [600, 26] on button "×" at bounding box center [599, 29] width 7 height 12
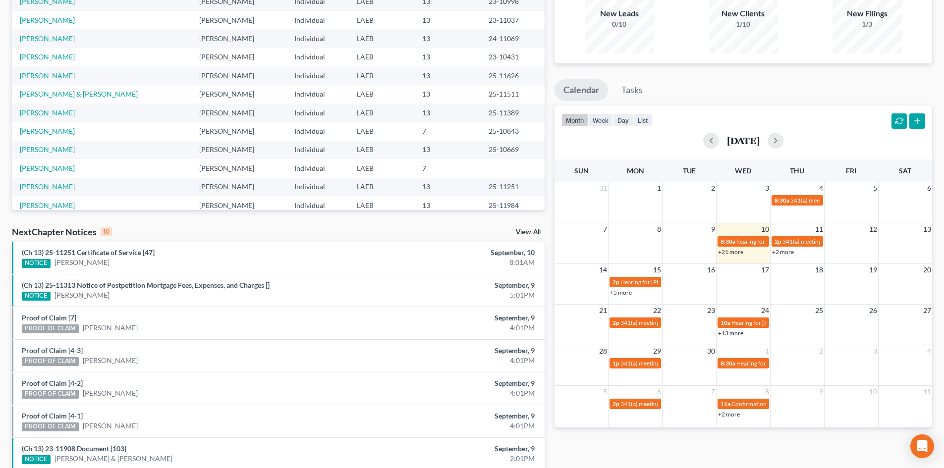
click at [732, 251] on link "+21 more" at bounding box center [730, 251] width 25 height 7
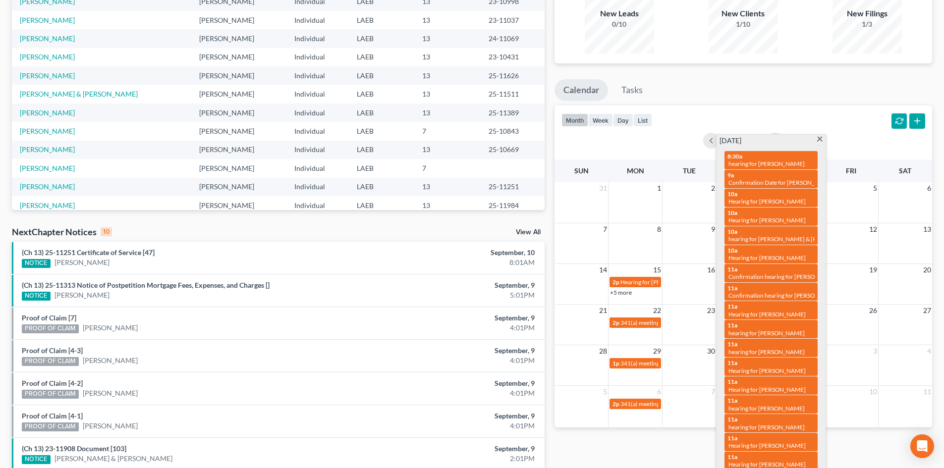
drag, startPoint x: 649, startPoint y: 450, endPoint x: 549, endPoint y: 457, distance: 100.9
click at [648, 451] on div "Monthly Progress Bankruptcy Bankruptcy September 2025 August 2025 July 2025 Jun…" at bounding box center [744, 268] width 388 height 631
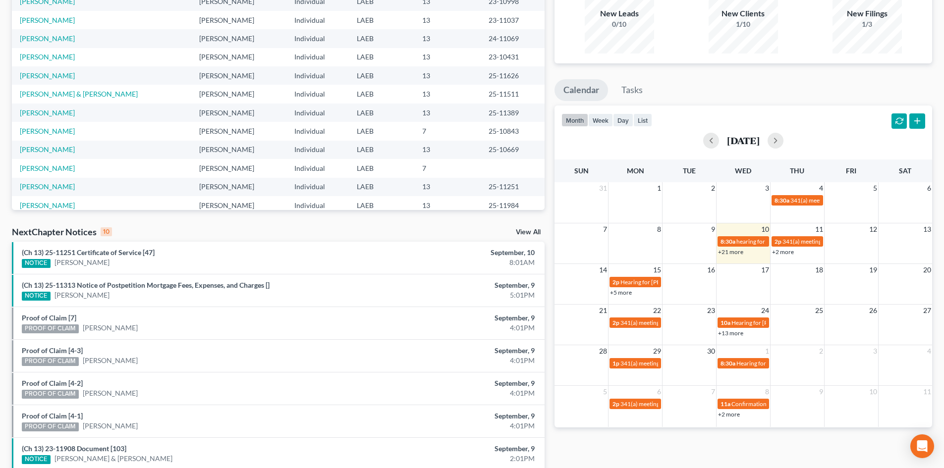
click at [737, 254] on link "+21 more" at bounding box center [730, 251] width 25 height 7
click at [753, 84] on ul "Calendar Tasks" at bounding box center [744, 92] width 378 height 26
click at [784, 143] on button "button" at bounding box center [776, 141] width 16 height 16
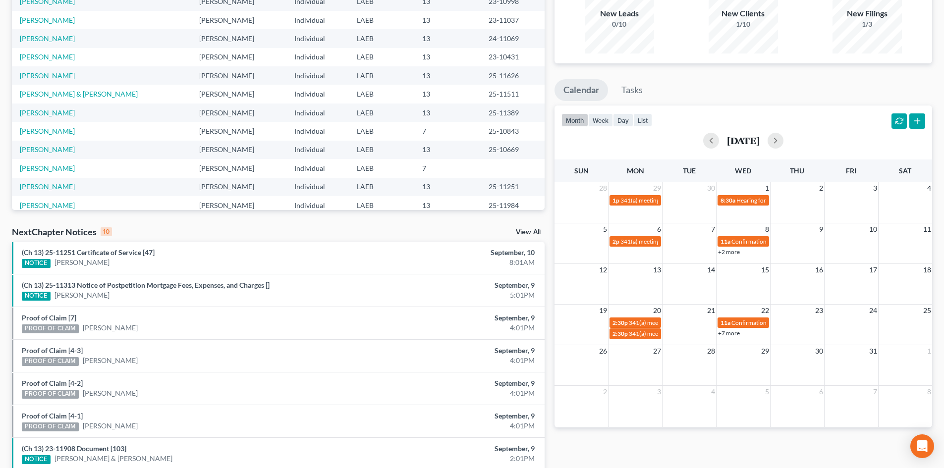
click at [735, 334] on link "+7 more" at bounding box center [729, 333] width 22 height 7
click at [773, 86] on ul "Calendar Tasks" at bounding box center [744, 92] width 378 height 26
click at [703, 143] on button "button" at bounding box center [711, 141] width 16 height 16
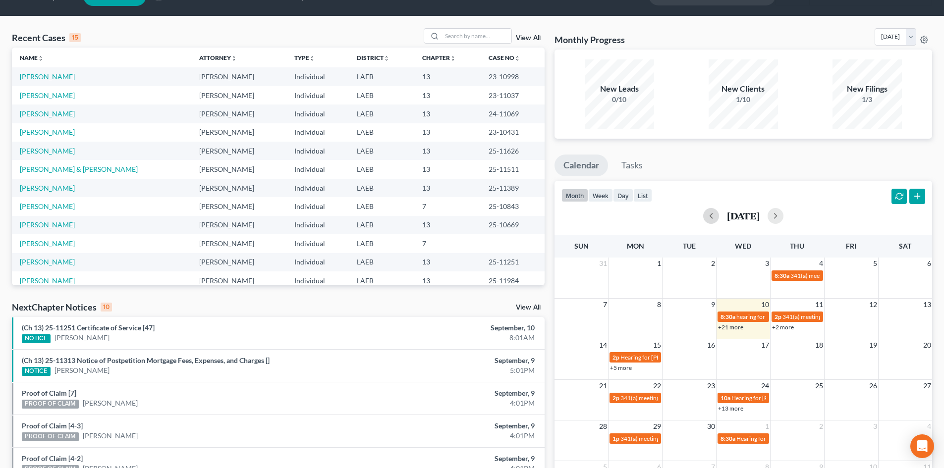
scroll to position [0, 0]
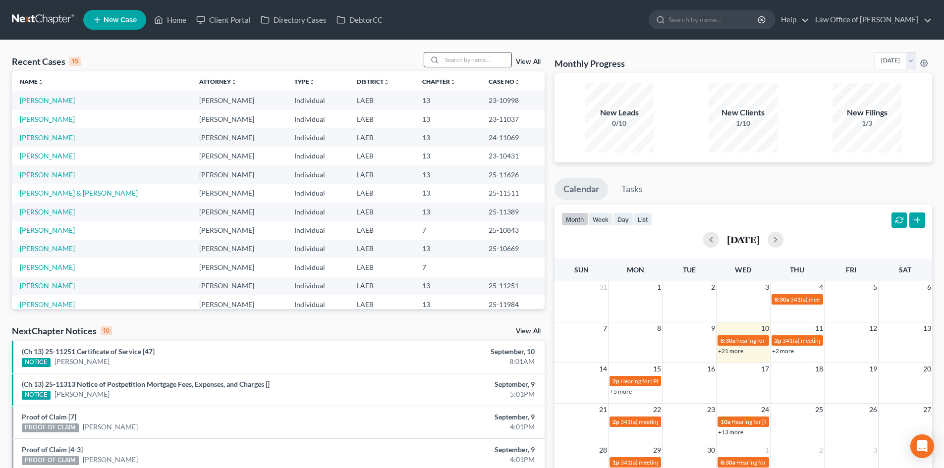
click at [460, 57] on input "search" at bounding box center [476, 60] width 69 height 14
type input "test"
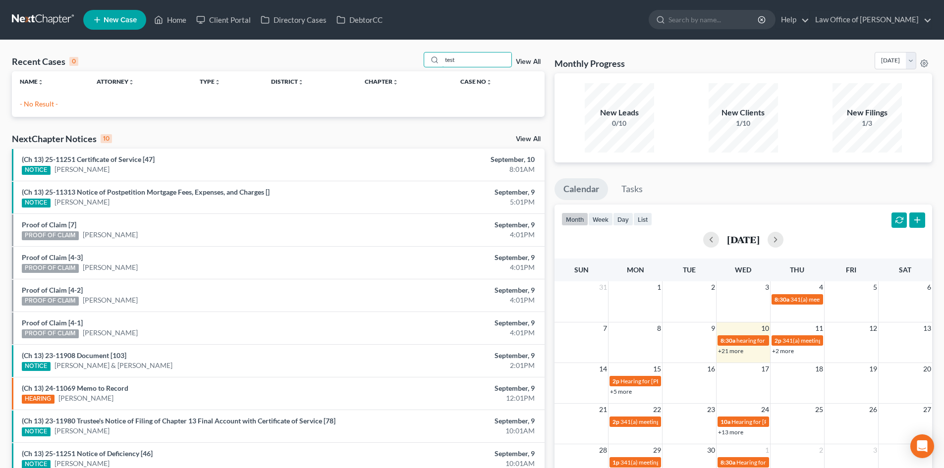
drag, startPoint x: 497, startPoint y: 60, endPoint x: 396, endPoint y: 60, distance: 101.1
click at [396, 60] on div "Recent Cases 0 test View All" at bounding box center [278, 61] width 533 height 19
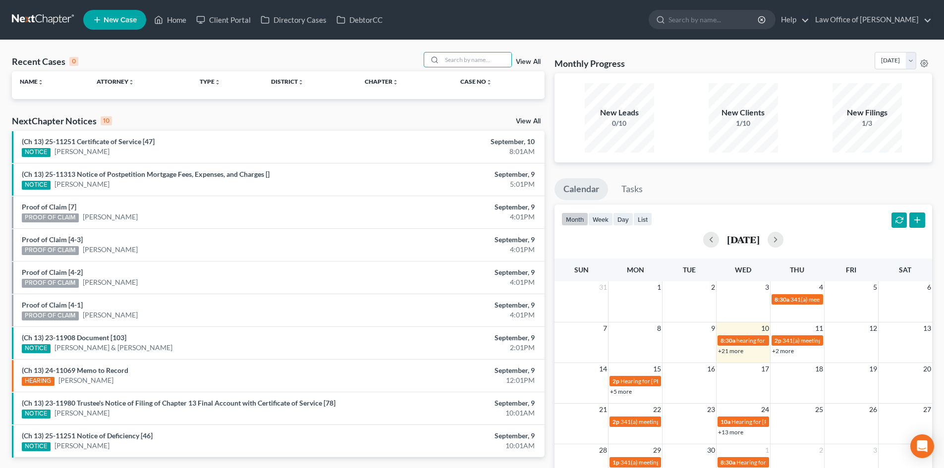
click at [526, 57] on div "View All" at bounding box center [484, 59] width 121 height 15
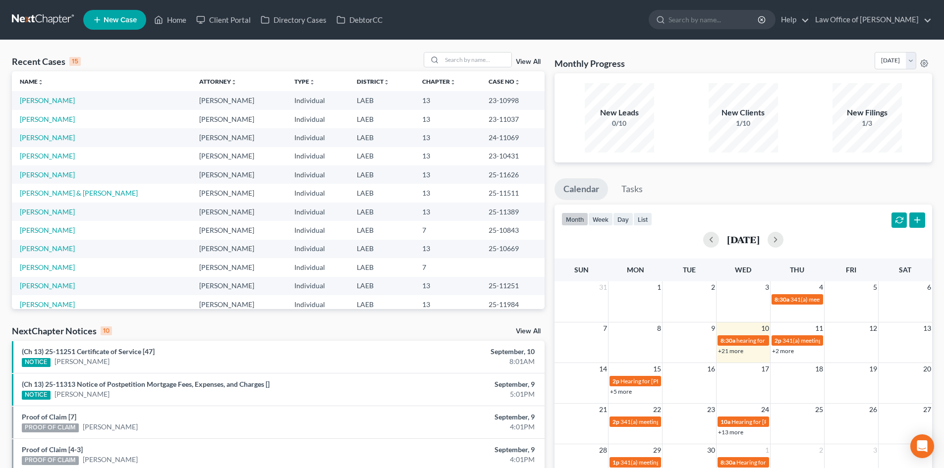
click at [524, 61] on link "View All" at bounding box center [528, 61] width 25 height 7
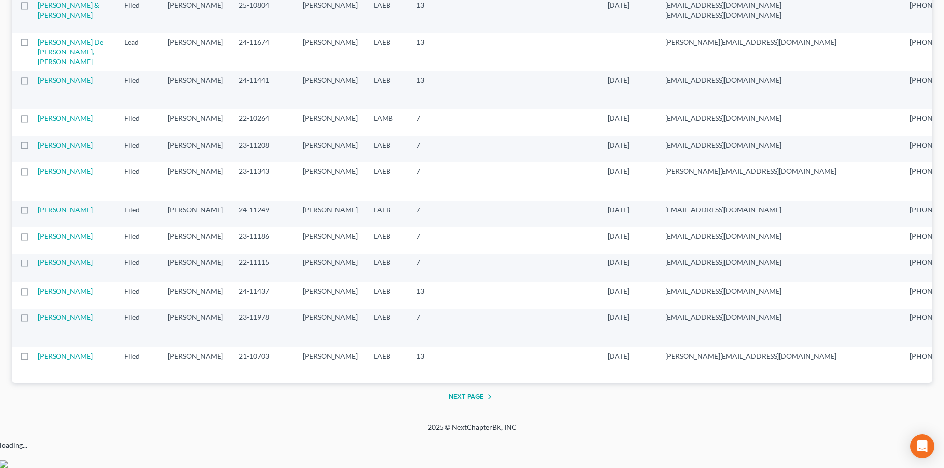
scroll to position [2069, 0]
click at [471, 403] on button "Next Page" at bounding box center [472, 397] width 47 height 12
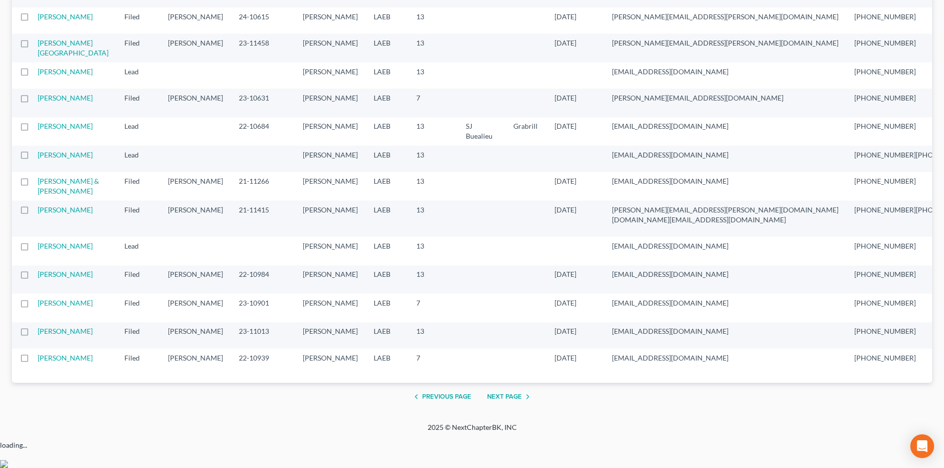
scroll to position [2051, 0]
click at [511, 403] on button "Next Page" at bounding box center [510, 397] width 47 height 12
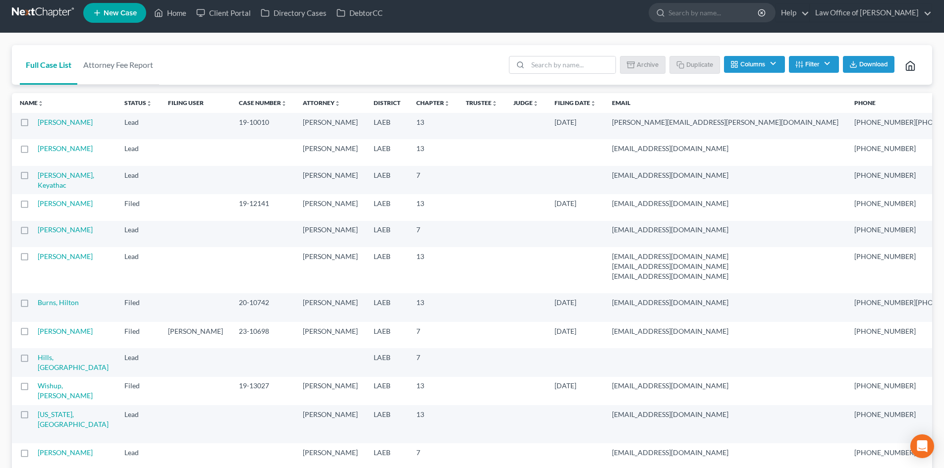
scroll to position [0, 0]
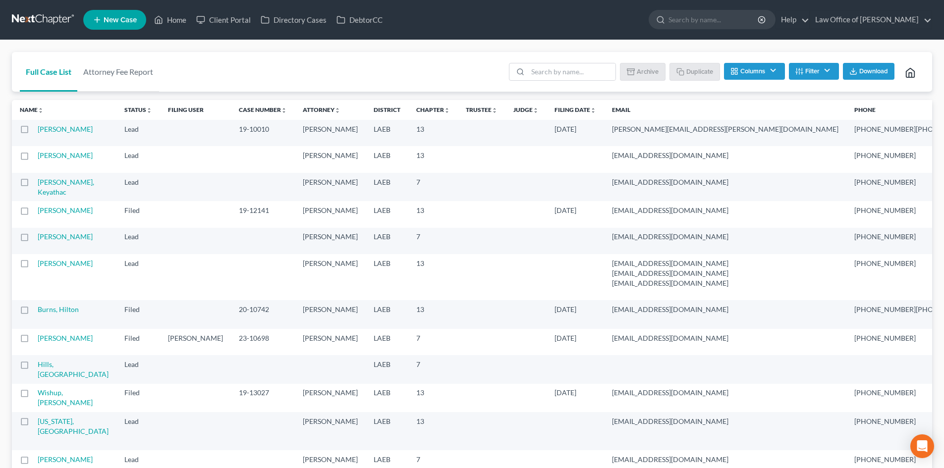
click at [43, 21] on link at bounding box center [43, 20] width 63 height 18
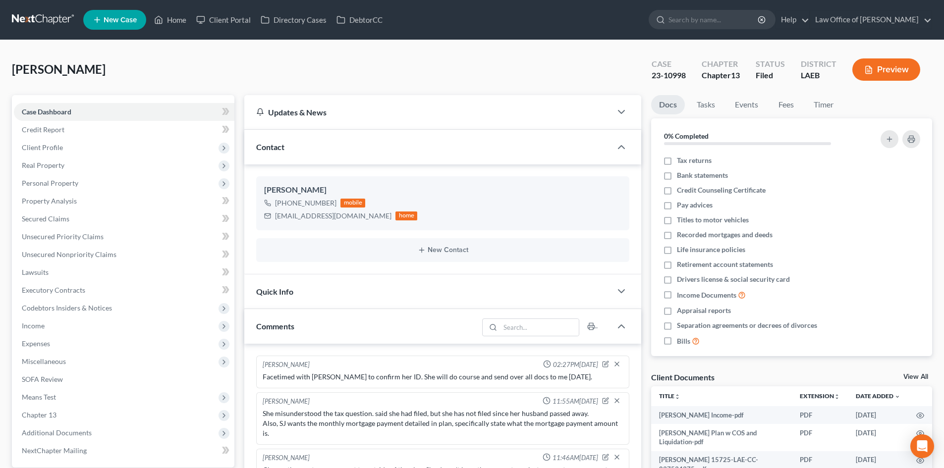
click at [28, 18] on link at bounding box center [43, 20] width 63 height 18
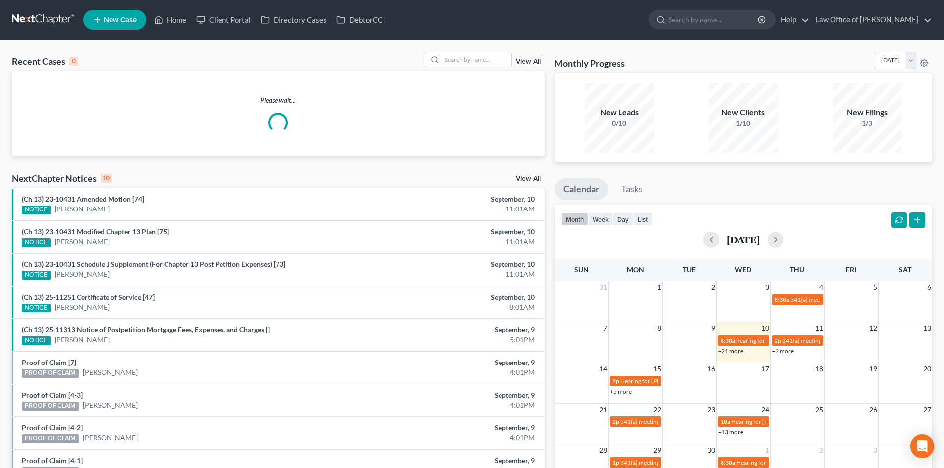
click at [110, 24] on span "New Case" at bounding box center [120, 19] width 33 height 7
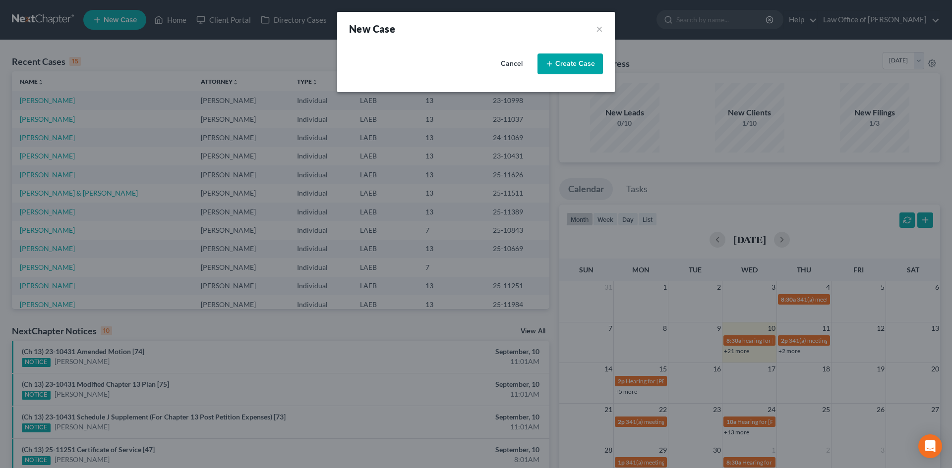
select select "34"
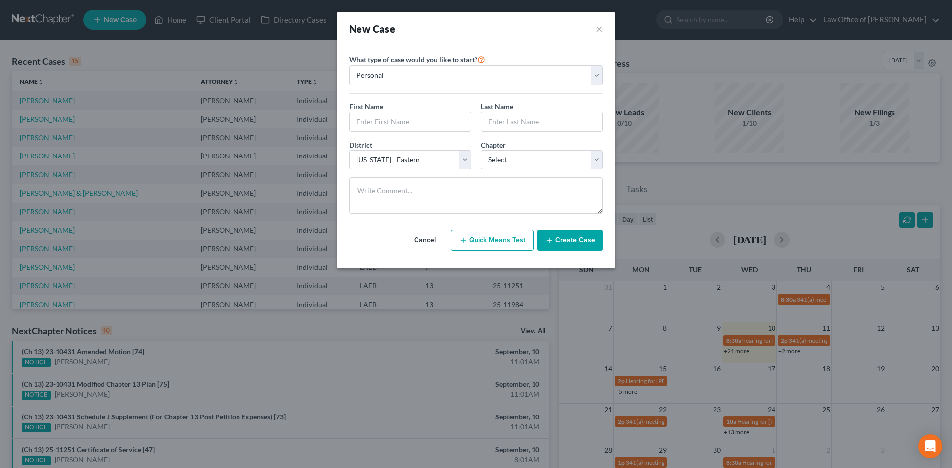
click at [429, 132] on div "First Name * Last Name *" at bounding box center [476, 121] width 264 height 38
click at [426, 117] on input "text" at bounding box center [409, 122] width 121 height 19
type input "Rescalla"
type input "Cury"
click at [404, 166] on select "Select [US_STATE] - [GEOGRAPHIC_DATA] [US_STATE] - [GEOGRAPHIC_DATA][US_STATE] …" at bounding box center [410, 160] width 122 height 20
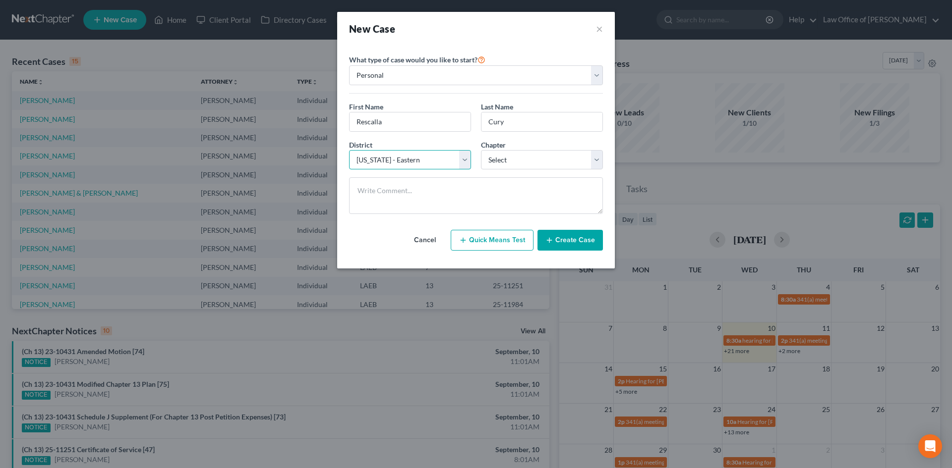
click at [404, 166] on select "Select [US_STATE] - [GEOGRAPHIC_DATA] [US_STATE] - [GEOGRAPHIC_DATA][US_STATE] …" at bounding box center [410, 160] width 122 height 20
click at [502, 165] on select "Select 7 11 12 13" at bounding box center [542, 160] width 122 height 20
select select "3"
click at [481, 150] on select "Select 7 11 12 13" at bounding box center [542, 160] width 122 height 20
click at [447, 203] on textarea at bounding box center [476, 195] width 254 height 37
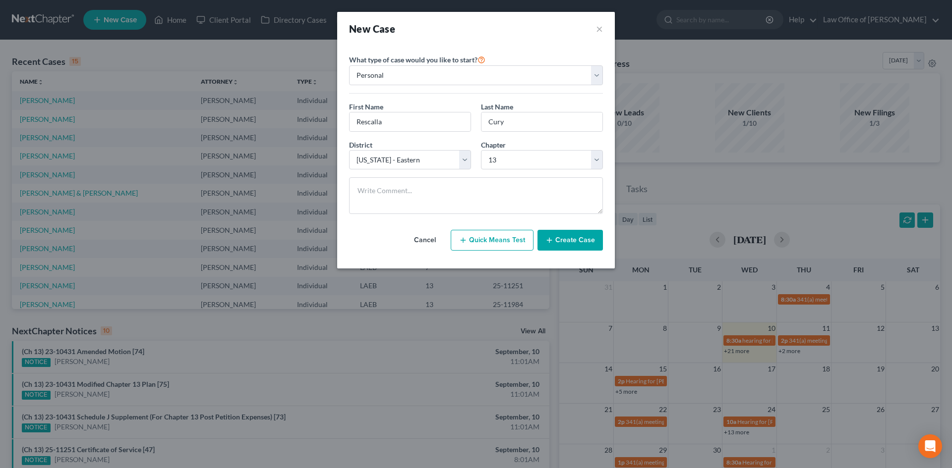
click at [569, 240] on button "Create Case" at bounding box center [569, 240] width 65 height 21
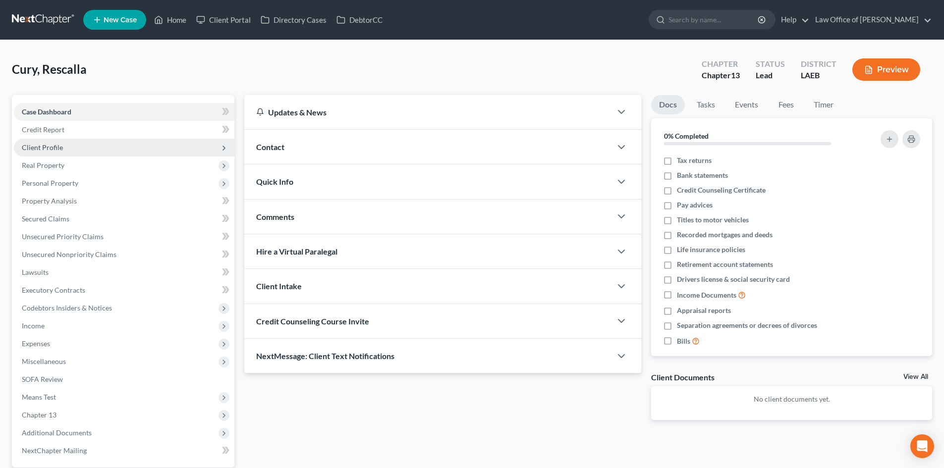
click at [44, 147] on span "Client Profile" at bounding box center [42, 147] width 41 height 8
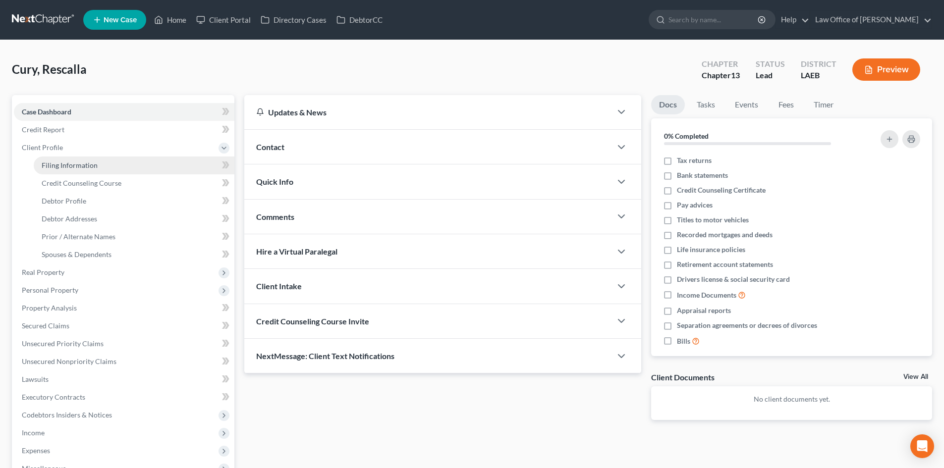
click at [54, 162] on span "Filing Information" at bounding box center [70, 165] width 56 height 8
select select "1"
select select "0"
select select "3"
select select "34"
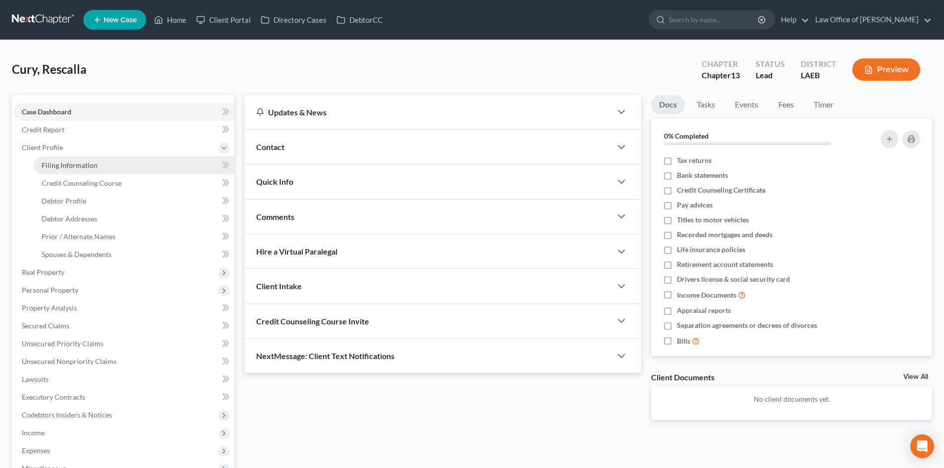
select select "19"
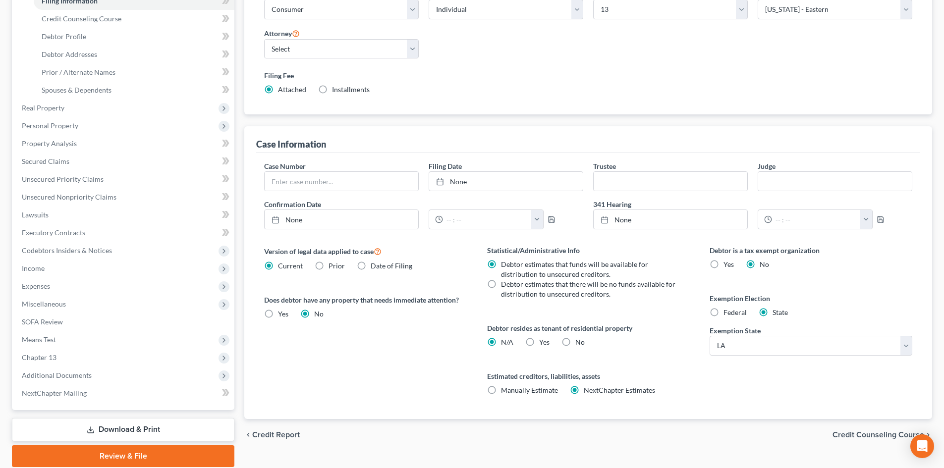
scroll to position [198, 0]
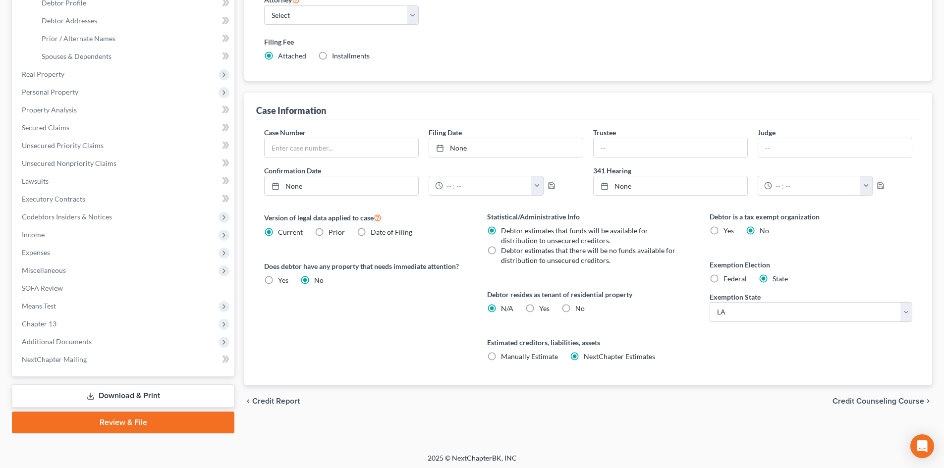
click at [575, 308] on label "No" at bounding box center [579, 309] width 9 height 10
click at [579, 308] on input "No" at bounding box center [582, 307] width 6 height 6
radio input "true"
radio input "false"
click at [539, 306] on label "Yes Yes" at bounding box center [544, 309] width 10 height 10
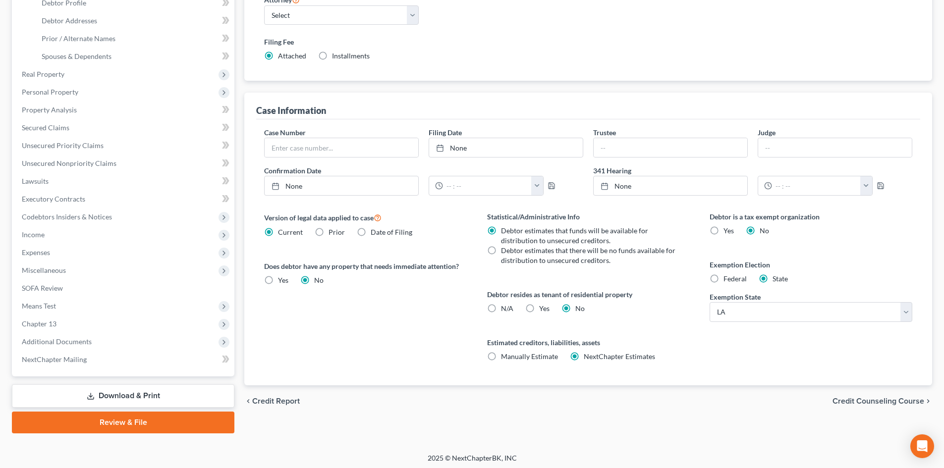
click at [543, 306] on input "Yes Yes" at bounding box center [546, 307] width 6 height 6
radio input "true"
radio input "false"
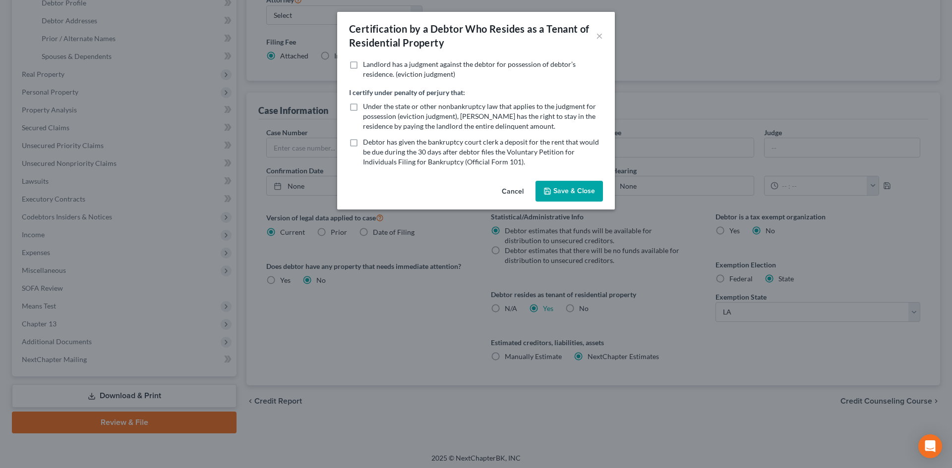
click at [568, 186] on button "Save & Close" at bounding box center [568, 191] width 67 height 21
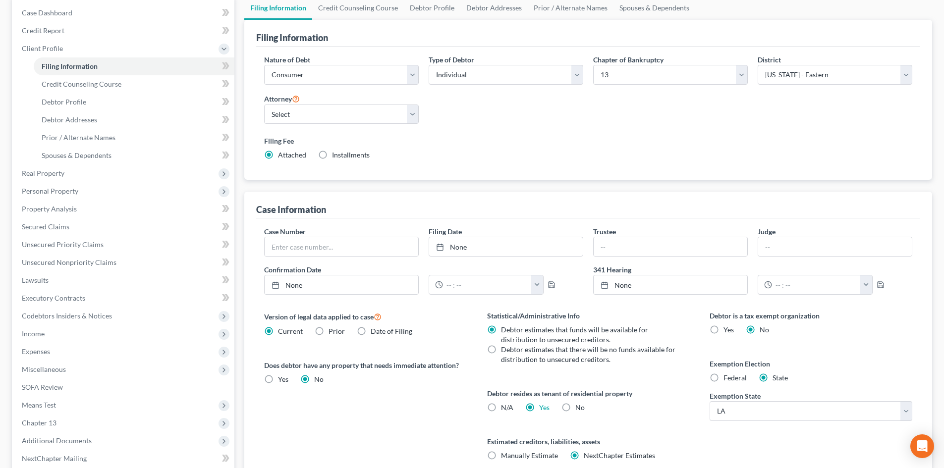
scroll to position [0, 0]
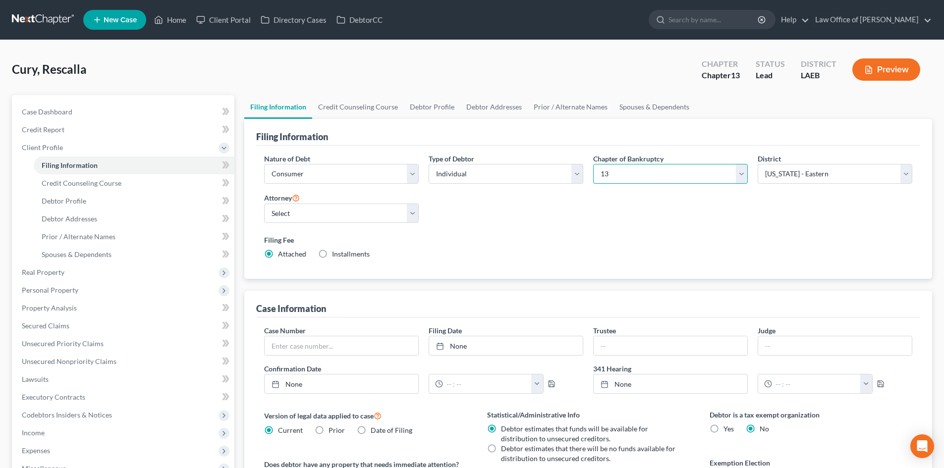
click at [633, 175] on select "Select 7 11 12 13" at bounding box center [670, 174] width 155 height 20
click at [472, 164] on label "Type of Debtor" at bounding box center [452, 159] width 46 height 10
click at [473, 170] on select "Select Individual Joint" at bounding box center [506, 174] width 155 height 20
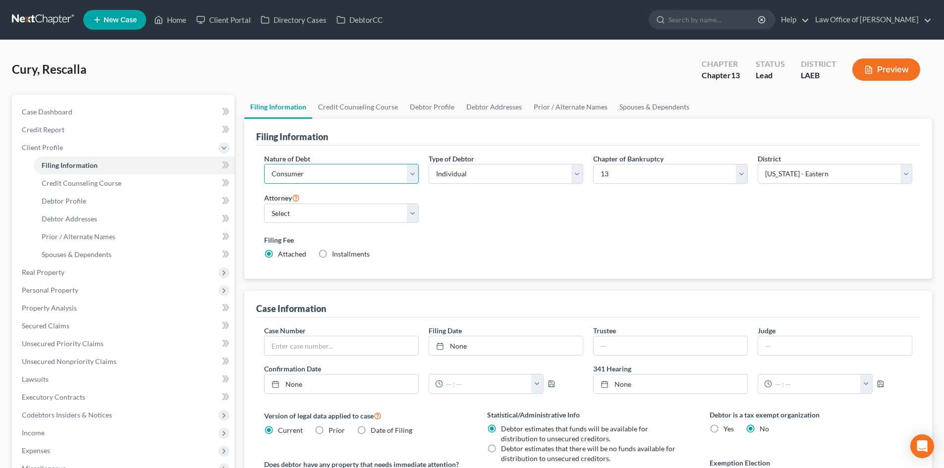
click at [335, 180] on select "Select Business Consumer Other" at bounding box center [341, 174] width 155 height 20
select select "0"
click at [264, 164] on select "Select Business Consumer Other" at bounding box center [341, 174] width 155 height 20
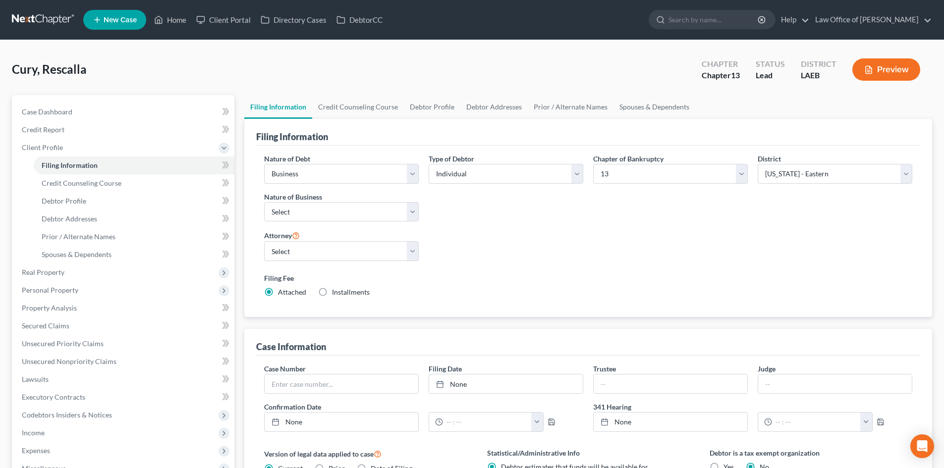
click at [554, 245] on div "Nature of Debt Select Business Consumer Other Nature of Business Select Clearin…" at bounding box center [588, 230] width 658 height 152
click at [355, 211] on select "Select Clearing Bank Commodity Broker Health Care Business Other Railroad Singl…" at bounding box center [341, 212] width 155 height 20
select select "3"
click at [264, 202] on select "Select Clearing Bank Commodity Broker Health Care Business Other Railroad Singl…" at bounding box center [341, 212] width 155 height 20
click at [536, 235] on div "Nature of Debt Select Business Consumer Other Nature of Business Select Clearin…" at bounding box center [588, 230] width 658 height 152
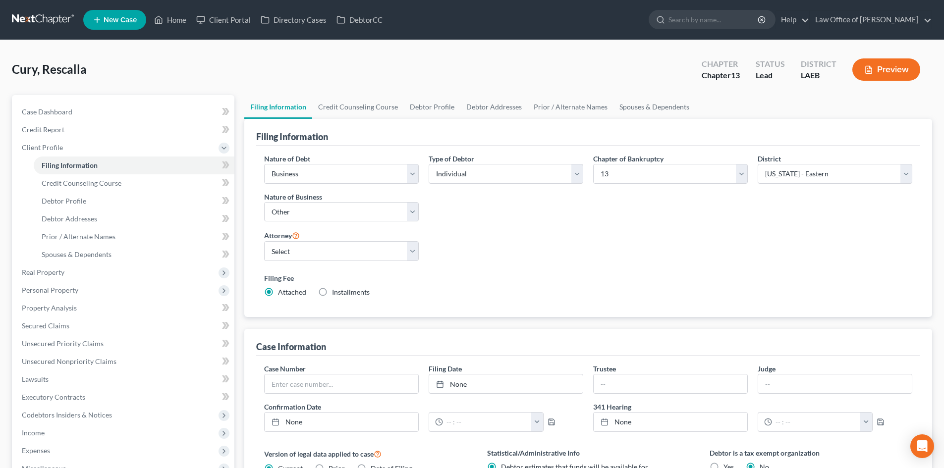
click at [49, 25] on link at bounding box center [43, 20] width 63 height 18
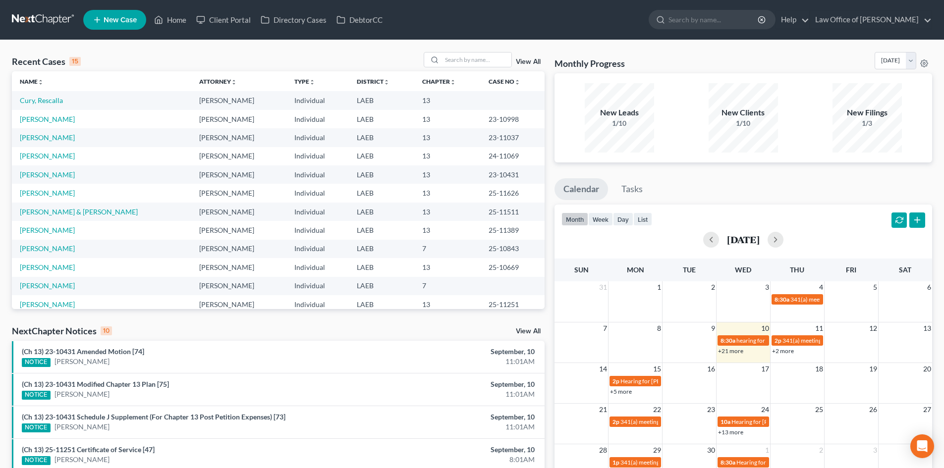
click at [739, 352] on link "+21 more" at bounding box center [730, 350] width 25 height 7
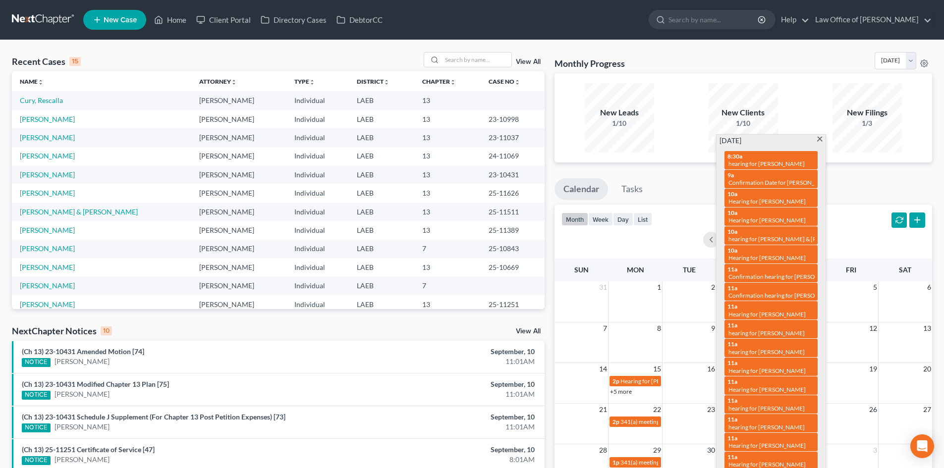
click at [697, 176] on div "Monthly Progress Bankruptcy Bankruptcy [DATE] [DATE] [DATE] [DATE] [DATE] [DATE…" at bounding box center [744, 367] width 388 height 631
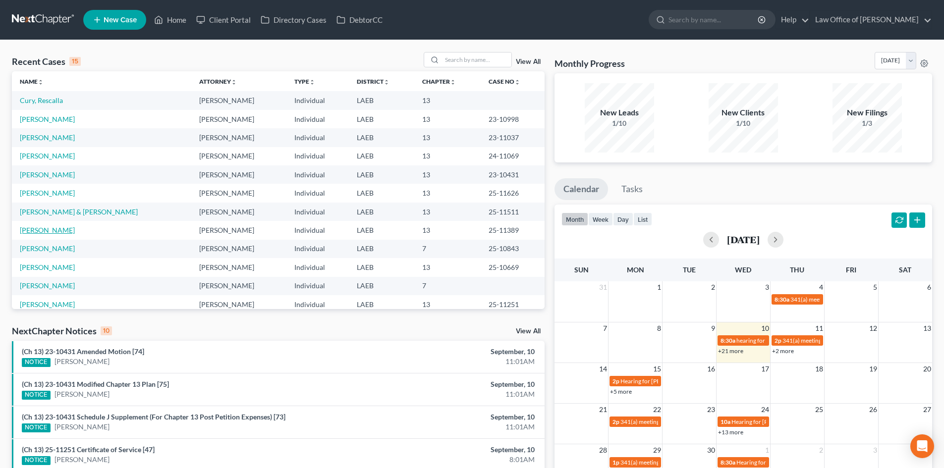
click at [37, 234] on link "[PERSON_NAME]" at bounding box center [47, 230] width 55 height 8
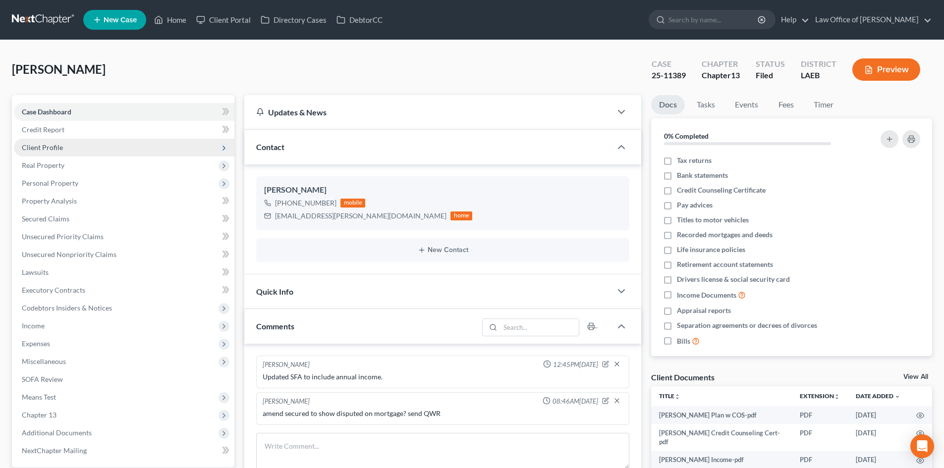
click at [42, 152] on span "Client Profile" at bounding box center [124, 148] width 221 height 18
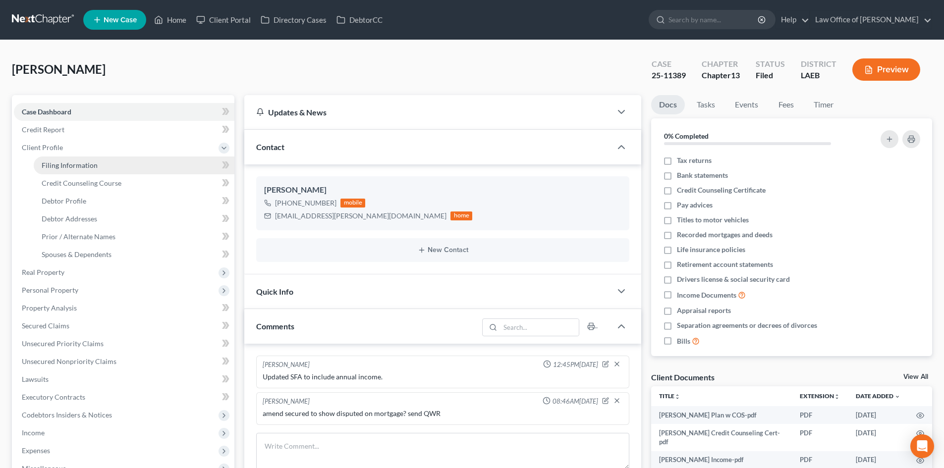
click at [65, 168] on span "Filing Information" at bounding box center [70, 165] width 56 height 8
select select "1"
select select "0"
select select "3"
select select "19"
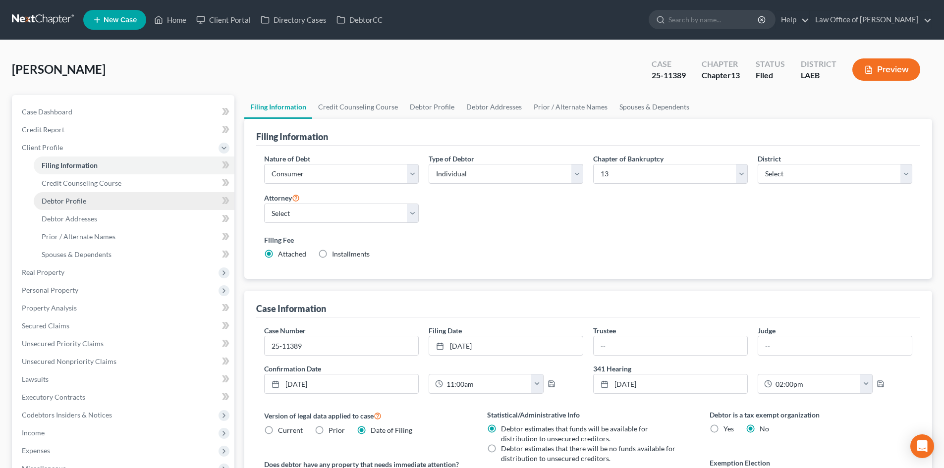
click at [66, 200] on span "Debtor Profile" at bounding box center [64, 201] width 45 height 8
select select "3"
select select "0"
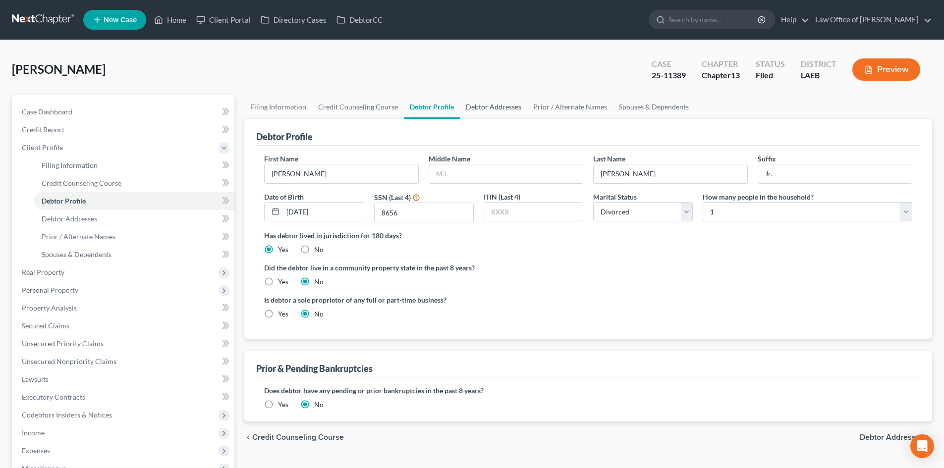
click at [489, 108] on link "Debtor Addresses" at bounding box center [493, 107] width 67 height 24
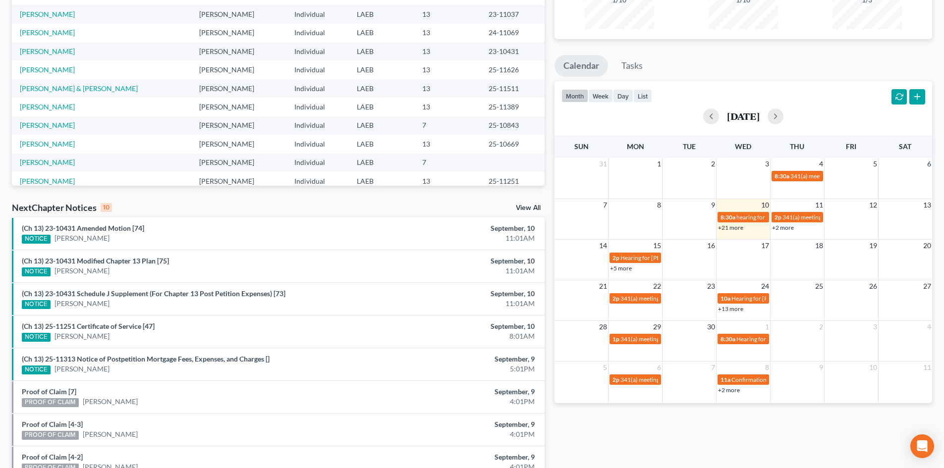
scroll to position [99, 0]
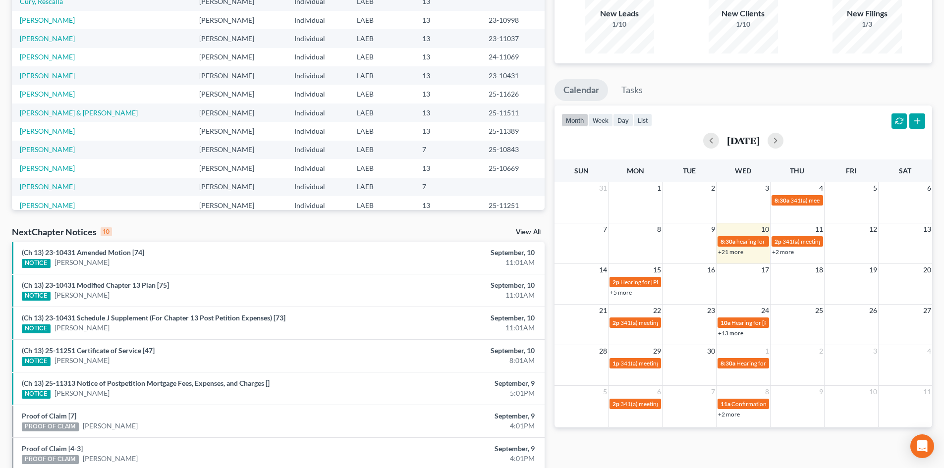
click at [732, 253] on link "+21 more" at bounding box center [730, 251] width 25 height 7
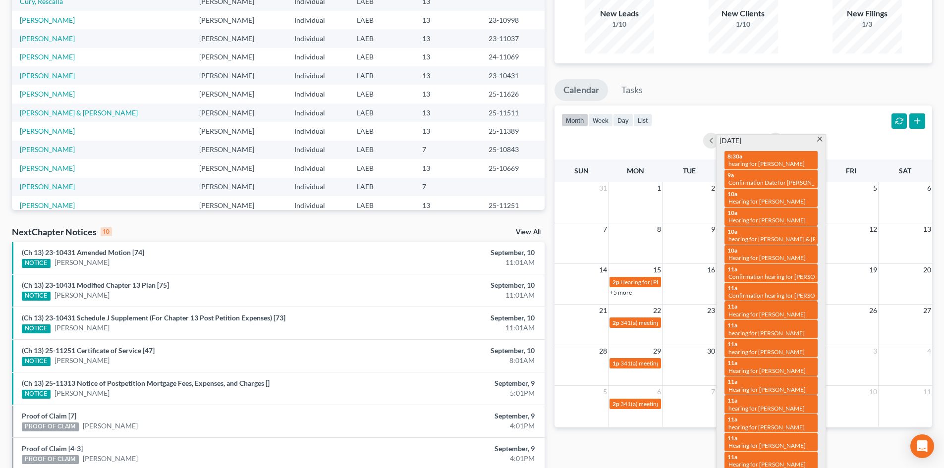
click at [844, 91] on ul "Calendar Tasks" at bounding box center [744, 92] width 378 height 26
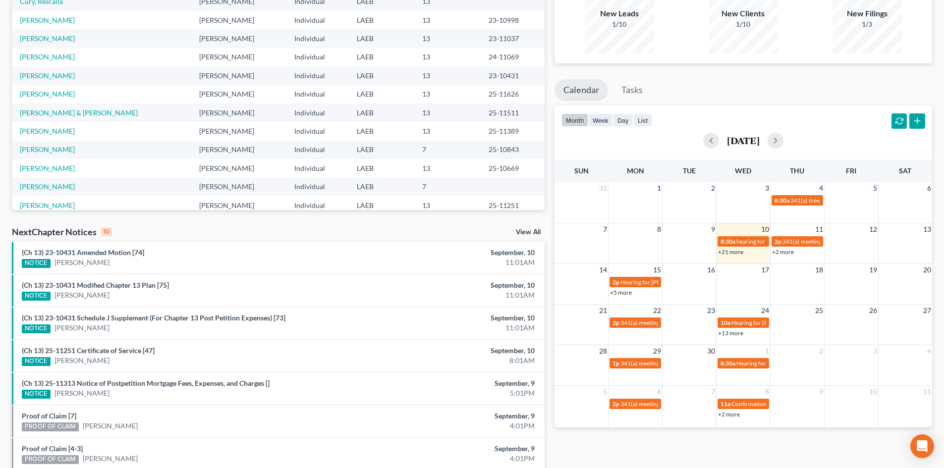
click at [731, 255] on link "+21 more" at bounding box center [730, 251] width 25 height 7
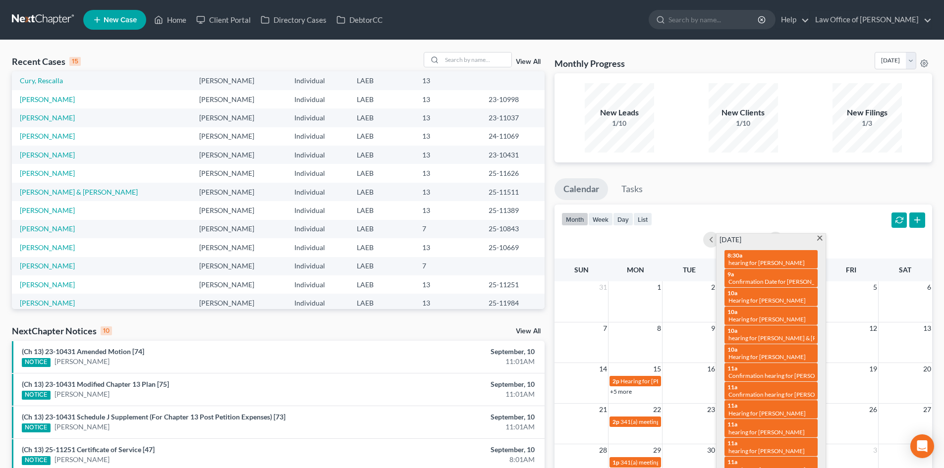
scroll to position [0, 0]
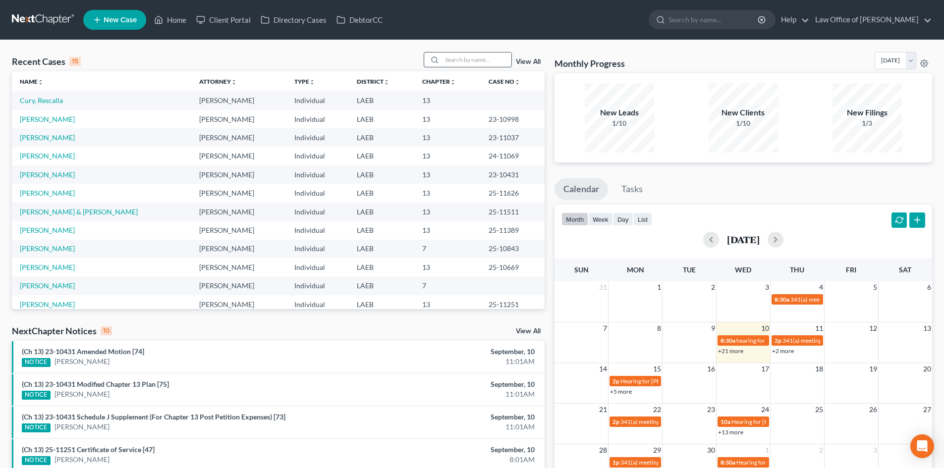
click at [464, 65] on input "search" at bounding box center [476, 60] width 69 height 14
click at [461, 58] on input "search" at bounding box center [476, 60] width 69 height 14
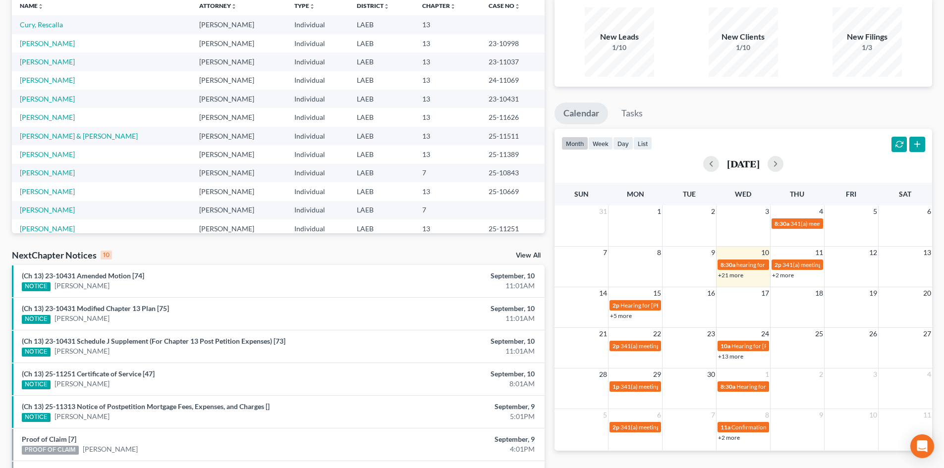
scroll to position [99, 0]
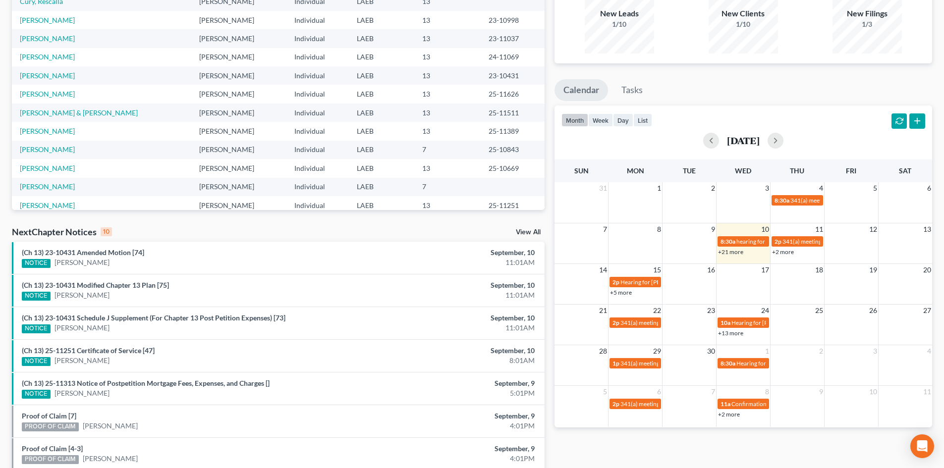
click at [738, 255] on link "+21 more" at bounding box center [730, 251] width 25 height 7
click at [719, 96] on ul "Calendar Tasks" at bounding box center [744, 92] width 378 height 26
click at [737, 252] on link "+21 more" at bounding box center [730, 251] width 25 height 7
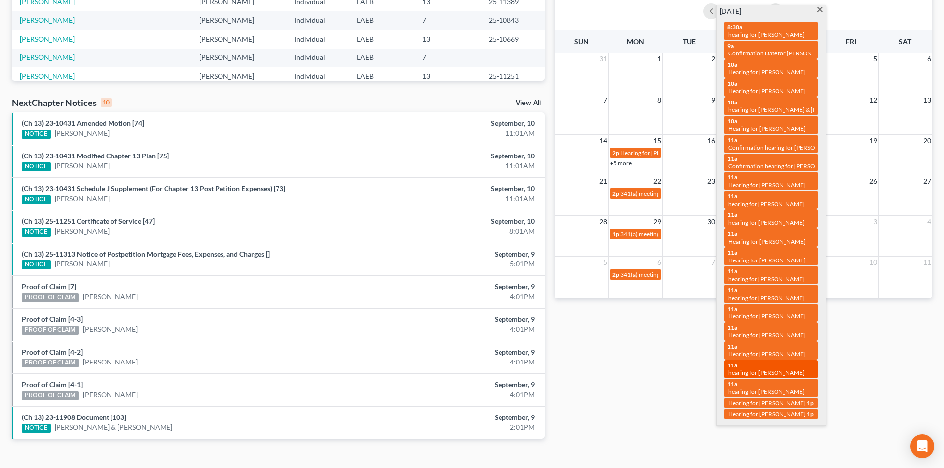
scroll to position [245, 0]
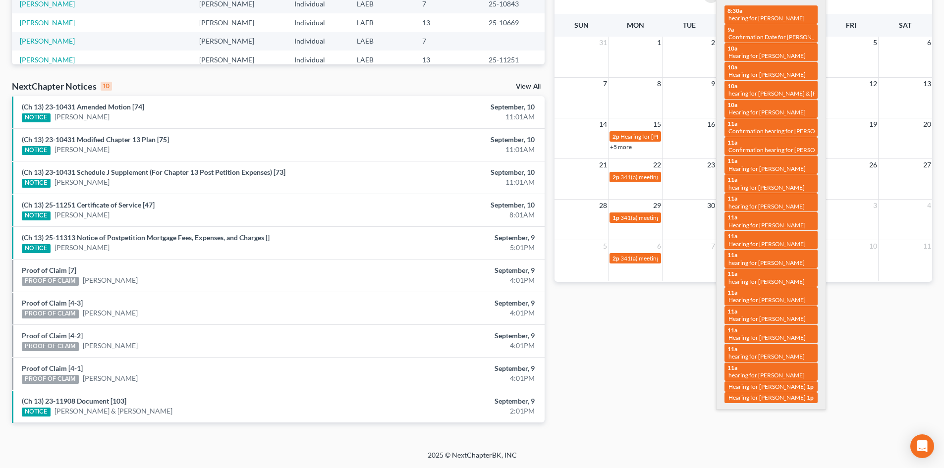
click at [697, 352] on div "Monthly Progress Bankruptcy Bankruptcy [DATE] [DATE] [DATE] [DATE] [DATE] [DATE…" at bounding box center [744, 122] width 388 height 631
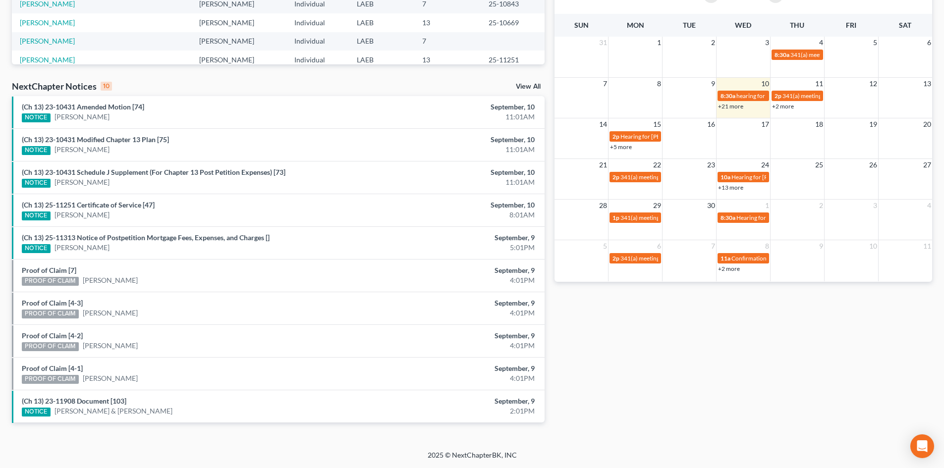
scroll to position [146, 0]
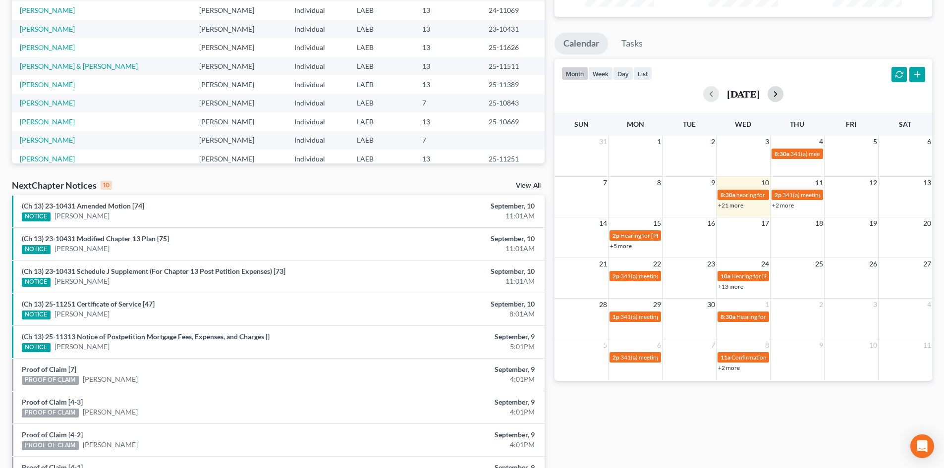
click at [784, 91] on button "button" at bounding box center [776, 94] width 16 height 16
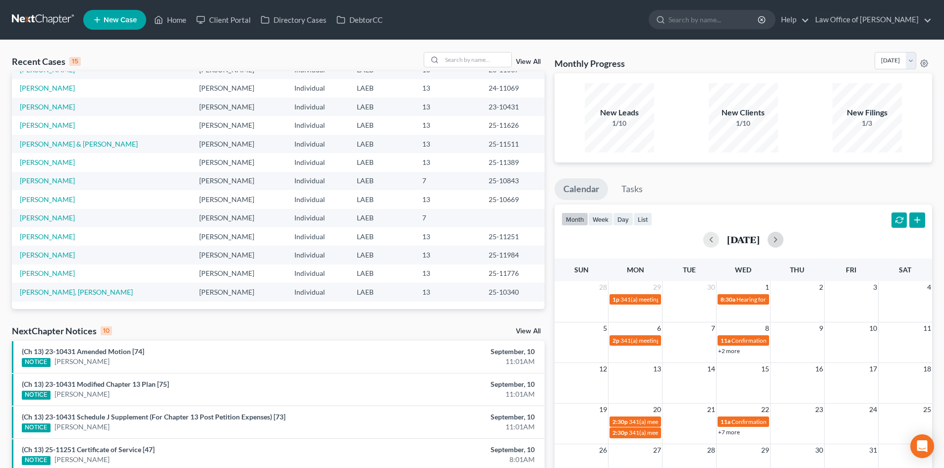
scroll to position [0, 0]
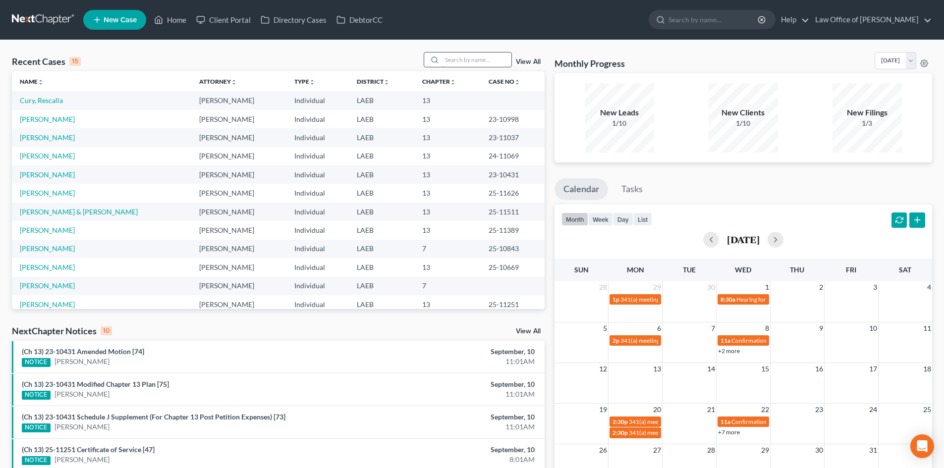
click at [487, 60] on input "search" at bounding box center [476, 60] width 69 height 14
type input "[PERSON_NAME]"
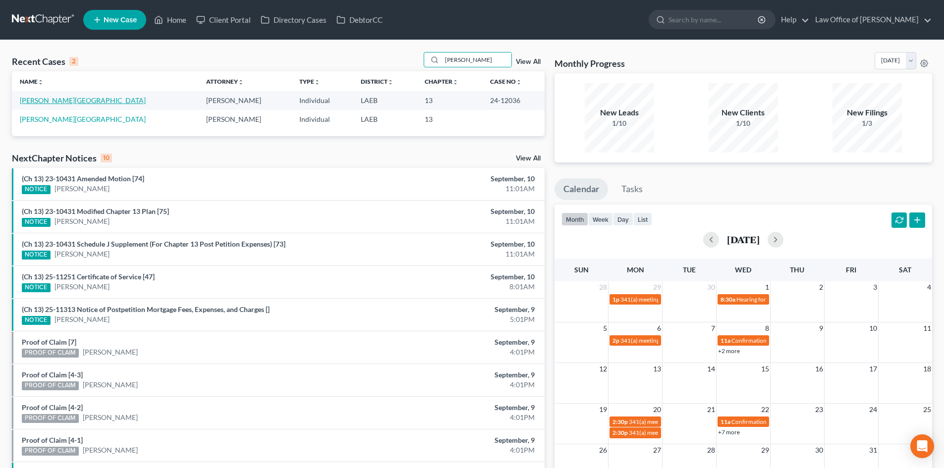
click at [39, 103] on link "[PERSON_NAME][GEOGRAPHIC_DATA]" at bounding box center [83, 100] width 126 height 8
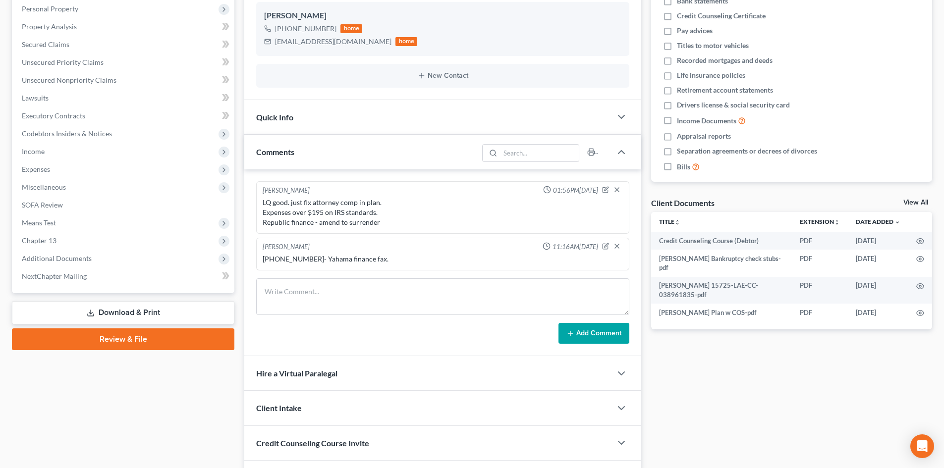
scroll to position [198, 0]
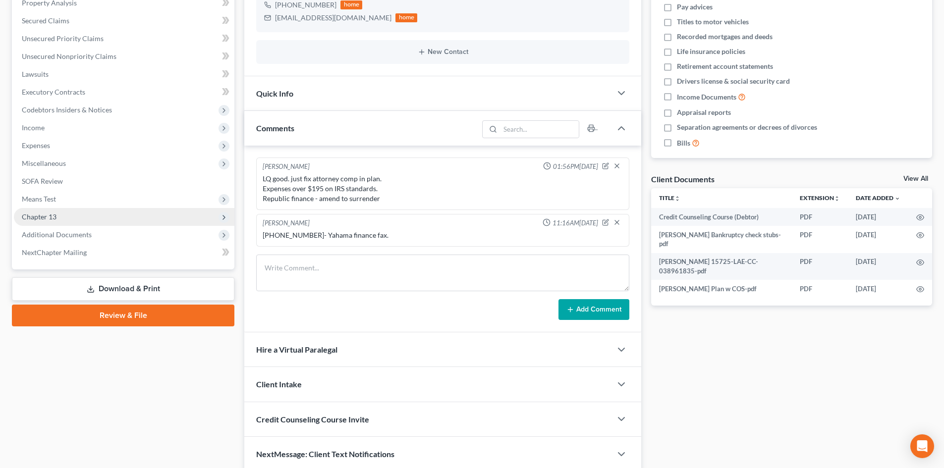
click at [43, 218] on span "Chapter 13" at bounding box center [39, 217] width 35 height 8
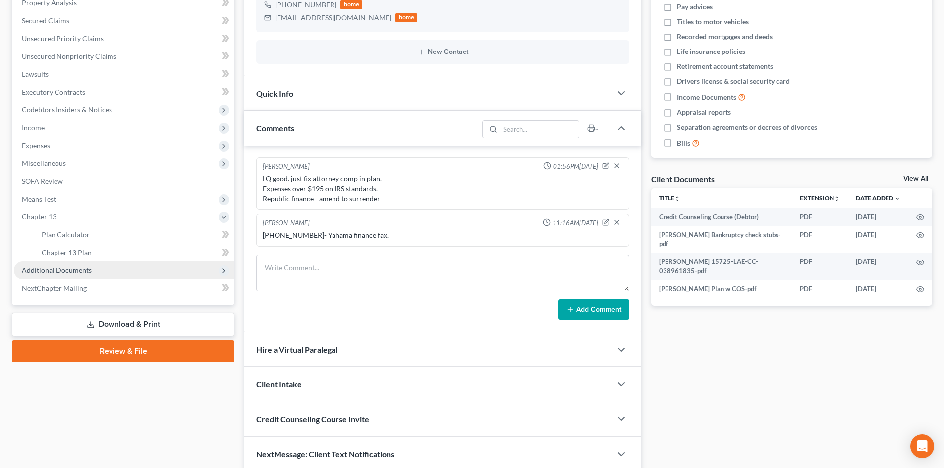
click at [54, 274] on span "Additional Documents" at bounding box center [57, 270] width 70 height 8
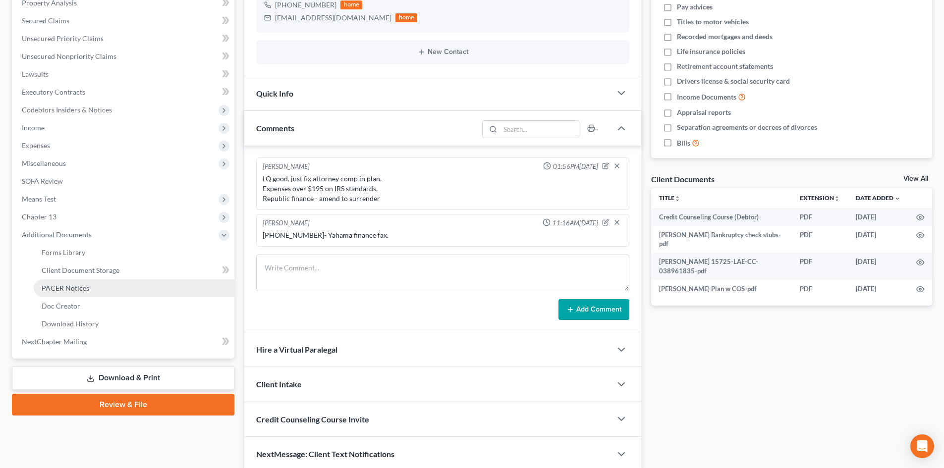
click at [78, 293] on link "PACER Notices" at bounding box center [134, 289] width 201 height 18
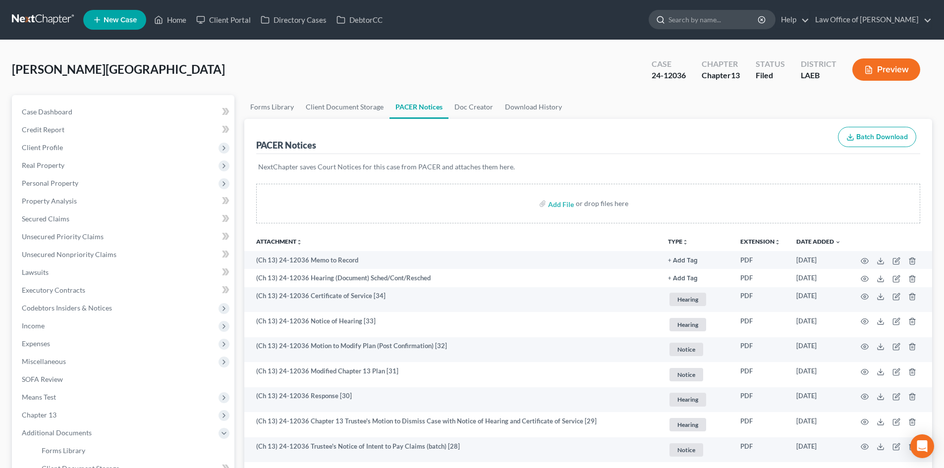
click at [694, 18] on input "search" at bounding box center [714, 19] width 91 height 18
type input "hall"
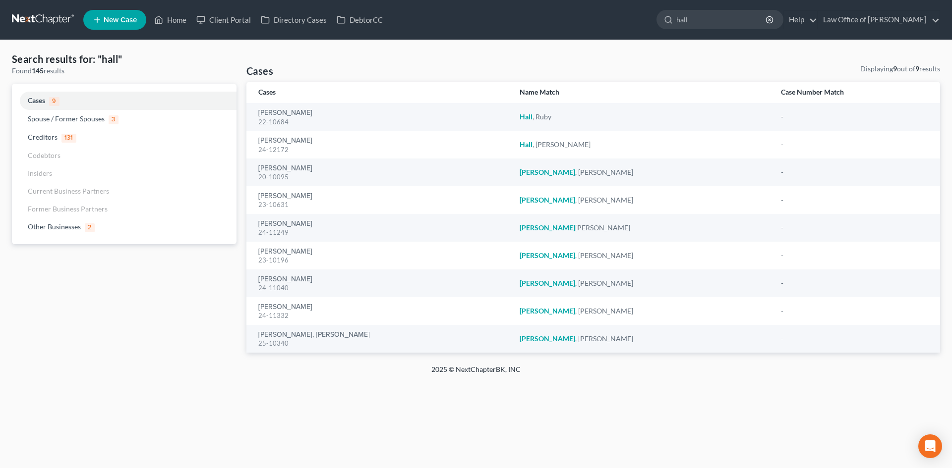
click at [42, 15] on link at bounding box center [43, 20] width 63 height 18
